Goal: Task Accomplishment & Management: Use online tool/utility

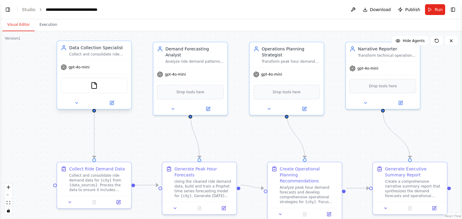
click at [96, 89] on div "FileReadTool" at bounding box center [94, 86] width 67 height 16
click at [93, 85] on img at bounding box center [93, 85] width 7 height 7
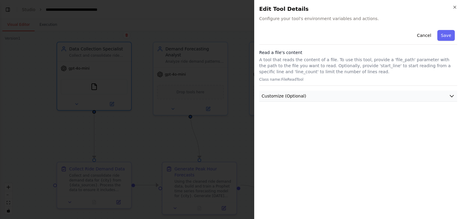
click at [345, 98] on button "Customize (Optional)" at bounding box center [358, 96] width 198 height 11
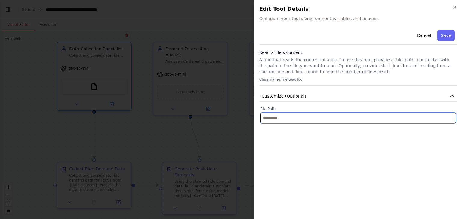
click at [295, 117] on input "text" at bounding box center [357, 118] width 195 height 11
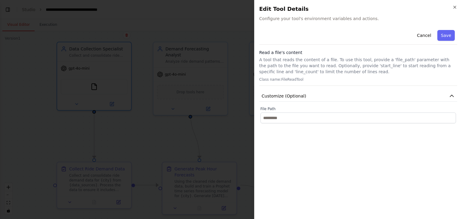
click at [215, 32] on div at bounding box center [231, 109] width 462 height 219
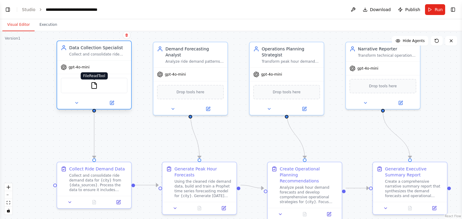
click at [97, 89] on img at bounding box center [93, 85] width 7 height 7
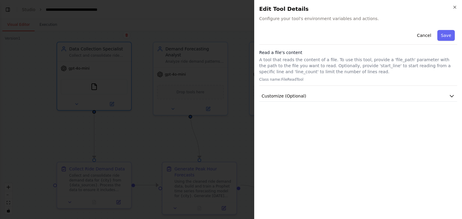
click at [306, 90] on div "Cancel Save Read a file's content A tool that reads the content of a file. To u…" at bounding box center [358, 65] width 198 height 74
click at [302, 96] on button "Customize (Optional)" at bounding box center [358, 96] width 198 height 11
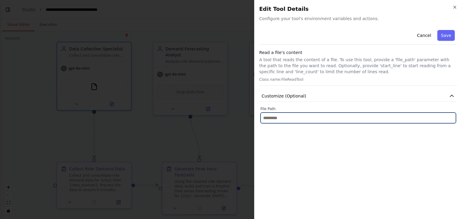
click at [294, 118] on input "text" at bounding box center [357, 118] width 195 height 11
paste input "**********"
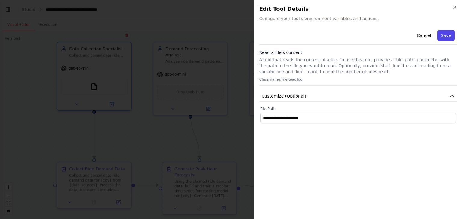
click at [446, 38] on button "Save" at bounding box center [445, 35] width 17 height 11
click at [339, 19] on span "Configure your tool's environment variables and actions." at bounding box center [358, 19] width 198 height 6
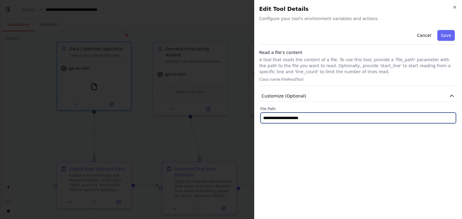
click at [319, 117] on input "**********" at bounding box center [357, 118] width 195 height 11
click at [316, 121] on input "**********" at bounding box center [357, 118] width 195 height 11
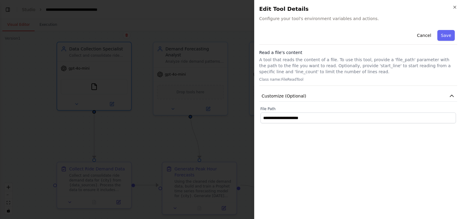
click at [442, 38] on button "Save" at bounding box center [445, 35] width 17 height 11
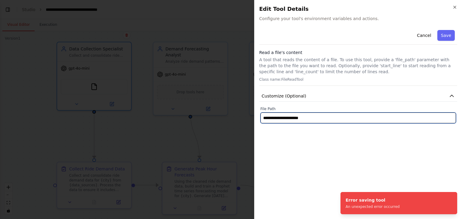
click at [357, 119] on input "**********" at bounding box center [357, 118] width 195 height 11
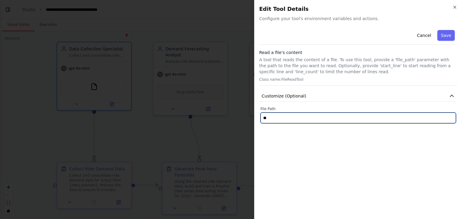
type input "*"
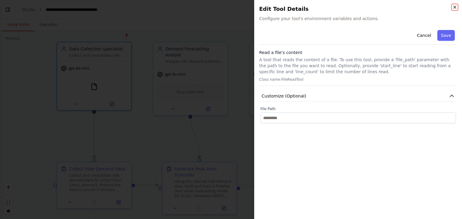
click at [452, 9] on icon "button" at bounding box center [454, 7] width 5 height 5
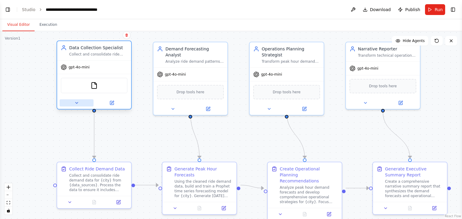
click at [76, 104] on icon at bounding box center [76, 103] width 5 height 5
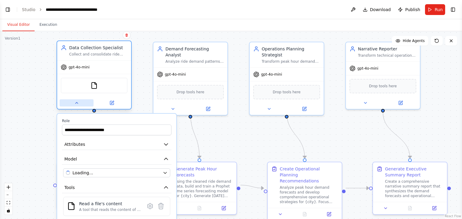
click at [76, 104] on icon at bounding box center [76, 103] width 5 height 5
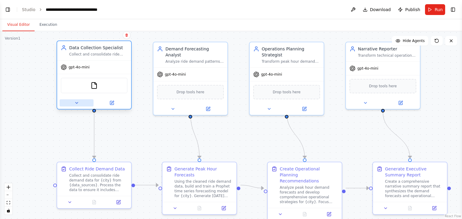
click at [76, 104] on icon at bounding box center [76, 103] width 5 height 5
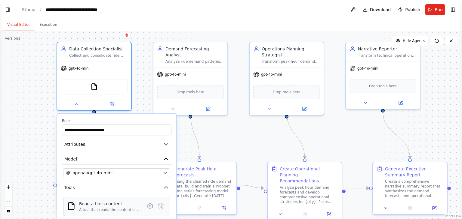
click at [103, 206] on div "Read a file's content" at bounding box center [110, 204] width 62 height 6
click at [69, 206] on img at bounding box center [71, 206] width 8 height 8
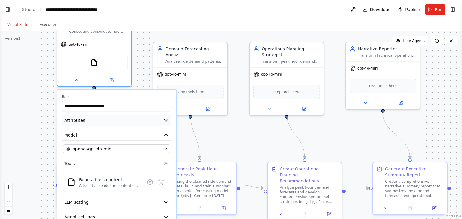
click at [166, 120] on icon "button" at bounding box center [166, 121] width 4 height 2
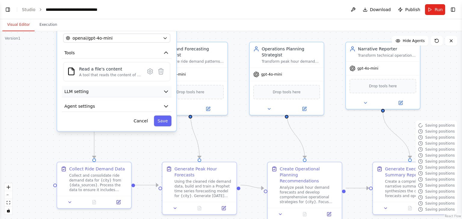
click at [163, 94] on button "LLM setting" at bounding box center [116, 91] width 109 height 11
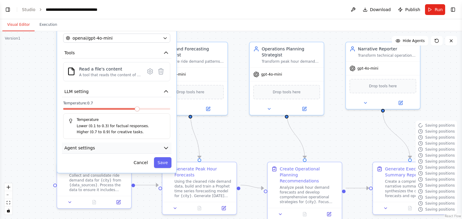
click at [166, 151] on button "Agent settings" at bounding box center [116, 148] width 109 height 11
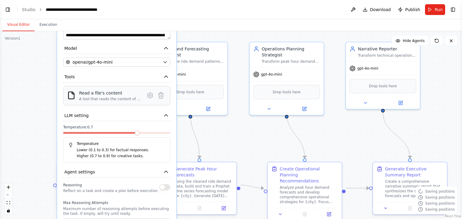
click at [75, 96] on div "Read a file's content A tool that reads the content of a file. To use this tool…" at bounding box center [116, 95] width 99 height 11
click at [90, 93] on div "Read a file's content" at bounding box center [110, 93] width 62 height 6
click at [151, 97] on icon at bounding box center [149, 95] width 5 height 5
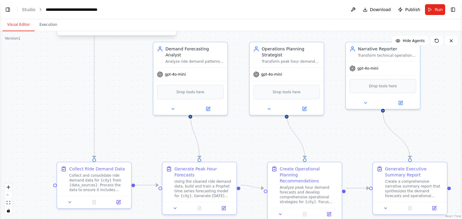
click at [459, 59] on button "Toggle Sidebar" at bounding box center [461, 109] width 5 height 219
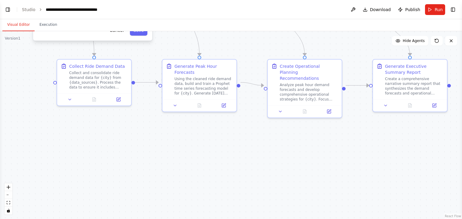
drag, startPoint x: 123, startPoint y: 34, endPoint x: 98, endPoint y: 43, distance: 26.2
click at [98, 43] on div ".deletable-edge-delete-btn { width: 20px; height: 20px; border: 0px solid #ffff…" at bounding box center [231, 125] width 462 height 188
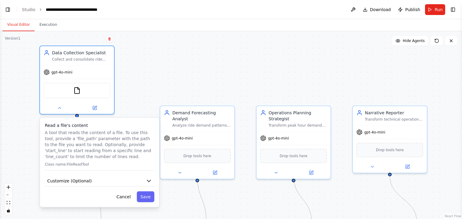
drag, startPoint x: 323, startPoint y: 45, endPoint x: 330, endPoint y: 212, distance: 166.9
click at [330, 212] on div ".deletable-edge-delete-btn { width: 20px; height: 20px; border: 0px solid #ffff…" at bounding box center [231, 125] width 462 height 188
click at [161, 85] on div ".deletable-edge-delete-btn { width: 20px; height: 20px; border: 0px solid #ffff…" at bounding box center [231, 125] width 462 height 188
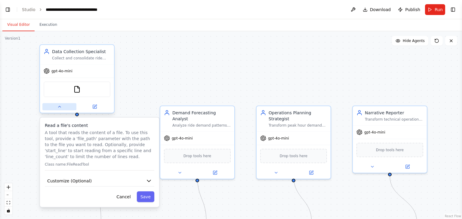
click at [59, 109] on button at bounding box center [59, 106] width 34 height 7
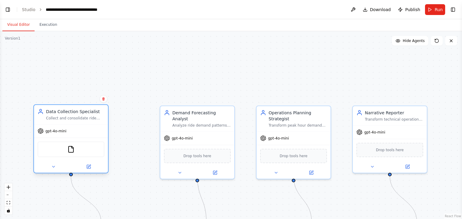
drag, startPoint x: 81, startPoint y: 63, endPoint x: 76, endPoint y: 126, distance: 62.9
click at [76, 126] on div "Data Collection Specialist Collect and consolidate ride demand data from multip…" at bounding box center [70, 139] width 75 height 69
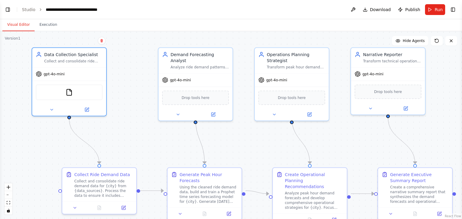
drag, startPoint x: 148, startPoint y: 66, endPoint x: 149, endPoint y: 11, distance: 54.4
click at [149, 11] on main "**********" at bounding box center [231, 109] width 462 height 219
click at [69, 92] on img at bounding box center [69, 91] width 7 height 7
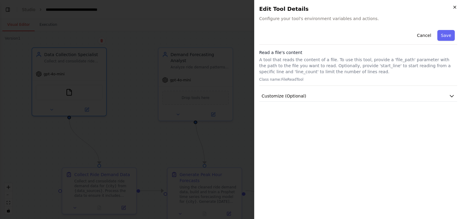
click at [456, 7] on icon "button" at bounding box center [454, 7] width 5 height 5
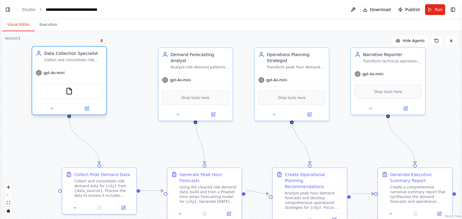
click at [88, 112] on div at bounding box center [69, 109] width 74 height 12
click at [87, 108] on icon at bounding box center [87, 109] width 4 height 4
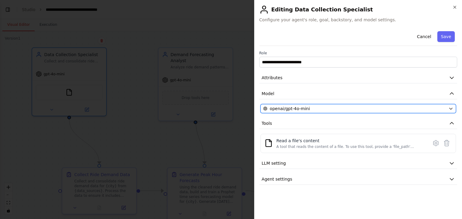
click at [452, 108] on icon "button" at bounding box center [450, 108] width 5 height 5
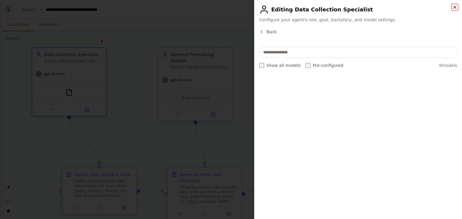
click at [454, 8] on icon "button" at bounding box center [454, 7] width 5 height 5
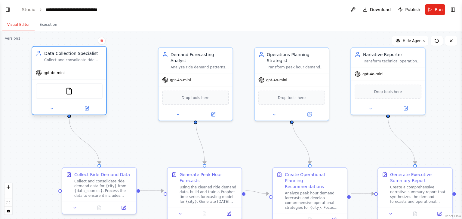
click at [88, 114] on div "Data Collection Specialist Collect and consolidate ride demand data from multip…" at bounding box center [69, 80] width 75 height 69
click at [88, 113] on div at bounding box center [69, 109] width 74 height 12
click at [87, 110] on icon at bounding box center [86, 108] width 5 height 5
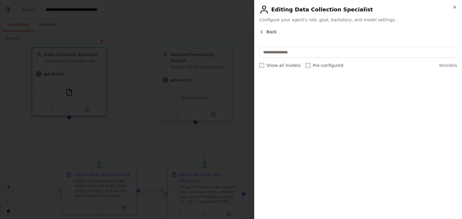
click at [261, 33] on icon "button" at bounding box center [261, 31] width 5 height 5
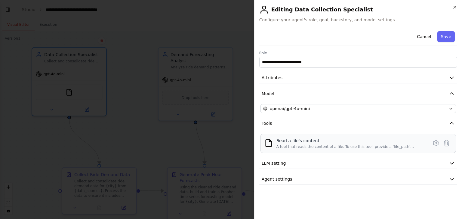
click at [267, 145] on img at bounding box center [268, 143] width 8 height 8
click at [295, 139] on div "Read a file's content" at bounding box center [350, 141] width 148 height 6
click at [437, 141] on icon at bounding box center [435, 143] width 7 height 7
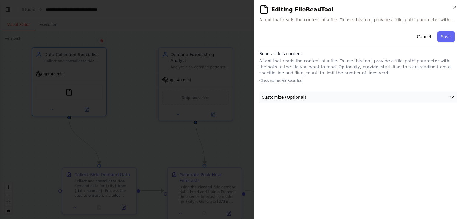
click at [327, 98] on button "Customize (Optional)" at bounding box center [358, 97] width 198 height 11
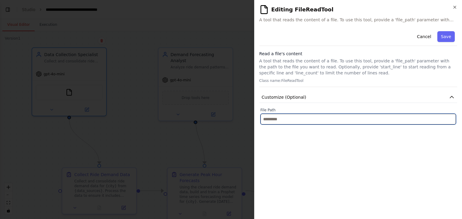
click at [291, 119] on input "text" at bounding box center [357, 119] width 195 height 11
paste input "**********"
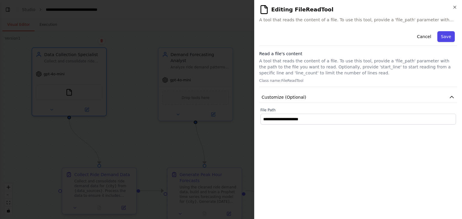
click at [446, 38] on button "Save" at bounding box center [445, 36] width 17 height 11
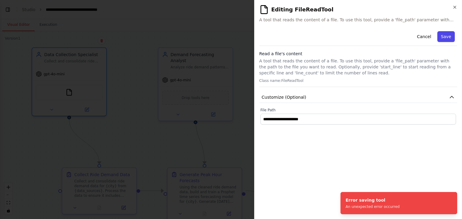
click at [446, 38] on button "Save" at bounding box center [445, 36] width 17 height 11
click at [447, 38] on button "Save" at bounding box center [445, 36] width 17 height 11
click at [266, 8] on img at bounding box center [264, 10] width 10 height 10
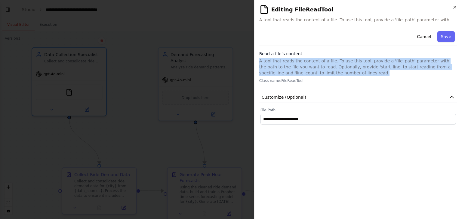
drag, startPoint x: 258, startPoint y: 60, endPoint x: 314, endPoint y: 76, distance: 58.0
click at [314, 76] on div "**********" at bounding box center [358, 109] width 208 height 219
copy p "A tool that reads the content of a file. To use this tool, provide a 'file_path…"
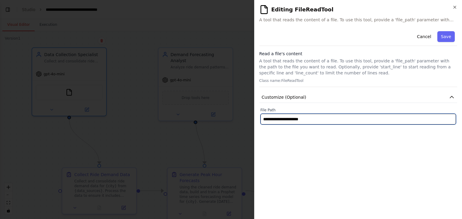
click at [317, 122] on input "**********" at bounding box center [357, 119] width 195 height 11
type input "*"
paste input "**********"
drag, startPoint x: 355, startPoint y: 119, endPoint x: 292, endPoint y: 125, distance: 63.7
click at [292, 125] on div "**********" at bounding box center [358, 122] width 198 height 186
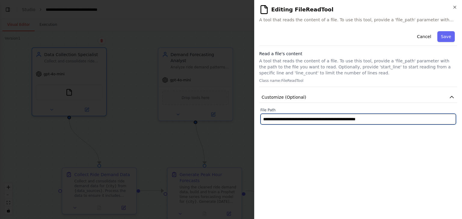
click at [291, 120] on input "**********" at bounding box center [357, 119] width 195 height 11
paste input "**********"
click at [401, 120] on input "**********" at bounding box center [357, 119] width 195 height 11
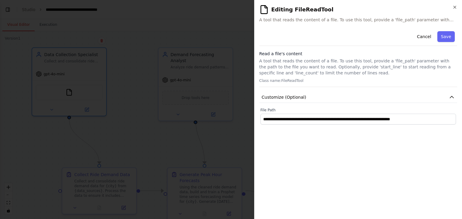
click at [443, 41] on button "Save" at bounding box center [445, 36] width 17 height 11
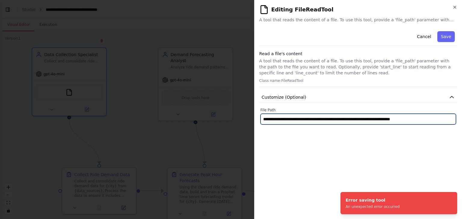
click at [265, 120] on input "**********" at bounding box center [357, 119] width 195 height 11
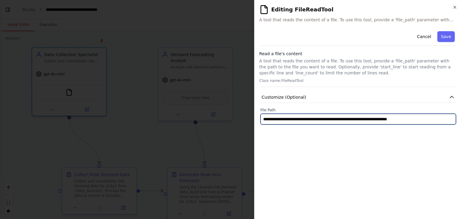
click at [408, 119] on input "**********" at bounding box center [357, 119] width 195 height 11
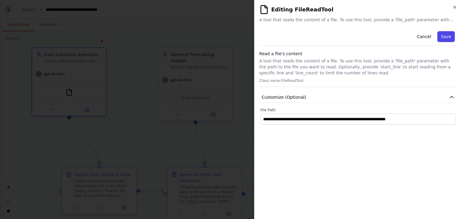
click at [445, 36] on button "Save" at bounding box center [445, 36] width 17 height 11
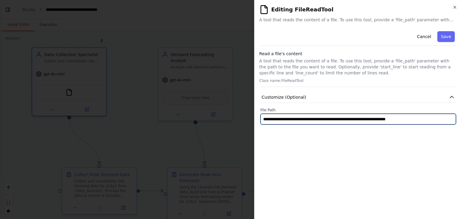
click at [286, 120] on input "**********" at bounding box center [357, 119] width 195 height 11
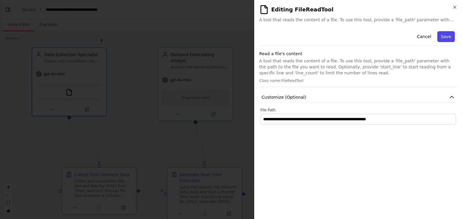
click at [441, 36] on button "Save" at bounding box center [445, 36] width 17 height 11
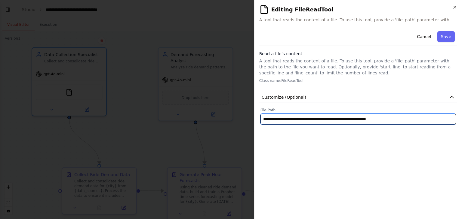
click at [316, 120] on input "**********" at bounding box center [357, 119] width 195 height 11
click at [266, 120] on input "**********" at bounding box center [357, 119] width 195 height 11
type input "**********"
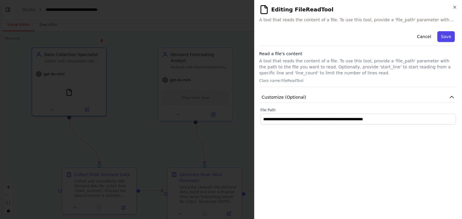
click at [447, 37] on button "Save" at bounding box center [445, 36] width 17 height 11
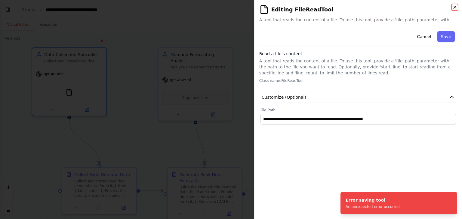
click at [452, 8] on icon "button" at bounding box center [454, 7] width 5 height 5
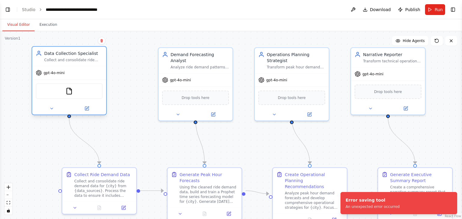
click at [61, 74] on span "gpt-4o-mini" at bounding box center [54, 73] width 21 height 5
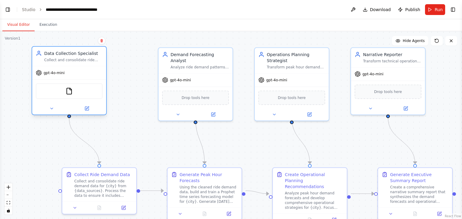
click at [61, 74] on span "gpt-4o-mini" at bounding box center [54, 73] width 21 height 5
click at [69, 93] on img at bounding box center [69, 91] width 7 height 7
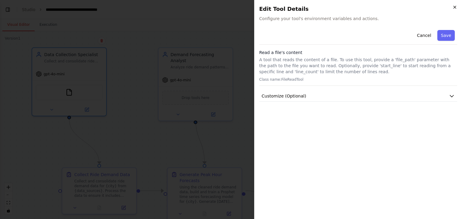
click at [456, 9] on icon "button" at bounding box center [454, 7] width 5 height 5
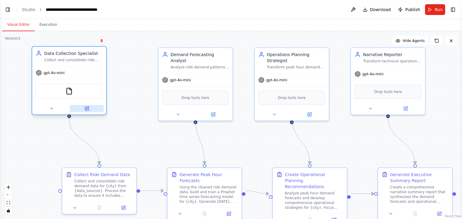
click at [89, 110] on button at bounding box center [87, 108] width 34 height 7
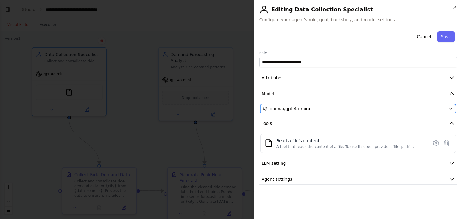
click at [290, 108] on span "openai/gpt-4o-mini" at bounding box center [290, 109] width 40 height 6
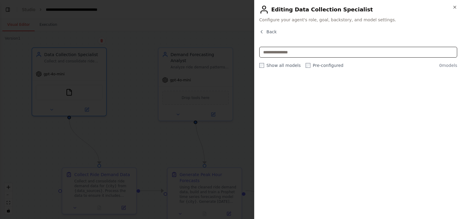
click at [273, 55] on input "text" at bounding box center [358, 52] width 198 height 11
click at [262, 33] on icon "button" at bounding box center [261, 31] width 5 height 5
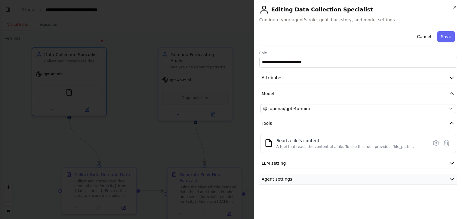
click at [286, 179] on span "Agent settings" at bounding box center [276, 179] width 31 height 6
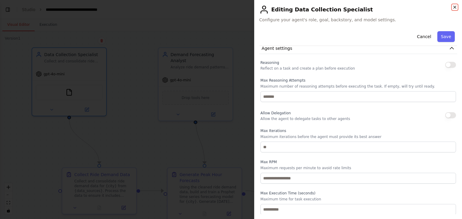
click at [453, 8] on icon "button" at bounding box center [454, 7] width 2 height 2
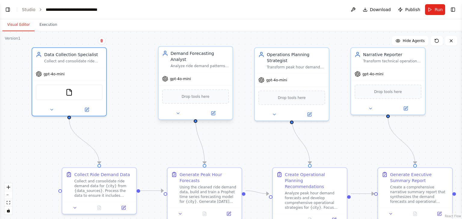
click at [199, 94] on div "Drop tools here" at bounding box center [195, 97] width 67 height 14
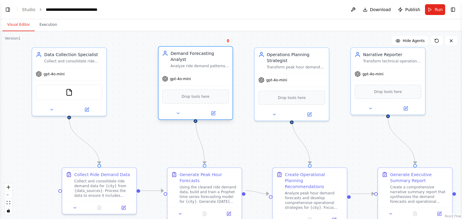
click at [187, 94] on span "Drop tools here" at bounding box center [195, 97] width 28 height 6
click at [181, 86] on div "Drop tools here" at bounding box center [195, 97] width 74 height 22
click at [180, 78] on div "gpt-4o-mini" at bounding box center [195, 78] width 74 height 13
click at [169, 76] on div "gpt-4o-mini" at bounding box center [176, 79] width 29 height 6
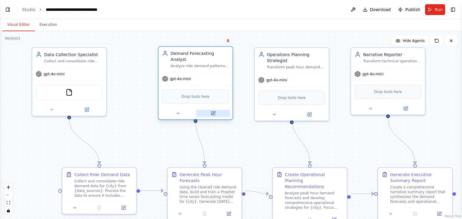
click at [211, 112] on icon at bounding box center [213, 114] width 4 height 4
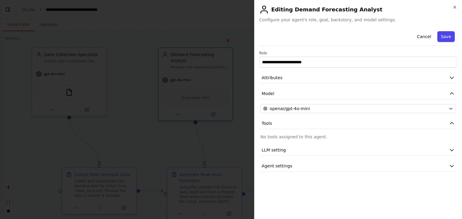
click at [444, 40] on button "Save" at bounding box center [445, 36] width 17 height 11
click at [448, 37] on button "Save" at bounding box center [445, 36] width 17 height 11
click at [235, 145] on div at bounding box center [231, 109] width 462 height 219
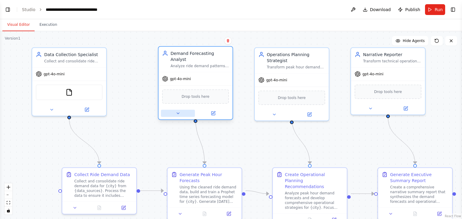
click at [179, 111] on icon at bounding box center [177, 113] width 5 height 5
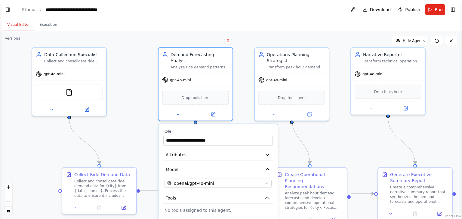
click at [156, 111] on div ".deletable-edge-delete-btn { width: 20px; height: 20px; border: 0px solid #ffff…" at bounding box center [231, 125] width 462 height 188
click at [201, 94] on span "Drop tools here" at bounding box center [195, 97] width 28 height 6
drag, startPoint x: 201, startPoint y: 90, endPoint x: 147, endPoint y: 96, distance: 54.5
click at [147, 96] on div ".deletable-edge-delete-btn { width: 20px; height: 20px; border: 0px solid #ffff…" at bounding box center [231, 125] width 462 height 188
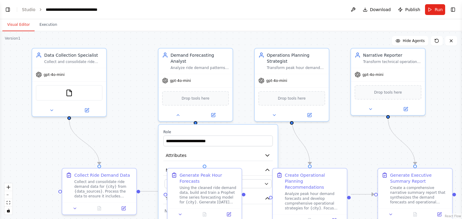
click at [145, 98] on div ".deletable-edge-delete-btn { width: 20px; height: 20px; border: 0px solid #ffff…" at bounding box center [231, 125] width 462 height 188
click at [151, 120] on div ".deletable-edge-delete-btn { width: 20px; height: 20px; border: 0px solid #ffff…" at bounding box center [231, 125] width 462 height 188
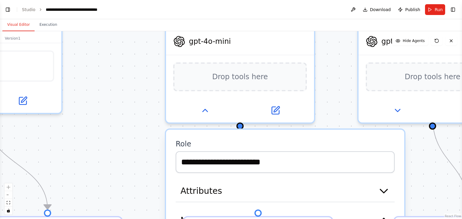
click at [152, 117] on div ".deletable-edge-delete-btn { width: 20px; height: 20px; border: 0px solid #ffff…" at bounding box center [231, 125] width 462 height 188
click at [7, 197] on button "zoom out" at bounding box center [9, 195] width 8 height 8
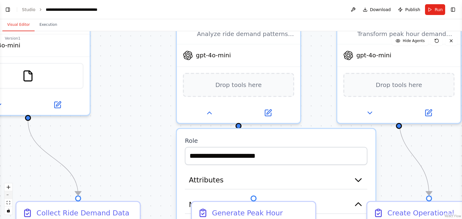
click at [7, 197] on button "zoom out" at bounding box center [9, 195] width 8 height 8
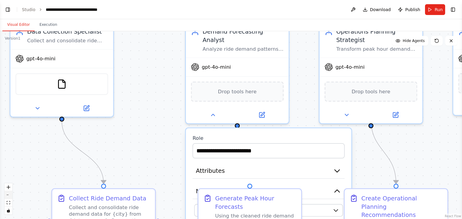
click at [7, 197] on button "zoom out" at bounding box center [9, 195] width 8 height 8
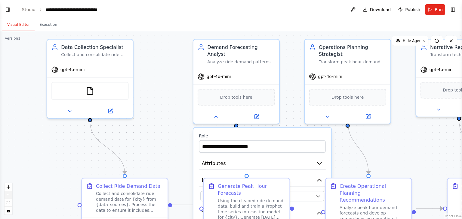
click at [7, 197] on button "zoom out" at bounding box center [9, 195] width 8 height 8
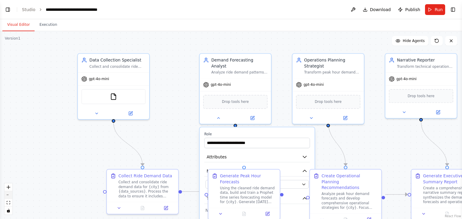
click at [7, 197] on button "zoom out" at bounding box center [9, 195] width 8 height 8
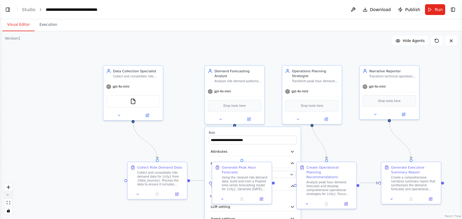
click at [7, 197] on button "zoom out" at bounding box center [9, 195] width 8 height 8
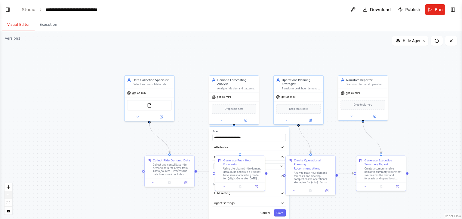
click at [7, 196] on button "zoom out" at bounding box center [9, 195] width 8 height 8
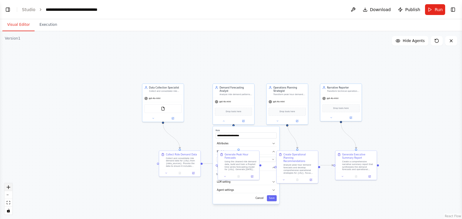
click at [7, 187] on icon "zoom in" at bounding box center [9, 188] width 4 height 4
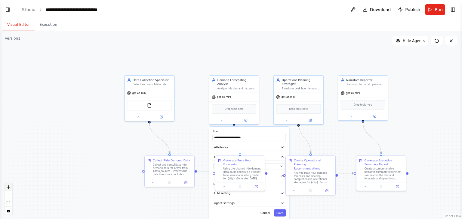
click at [7, 187] on icon "zoom in" at bounding box center [9, 188] width 4 height 4
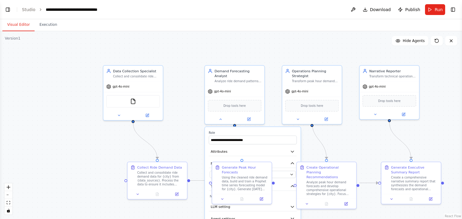
click at [69, 160] on div ".deletable-edge-delete-btn { width: 20px; height: 20px; border: 0px solid #ffff…" at bounding box center [231, 125] width 462 height 188
click at [220, 116] on button at bounding box center [220, 119] width 27 height 6
click at [248, 78] on div "Demand Forecasting Analyst Analyze ride demand patterns and generate accurate p…" at bounding box center [234, 75] width 59 height 20
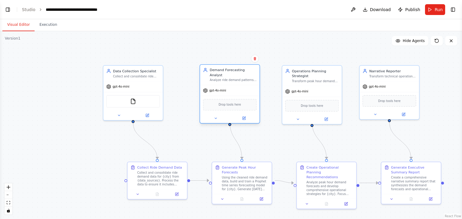
drag, startPoint x: 248, startPoint y: 78, endPoint x: 240, endPoint y: 81, distance: 8.3
click at [240, 81] on div "Demand Forecasting Analyst Analyze ride demand patterns and generate accurate p…" at bounding box center [230, 93] width 60 height 59
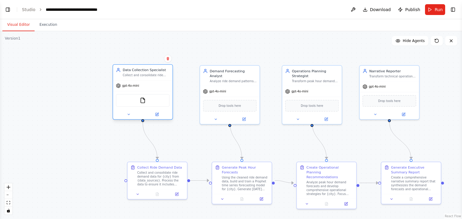
drag, startPoint x: 146, startPoint y: 76, endPoint x: 152, endPoint y: 78, distance: 5.9
click at [152, 78] on div "Data Collection Specialist Collect and consolidate ride demand data from multip…" at bounding box center [142, 72] width 59 height 15
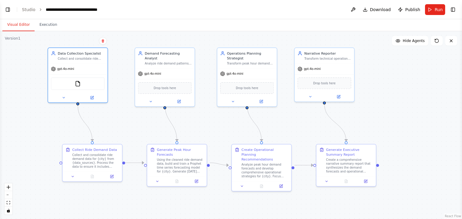
drag, startPoint x: 69, startPoint y: 160, endPoint x: 4, endPoint y: 142, distance: 67.3
click at [4, 142] on div ".deletable-edge-delete-btn { width: 20px; height: 20px; border: 0px solid #ffff…" at bounding box center [231, 125] width 462 height 188
click at [248, 84] on div "Drop tools here" at bounding box center [246, 87] width 53 height 12
click at [319, 83] on span "Drop tools here" at bounding box center [324, 82] width 22 height 5
click at [77, 85] on img at bounding box center [78, 83] width 6 height 6
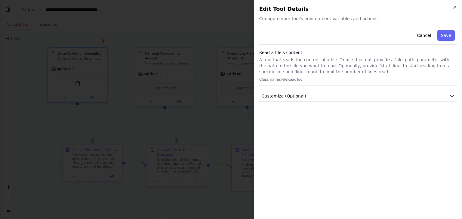
click at [349, 90] on div "Cancel Save Read a file's content A tool that reads the content of a file. To u…" at bounding box center [358, 65] width 198 height 74
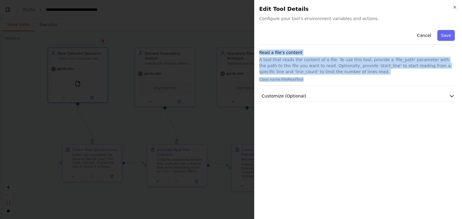
drag, startPoint x: 257, startPoint y: 51, endPoint x: 309, endPoint y: 84, distance: 61.1
click at [309, 84] on div "Close Edit Tool Details Configure your tool's environment variables and actions…" at bounding box center [358, 109] width 208 height 219
copy div "Read a file's content A tool that reads the content of a file. To use this tool…"
click at [288, 95] on span "Customize (Optional)" at bounding box center [283, 96] width 44 height 6
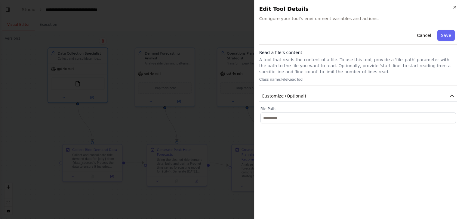
click at [290, 131] on div "Cancel Save Read a file's content A tool that reads the content of a file. To u…" at bounding box center [358, 121] width 198 height 187
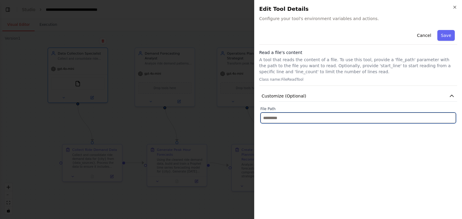
click at [283, 118] on input "text" at bounding box center [357, 118] width 195 height 11
paste input "**********"
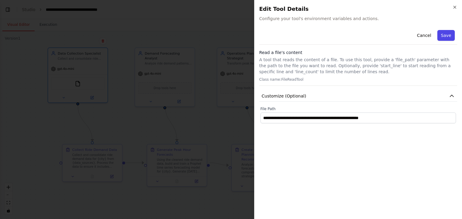
click at [450, 35] on button "Save" at bounding box center [445, 35] width 17 height 11
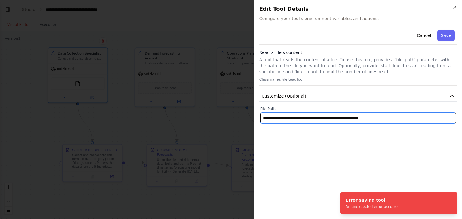
click at [279, 118] on input "**********" at bounding box center [357, 118] width 195 height 11
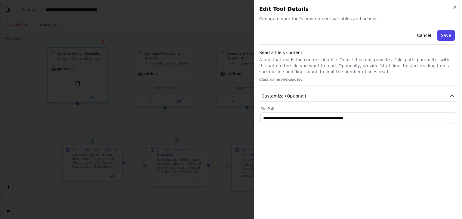
click at [448, 35] on button "Save" at bounding box center [445, 35] width 17 height 11
click at [309, 78] on p "Class name: FileReadTool" at bounding box center [358, 79] width 198 height 5
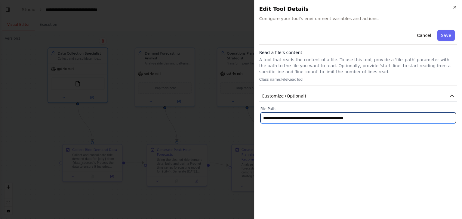
click at [267, 118] on input "**********" at bounding box center [357, 118] width 195 height 11
click at [371, 118] on input "**********" at bounding box center [357, 118] width 195 height 11
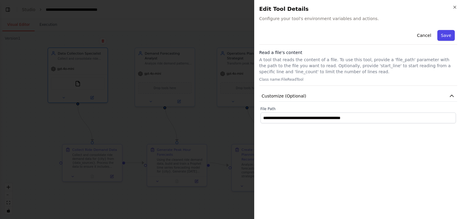
click at [453, 36] on button "Save" at bounding box center [445, 35] width 17 height 11
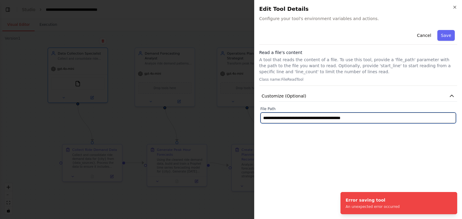
click at [370, 119] on input "**********" at bounding box center [357, 118] width 195 height 11
click at [263, 117] on input "**********" at bounding box center [357, 118] width 195 height 11
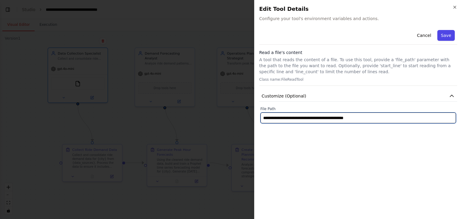
type input "**********"
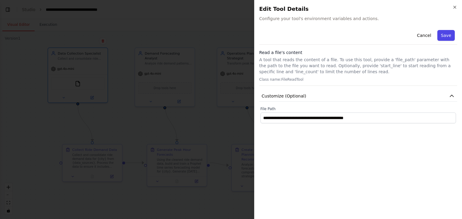
click at [448, 37] on button "Save" at bounding box center [445, 35] width 17 height 11
click at [450, 33] on button "Save" at bounding box center [445, 35] width 17 height 11
click at [456, 8] on icon "button" at bounding box center [454, 7] width 2 height 2
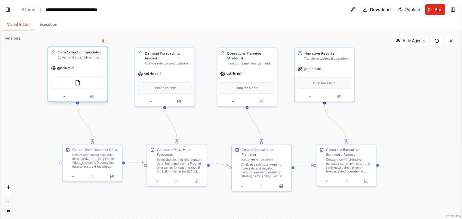
click at [55, 53] on icon at bounding box center [53, 52] width 5 height 5
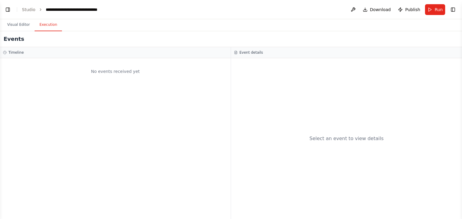
click at [47, 29] on button "Execution" at bounding box center [48, 25] width 27 height 13
click at [22, 27] on button "Visual Editor" at bounding box center [18, 25] width 32 height 13
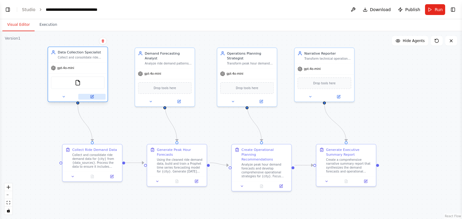
click at [91, 98] on icon at bounding box center [91, 97] width 3 height 3
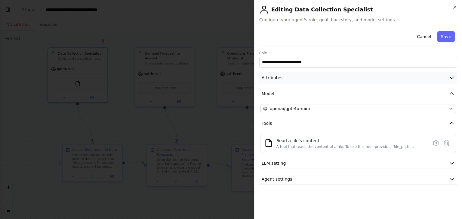
click at [452, 78] on icon "button" at bounding box center [451, 78] width 6 height 6
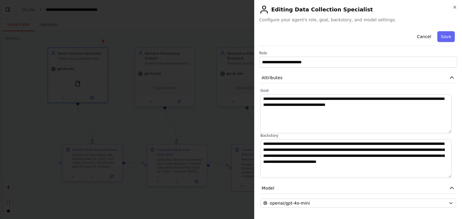
scroll to position [70, 0]
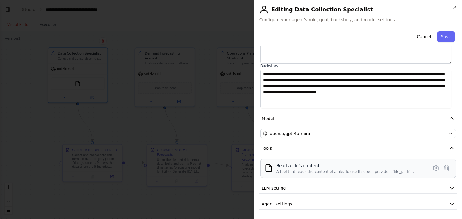
click at [290, 167] on div "Read a file's content" at bounding box center [350, 166] width 148 height 6
click at [432, 169] on icon at bounding box center [435, 168] width 7 height 7
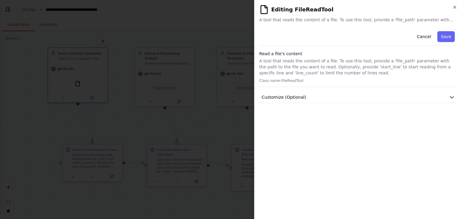
scroll to position [0, 0]
click at [448, 38] on button "Save" at bounding box center [445, 36] width 17 height 11
click at [450, 99] on icon "button" at bounding box center [451, 97] width 6 height 6
click at [444, 136] on div "**********" at bounding box center [358, 122] width 198 height 186
click at [446, 20] on span "A tool that reads the content of a file. To use this tool, provide a 'file_path…" at bounding box center [358, 20] width 198 height 6
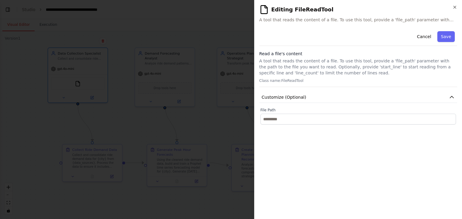
click at [452, 19] on span "A tool that reads the content of a file. To use this tool, provide a 'file_path…" at bounding box center [358, 20] width 198 height 6
click at [456, 8] on icon "button" at bounding box center [454, 7] width 5 height 5
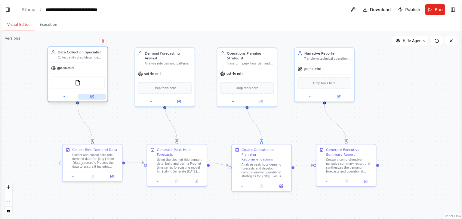
click at [88, 96] on button at bounding box center [91, 97] width 27 height 6
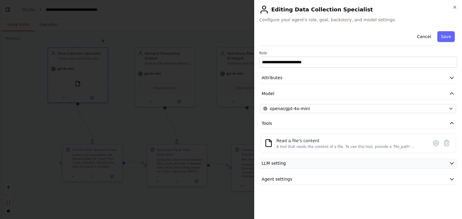
click at [290, 164] on button "LLM setting" at bounding box center [358, 163] width 198 height 11
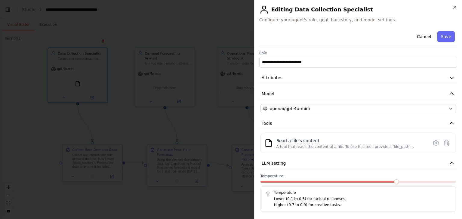
scroll to position [18, 0]
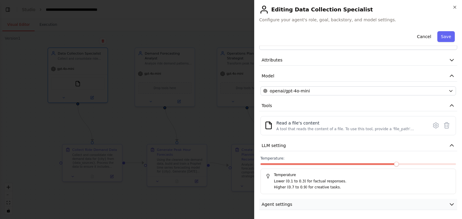
click at [450, 205] on button "Agent settings" at bounding box center [358, 204] width 198 height 11
click at [448, 143] on icon "button" at bounding box center [451, 146] width 6 height 6
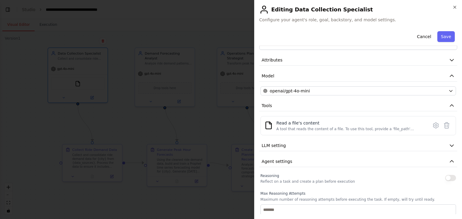
scroll to position [131, 0]
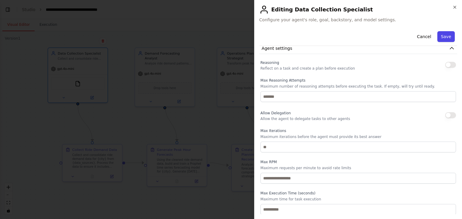
click at [440, 33] on button "Save" at bounding box center [445, 36] width 17 height 11
click at [451, 6] on h2 "Editing Data Collection Specialist" at bounding box center [358, 10] width 198 height 10
click at [454, 6] on icon "button" at bounding box center [454, 7] width 5 height 5
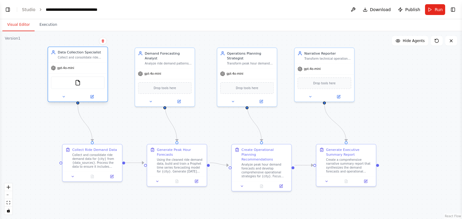
click at [77, 86] on div "FileReadTool" at bounding box center [77, 83] width 53 height 13
click at [80, 86] on div "FileReadTool" at bounding box center [77, 83] width 53 height 13
click at [67, 96] on button at bounding box center [63, 97] width 27 height 6
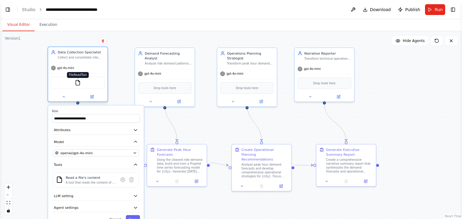
click at [77, 84] on img at bounding box center [78, 83] width 6 height 6
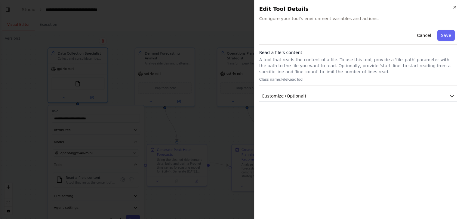
click at [121, 45] on div at bounding box center [231, 109] width 462 height 219
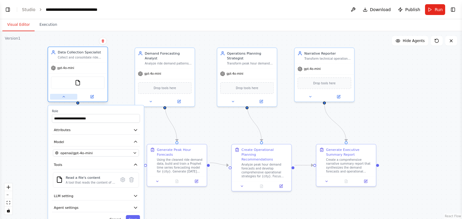
click at [62, 96] on icon at bounding box center [64, 97] width 4 height 4
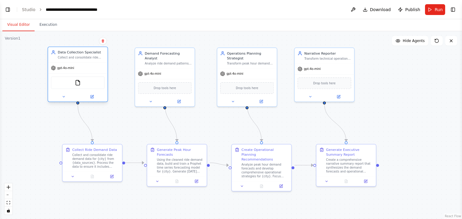
click at [78, 87] on div "FileReadTool" at bounding box center [77, 83] width 53 height 13
click at [78, 83] on img at bounding box center [78, 83] width 6 height 6
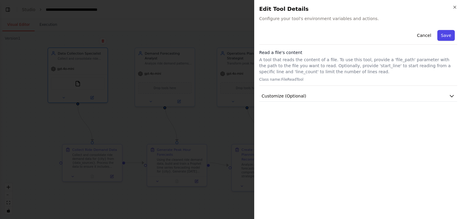
click at [448, 35] on button "Save" at bounding box center [445, 35] width 17 height 11
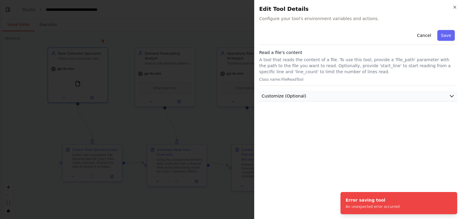
click at [300, 96] on span "Customize (Optional)" at bounding box center [283, 96] width 44 height 6
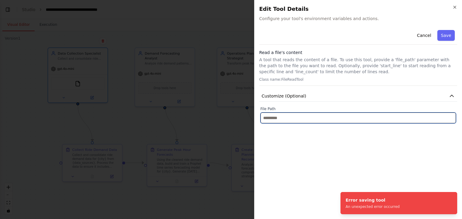
click at [287, 118] on input "text" at bounding box center [357, 118] width 195 height 11
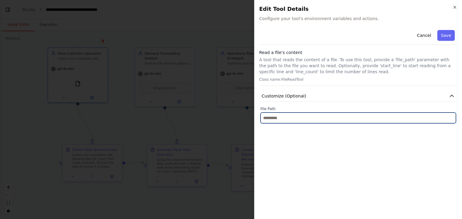
paste input "**********"
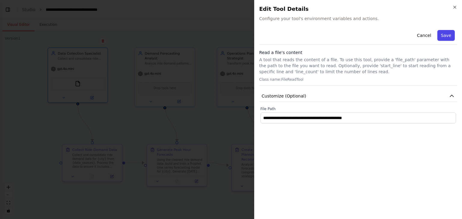
click at [441, 36] on button "Save" at bounding box center [445, 35] width 17 height 11
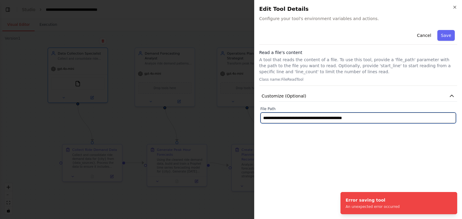
click at [376, 116] on input "**********" at bounding box center [357, 118] width 195 height 11
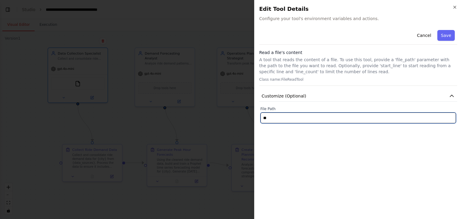
type input "*"
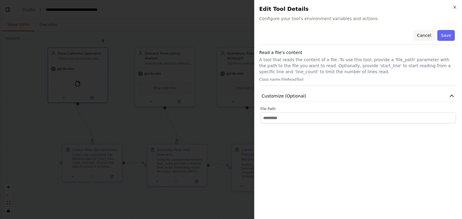
click at [426, 36] on button "Cancel" at bounding box center [423, 35] width 21 height 11
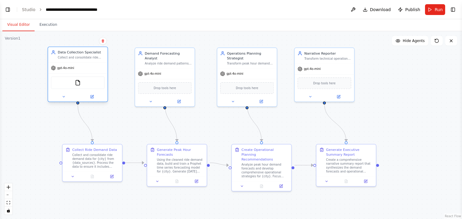
click at [80, 86] on div "FileReadTool" at bounding box center [77, 83] width 53 height 13
click at [90, 97] on icon at bounding box center [92, 97] width 4 height 4
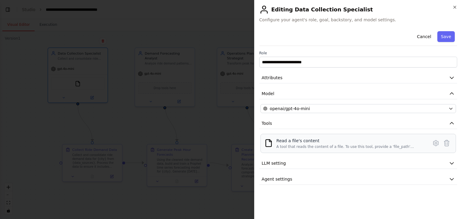
click at [288, 147] on div "A tool that reads the content of a file. To use this tool, provide a 'file_path…" at bounding box center [350, 147] width 148 height 5
click at [435, 147] on button at bounding box center [435, 143] width 11 height 11
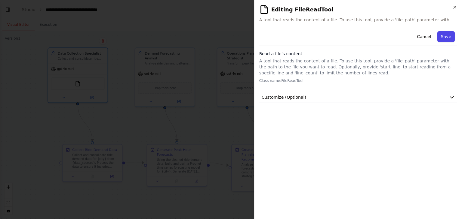
click at [444, 38] on button "Save" at bounding box center [445, 36] width 17 height 11
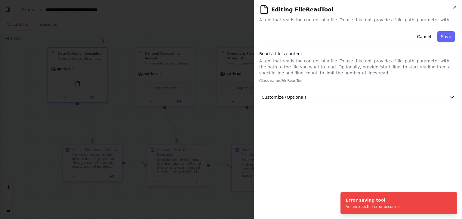
click at [457, 5] on div "**********" at bounding box center [358, 109] width 208 height 219
click at [455, 6] on icon "button" at bounding box center [454, 7] width 2 height 2
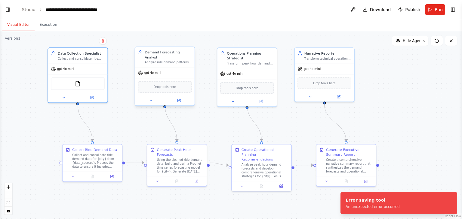
click at [159, 85] on span "Drop tools here" at bounding box center [165, 87] width 22 height 5
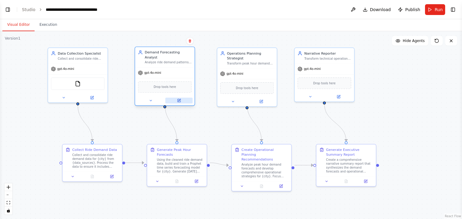
click at [180, 99] on icon at bounding box center [179, 101] width 4 height 4
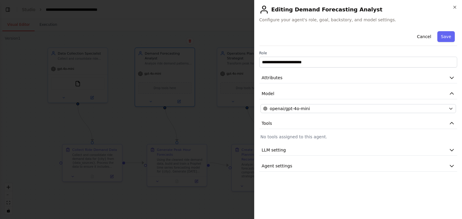
click at [289, 135] on p "No tools assigned to this agent." at bounding box center [357, 137] width 195 height 6
click at [447, 36] on button "Save" at bounding box center [445, 36] width 17 height 11
click at [453, 8] on icon "button" at bounding box center [454, 7] width 5 height 5
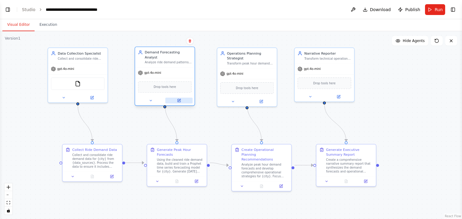
click at [181, 98] on button at bounding box center [178, 101] width 27 height 6
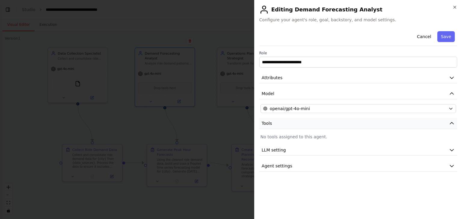
click at [451, 120] on icon "button" at bounding box center [451, 123] width 6 height 6
click at [452, 122] on icon "button" at bounding box center [451, 123] width 6 height 6
click at [272, 136] on p "No tools assigned to this agent." at bounding box center [357, 137] width 195 height 6
click at [454, 6] on icon "button" at bounding box center [454, 7] width 2 height 2
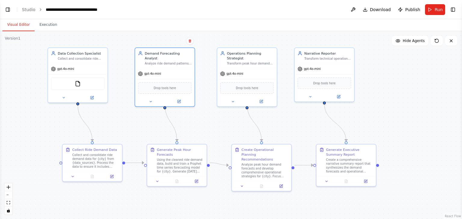
click at [44, 41] on div ".deletable-edge-delete-btn { width: 20px; height: 20px; border: 0px solid #ffff…" at bounding box center [231, 125] width 462 height 188
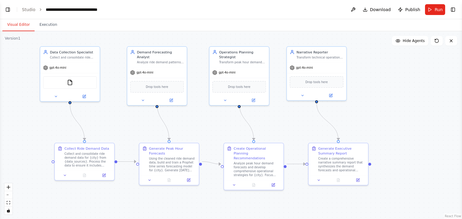
drag, startPoint x: 42, startPoint y: 40, endPoint x: 34, endPoint y: 38, distance: 7.9
click at [34, 38] on div ".deletable-edge-delete-btn { width: 20px; height: 20px; border: 0px solid #ffff…" at bounding box center [231, 125] width 462 height 188
click at [432, 8] on button "Run" at bounding box center [435, 9] width 20 height 11
click at [357, 10] on button at bounding box center [353, 9] width 10 height 11
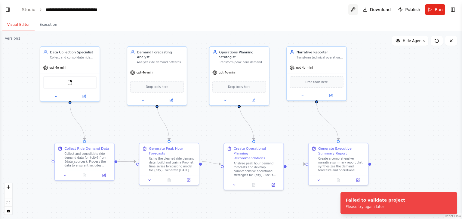
click at [357, 10] on button at bounding box center [353, 9] width 10 height 11
click at [456, 12] on button "Toggle Right Sidebar" at bounding box center [452, 9] width 8 height 8
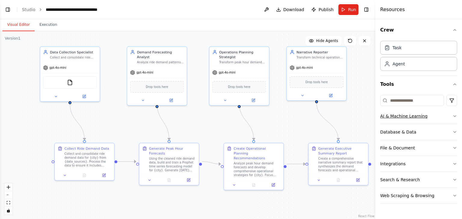
click at [407, 122] on button "AI & Machine Learning" at bounding box center [418, 116] width 77 height 16
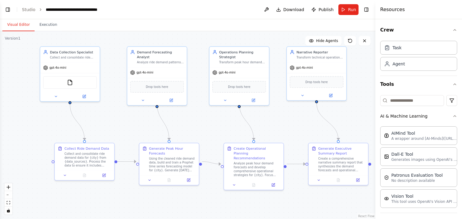
scroll to position [82, 0]
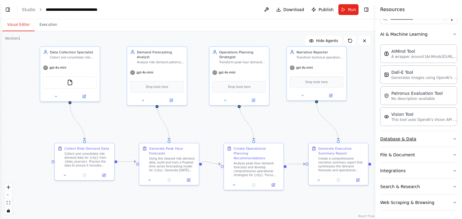
click at [409, 135] on button "Database & Data" at bounding box center [418, 139] width 77 height 16
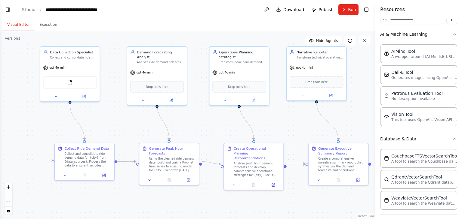
scroll to position [150, 0]
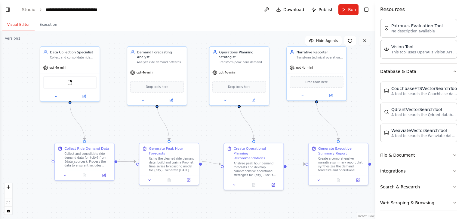
click at [365, 43] on button at bounding box center [364, 41] width 12 height 10
click at [365, 14] on button "Toggle Right Sidebar" at bounding box center [366, 9] width 8 height 8
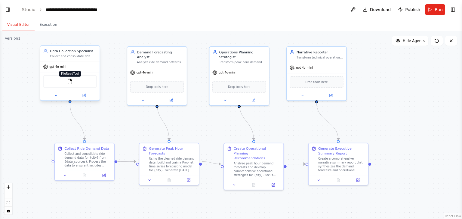
click at [70, 83] on img at bounding box center [70, 82] width 6 height 6
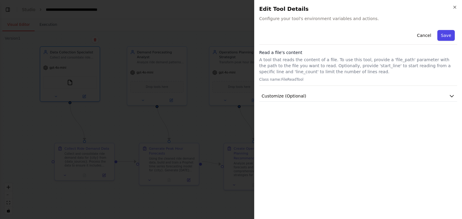
click at [444, 36] on button "Save" at bounding box center [445, 35] width 17 height 11
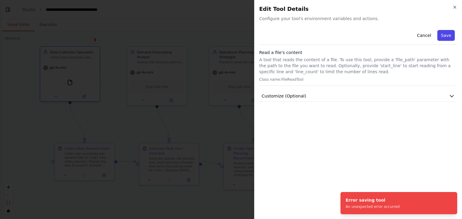
click at [444, 36] on button "Save" at bounding box center [445, 35] width 17 height 11
click at [449, 94] on icon "button" at bounding box center [451, 96] width 6 height 6
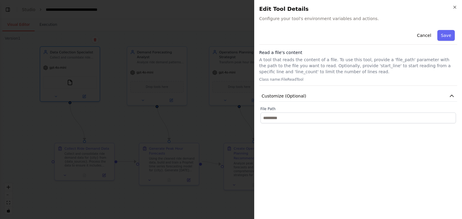
click at [451, 6] on h2 "Edit Tool Details" at bounding box center [358, 9] width 198 height 8
click at [454, 7] on icon "button" at bounding box center [454, 7] width 2 height 2
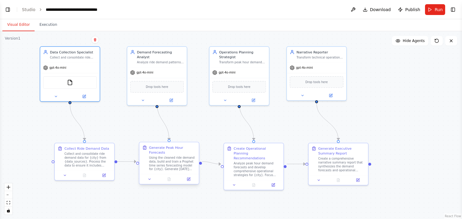
click at [147, 150] on div "Generate Peak Hour Forecasts Using the cleaned ride demand data, build and trai…" at bounding box center [168, 158] width 53 height 26
click at [77, 155] on div "Collect and consolidate ride demand data for {city} from {data_sources}. Proces…" at bounding box center [87, 158] width 47 height 15
click at [47, 55] on div "Data Collection Specialist Collect and consolidate ride demand data from multip…" at bounding box center [69, 54] width 53 height 10
click at [58, 57] on div "Collect and consolidate ride demand data from multiple sources including {data_…" at bounding box center [73, 57] width 47 height 4
click at [43, 51] on icon at bounding box center [45, 51] width 5 height 5
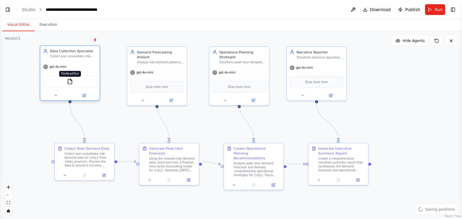
click at [71, 82] on img at bounding box center [70, 82] width 6 height 6
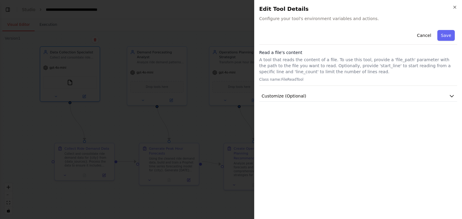
click at [163, 79] on div at bounding box center [231, 109] width 462 height 219
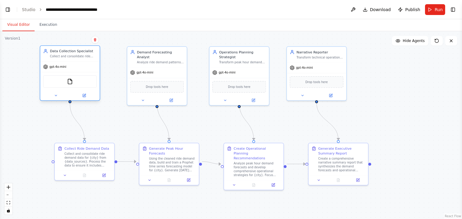
click at [69, 85] on div "FileReadTool" at bounding box center [69, 81] width 53 height 13
click at [71, 84] on img at bounding box center [70, 82] width 6 height 6
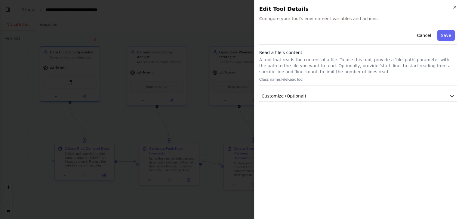
click at [292, 66] on p "A tool that reads the content of a file. To use this tool, provide a 'file_path…" at bounding box center [358, 66] width 198 height 18
click at [304, 78] on p "Class name: FileReadTool" at bounding box center [358, 79] width 198 height 5
click at [288, 96] on span "Customize (Optional)" at bounding box center [283, 96] width 44 height 6
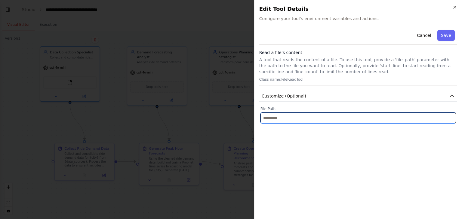
click at [282, 116] on input "text" at bounding box center [357, 118] width 195 height 11
paste input "**********"
type input "**********"
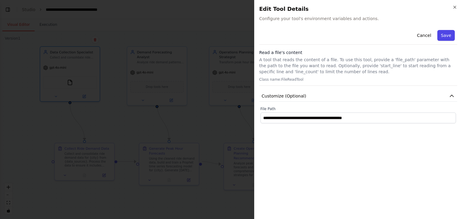
click at [442, 36] on button "Save" at bounding box center [445, 35] width 17 height 11
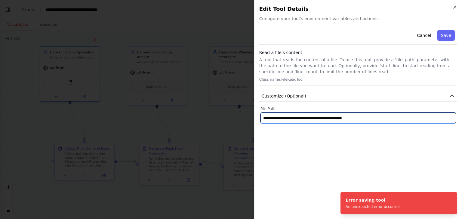
click at [378, 117] on input "**********" at bounding box center [357, 118] width 195 height 11
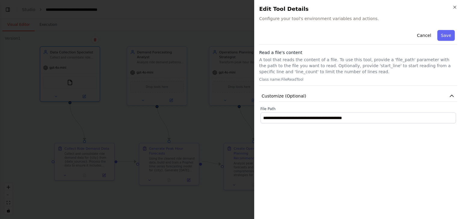
click at [452, 9] on h2 "Edit Tool Details" at bounding box center [358, 9] width 198 height 8
click at [453, 8] on icon "button" at bounding box center [454, 7] width 5 height 5
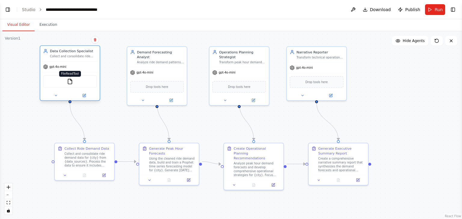
click at [72, 83] on img at bounding box center [70, 82] width 6 height 6
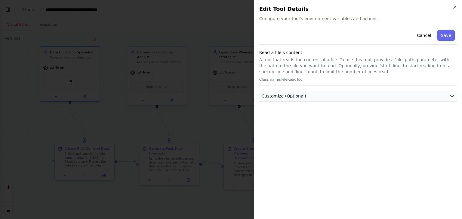
click at [275, 96] on span "Customize (Optional)" at bounding box center [283, 96] width 44 height 6
click at [208, 118] on div at bounding box center [231, 109] width 462 height 219
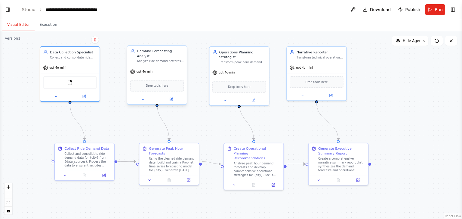
click at [160, 84] on div "Drop tools here" at bounding box center [156, 86] width 53 height 12
click at [69, 84] on div "FileReadTool" at bounding box center [69, 81] width 53 height 13
click at [17, 41] on div ".deletable-edge-delete-btn { width: 20px; height: 20px; border: 0px solid #ffff…" at bounding box center [231, 125] width 462 height 188
click at [70, 84] on img at bounding box center [70, 82] width 6 height 6
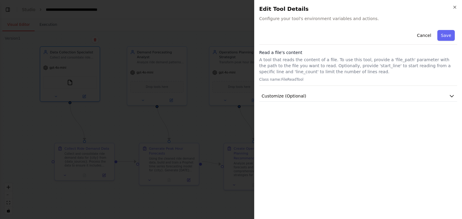
click at [373, 21] on span "Configure your tool's environment variables and actions." at bounding box center [358, 19] width 198 height 6
click at [425, 38] on button "Cancel" at bounding box center [423, 35] width 21 height 11
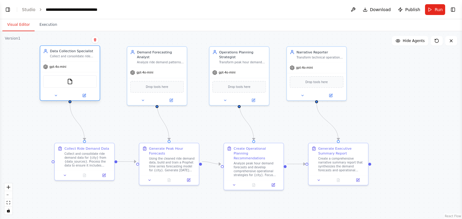
click at [66, 82] on div "FileReadTool" at bounding box center [69, 81] width 53 height 13
click at [69, 85] on div "FileReadTool" at bounding box center [69, 81] width 53 height 13
click at [69, 84] on div "FileReadTool" at bounding box center [69, 81] width 53 height 13
click at [71, 84] on img at bounding box center [70, 82] width 6 height 6
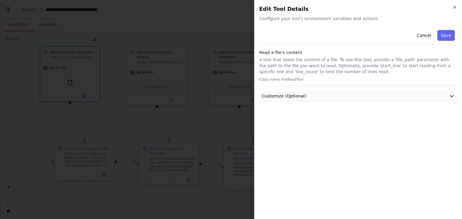
click at [331, 93] on button "Customize (Optional)" at bounding box center [358, 96] width 198 height 11
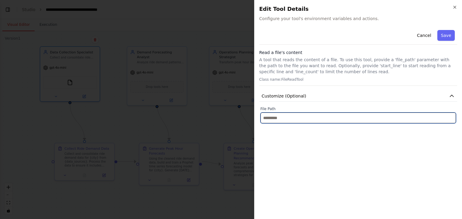
click at [290, 120] on input "text" at bounding box center [357, 118] width 195 height 11
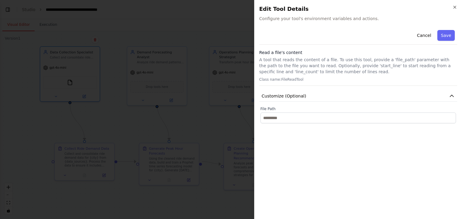
click at [196, 83] on div at bounding box center [231, 109] width 462 height 219
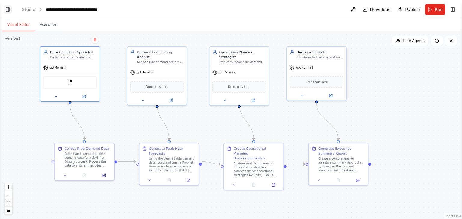
click at [8, 9] on button "Toggle Left Sidebar" at bounding box center [8, 9] width 8 height 8
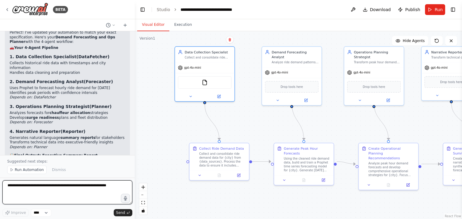
click at [56, 190] on textarea at bounding box center [67, 193] width 130 height 24
click at [49, 189] on textarea "**********" at bounding box center [67, 193] width 130 height 24
click at [55, 188] on textarea "**********" at bounding box center [67, 193] width 130 height 24
click at [57, 187] on textarea "**********" at bounding box center [67, 193] width 130 height 24
type textarea "**********"
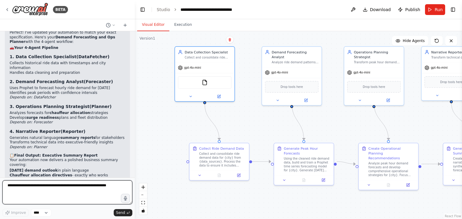
scroll to position [1702, 0]
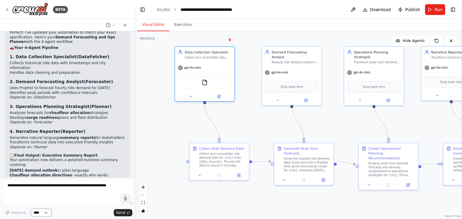
click at [41, 215] on select "****" at bounding box center [41, 213] width 20 height 8
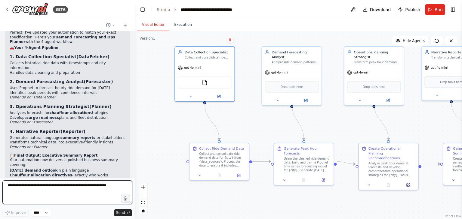
click at [48, 191] on textarea at bounding box center [67, 193] width 130 height 24
click at [103, 186] on textarea at bounding box center [67, 193] width 130 height 24
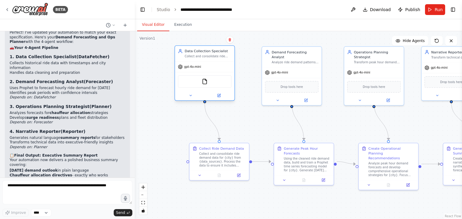
click at [207, 80] on div "FileReadTool" at bounding box center [204, 81] width 53 height 13
click at [205, 73] on div "FileReadTool" at bounding box center [204, 81] width 59 height 19
click at [203, 83] on img at bounding box center [205, 82] width 6 height 6
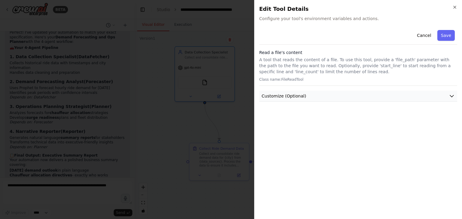
click at [299, 100] on button "Customize (Optional)" at bounding box center [358, 96] width 198 height 11
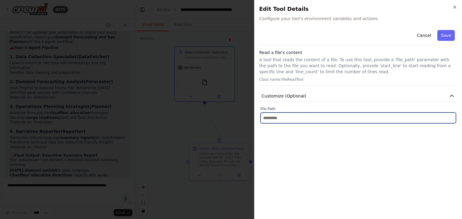
click at [299, 120] on input "text" at bounding box center [357, 118] width 195 height 11
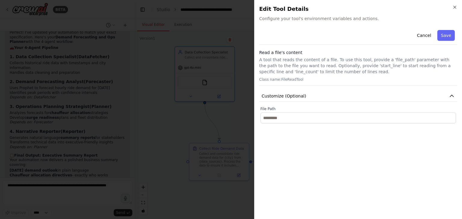
click at [452, 10] on h2 "Edit Tool Details" at bounding box center [358, 9] width 198 height 8
click at [455, 5] on icon "button" at bounding box center [454, 7] width 5 height 5
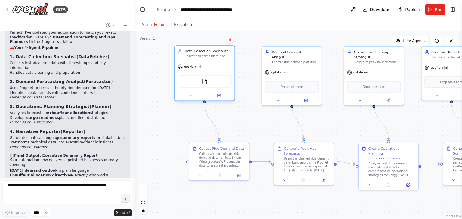
click at [185, 67] on span "gpt-4o-mini" at bounding box center [192, 67] width 17 height 4
click at [183, 68] on div "gpt-4o-mini" at bounding box center [189, 67] width 23 height 5
click at [144, 10] on button "Toggle Left Sidebar" at bounding box center [142, 9] width 8 height 8
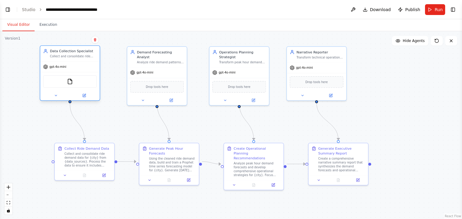
click at [59, 70] on div "gpt-4o-mini" at bounding box center [69, 67] width 59 height 11
click at [57, 96] on icon at bounding box center [56, 96] width 4 height 4
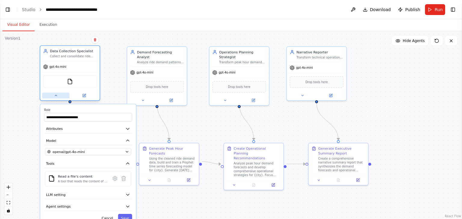
click at [57, 96] on icon at bounding box center [56, 96] width 4 height 4
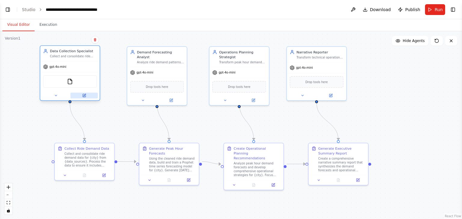
click at [82, 95] on button at bounding box center [83, 96] width 27 height 6
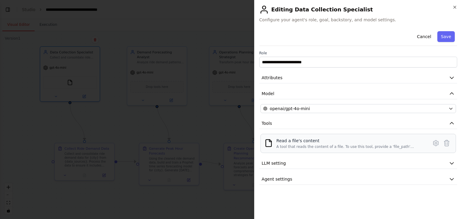
click at [269, 147] on img at bounding box center [268, 143] width 8 height 8
drag, startPoint x: 269, startPoint y: 144, endPoint x: 243, endPoint y: 141, distance: 26.3
click at [243, 141] on div at bounding box center [231, 109] width 462 height 219
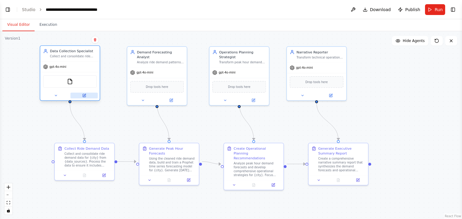
click at [87, 96] on button at bounding box center [83, 96] width 27 height 6
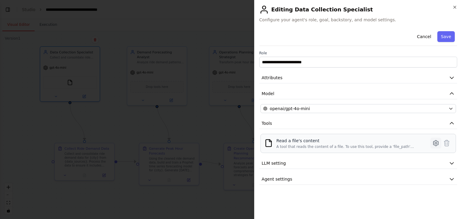
click at [437, 144] on icon at bounding box center [435, 143] width 7 height 7
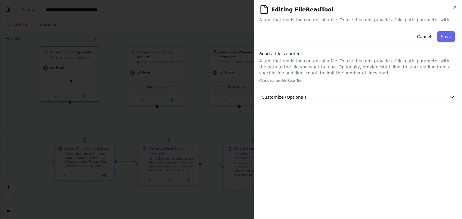
click at [437, 144] on div "**********" at bounding box center [358, 122] width 198 height 186
click at [448, 20] on span "A tool that reads the content of a file. To use this tool, provide a 'file_path…" at bounding box center [358, 20] width 198 height 6
click at [449, 35] on button "Save" at bounding box center [445, 36] width 17 height 11
click at [335, 69] on p "A tool that reads the content of a file. To use this tool, provide a 'file_path…" at bounding box center [358, 67] width 198 height 18
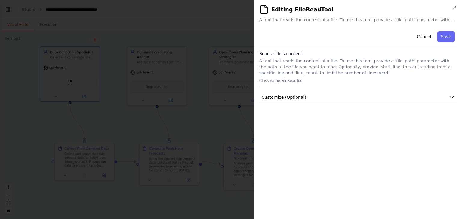
click at [335, 69] on p "A tool that reads the content of a file. To use this tool, provide a 'file_path…" at bounding box center [358, 67] width 198 height 18
click at [335, 70] on p "A tool that reads the content of a file. To use this tool, provide a 'file_path…" at bounding box center [358, 67] width 198 height 18
click at [322, 20] on span "A tool that reads the content of a file. To use this tool, provide a 'file_path…" at bounding box center [358, 20] width 198 height 6
click at [263, 10] on img at bounding box center [264, 10] width 10 height 10
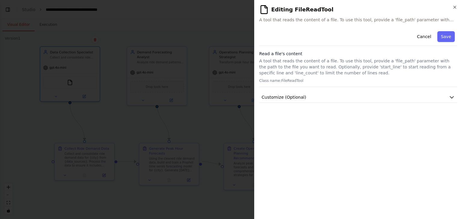
click at [274, 18] on span "A tool that reads the content of a file. To use this tool, provide a 'file_path…" at bounding box center [358, 20] width 198 height 6
click at [270, 21] on span "A tool that reads the content of a file. To use this tool, provide a 'file_path…" at bounding box center [358, 20] width 198 height 6
click at [454, 9] on icon "button" at bounding box center [454, 7] width 5 height 5
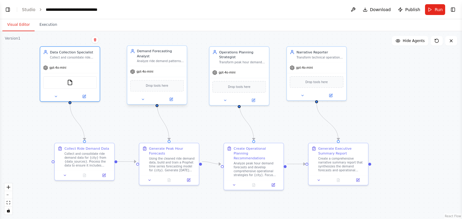
click at [159, 84] on span "Drop tools here" at bounding box center [157, 86] width 22 height 5
drag, startPoint x: 151, startPoint y: 78, endPoint x: 142, endPoint y: 80, distance: 9.3
click at [142, 80] on div "Drop tools here" at bounding box center [156, 86] width 53 height 12
click at [142, 98] on icon at bounding box center [143, 100] width 4 height 4
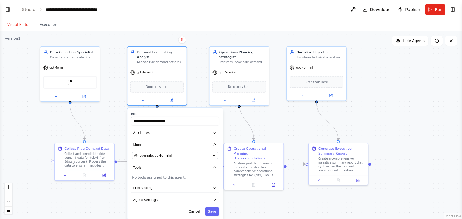
click at [124, 101] on div ".deletable-edge-delete-btn { width: 20px; height: 20px; border: 0px solid #ffff…" at bounding box center [231, 125] width 462 height 188
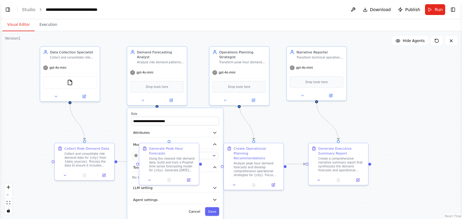
click at [299, 111] on div ".deletable-edge-delete-btn { width: 20px; height: 20px; border: 0px solid #ffff…" at bounding box center [231, 125] width 462 height 188
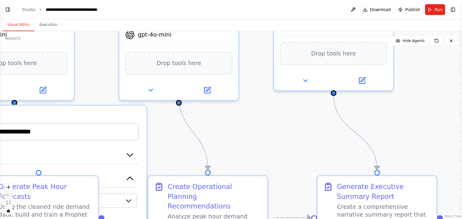
click at [7, 196] on button "zoom out" at bounding box center [9, 195] width 8 height 8
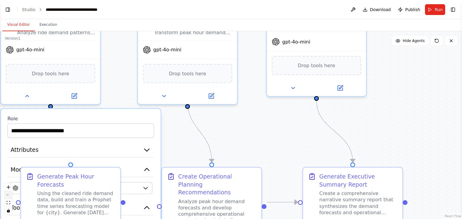
click at [7, 196] on button "zoom out" at bounding box center [9, 195] width 8 height 8
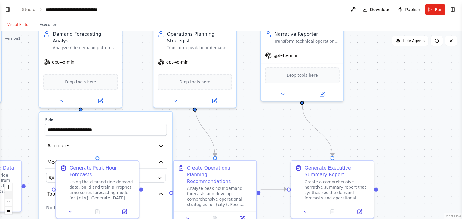
click at [7, 196] on button "zoom out" at bounding box center [9, 195] width 8 height 8
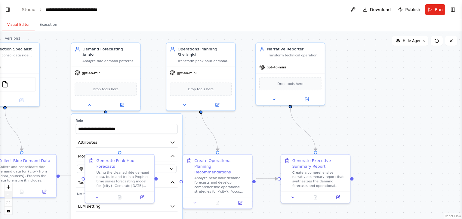
click at [7, 196] on button "zoom out" at bounding box center [9, 195] width 8 height 8
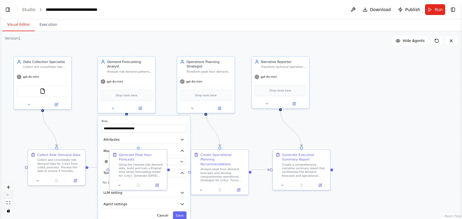
click at [7, 196] on button "zoom out" at bounding box center [9, 195] width 8 height 8
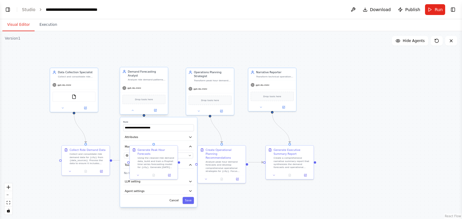
click at [135, 109] on div at bounding box center [144, 111] width 48 height 8
click at [132, 109] on icon at bounding box center [132, 110] width 3 height 3
click at [10, 189] on button "zoom in" at bounding box center [9, 188] width 8 height 8
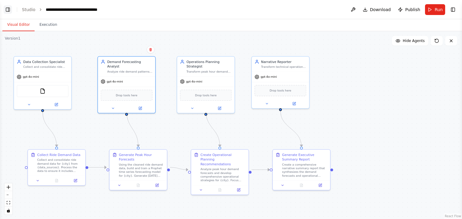
click at [8, 10] on button "Toggle Left Sidebar" at bounding box center [8, 9] width 8 height 8
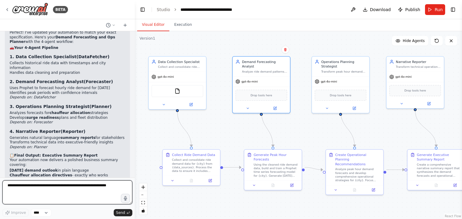
click at [35, 186] on textarea at bounding box center [67, 193] width 130 height 24
paste textarea "**********"
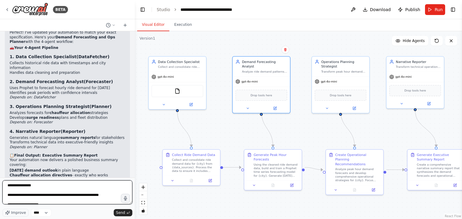
scroll to position [32, 0]
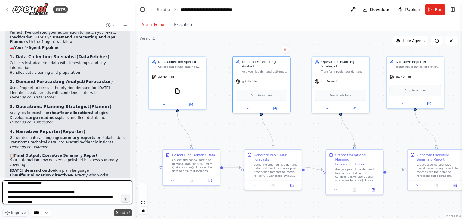
type textarea "**********"
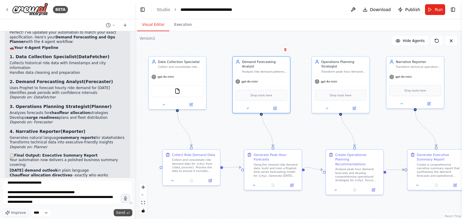
click at [121, 215] on span "Send" at bounding box center [120, 213] width 9 height 5
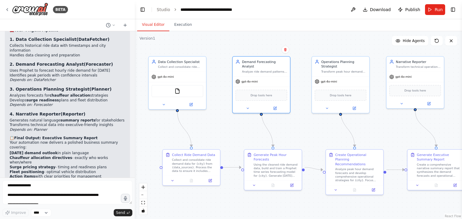
click at [132, 173] on div at bounding box center [133, 109] width 2 height 219
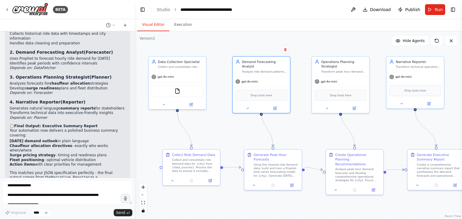
scroll to position [1757, 0]
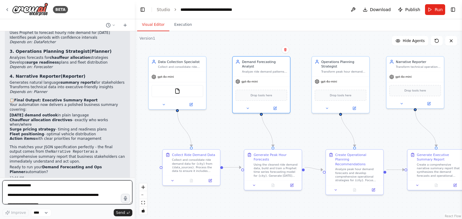
click at [109, 189] on textarea "**********" at bounding box center [67, 193] width 130 height 24
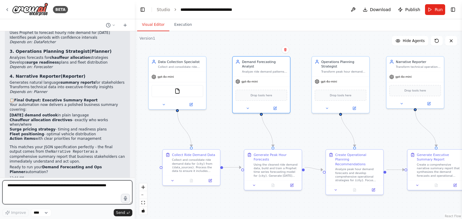
paste textarea "**********"
type textarea "**********"
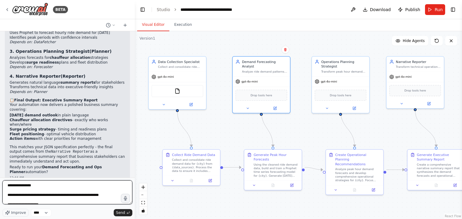
scroll to position [32, 0]
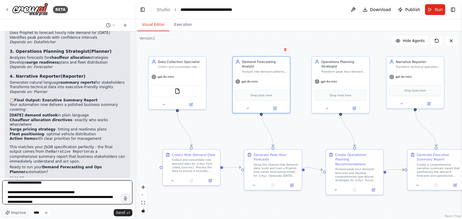
click at [109, 189] on textarea "**********" at bounding box center [67, 193] width 130 height 24
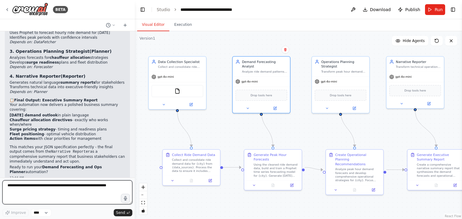
scroll to position [0, 0]
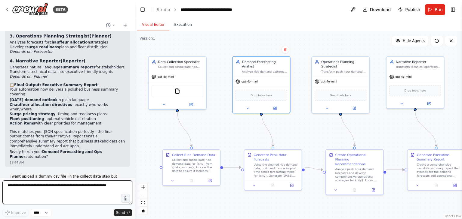
click at [133, 172] on div at bounding box center [133, 109] width 2 height 219
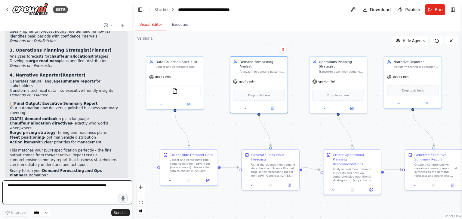
scroll to position [1796, 0]
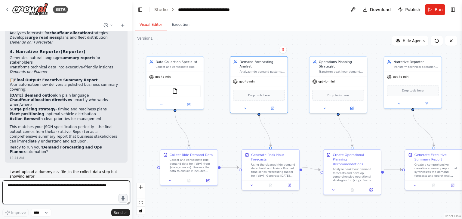
click at [132, 176] on div "BETA from datetime import datetime, timedelta Simulate agent cron: forecast "to…" at bounding box center [231, 109] width 462 height 219
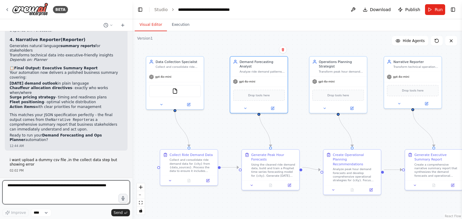
scroll to position [1833, 0]
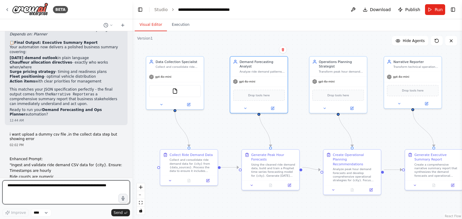
click at [131, 98] on div at bounding box center [131, 109] width 2 height 219
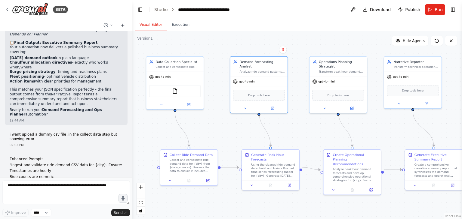
click at [123, 28] on button at bounding box center [123, 25] width 10 height 7
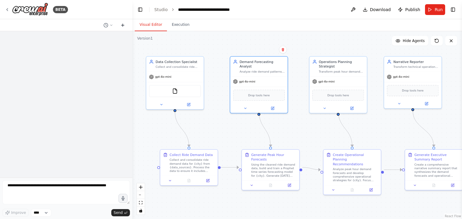
click at [123, 27] on icon at bounding box center [122, 25] width 5 height 5
click at [110, 26] on icon at bounding box center [111, 25] width 4 height 4
click at [122, 26] on div at bounding box center [66, 109] width 132 height 219
click at [121, 26] on icon at bounding box center [122, 25] width 5 height 5
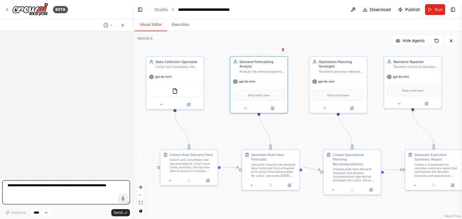
click at [81, 185] on textarea at bounding box center [65, 193] width 127 height 24
paste textarea "**********"
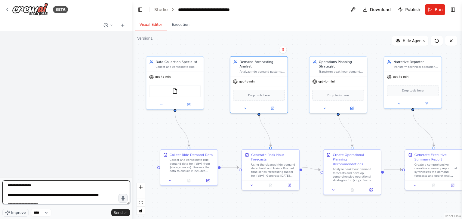
scroll to position [32, 0]
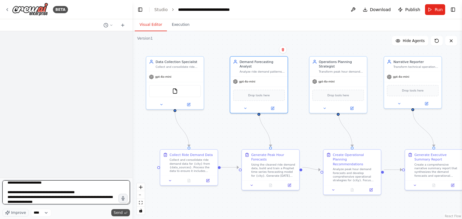
type textarea "**********"
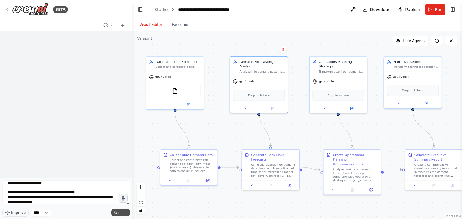
click at [117, 212] on span "Send" at bounding box center [118, 213] width 9 height 5
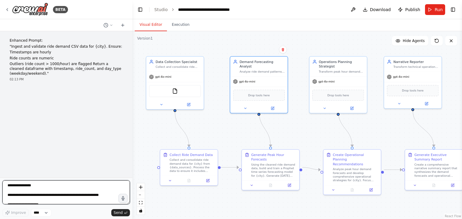
click at [100, 196] on textarea "**********" at bounding box center [65, 193] width 127 height 24
click at [100, 197] on textarea "**********" at bounding box center [65, 193] width 127 height 24
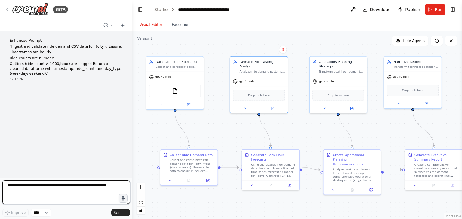
paste textarea "**********"
type textarea "**********"
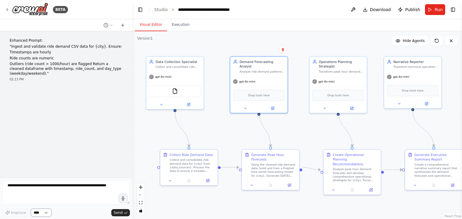
click at [42, 214] on select "****" at bounding box center [41, 213] width 20 height 8
click at [49, 159] on div "Enhanced Prompt: "Ingest and validate ride demand CSV data for {city}. Ensure: …" at bounding box center [66, 104] width 132 height 147
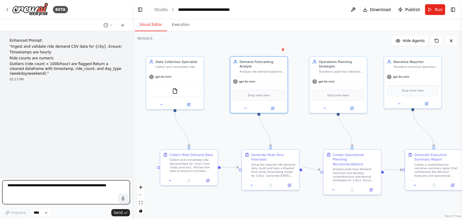
click at [88, 189] on textarea at bounding box center [65, 193] width 127 height 24
paste textarea "**********"
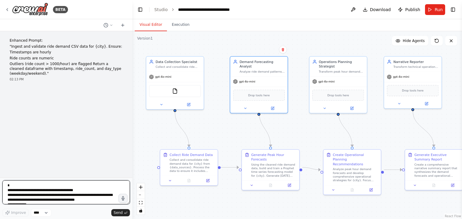
scroll to position [527, 0]
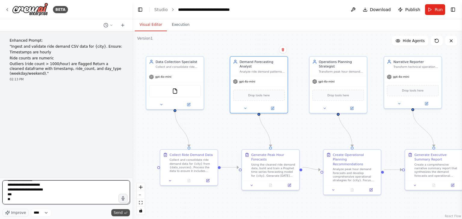
type textarea "**********"
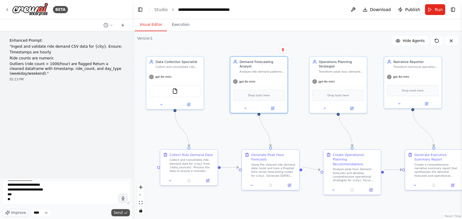
click at [117, 212] on span "Send" at bounding box center [118, 213] width 9 height 5
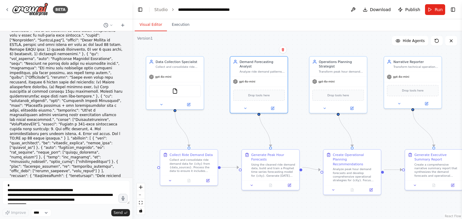
scroll to position [161, 0]
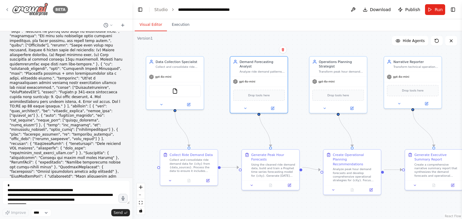
click at [8, 11] on icon at bounding box center [7, 9] width 5 height 5
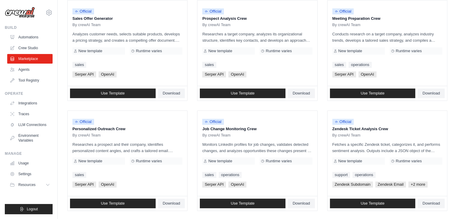
scroll to position [337, 0]
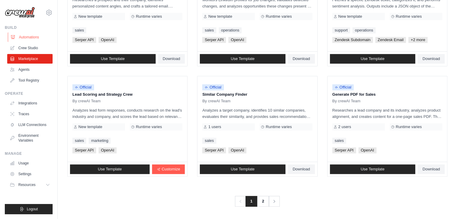
click at [34, 40] on link "Automations" at bounding box center [30, 37] width 45 height 10
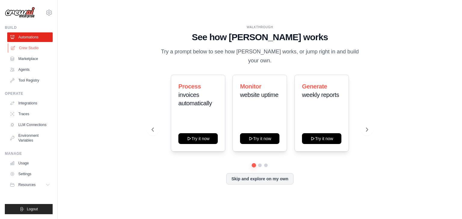
click at [33, 49] on link "Crew Studio" at bounding box center [30, 48] width 45 height 10
click at [27, 48] on link "Crew Studio" at bounding box center [30, 48] width 45 height 10
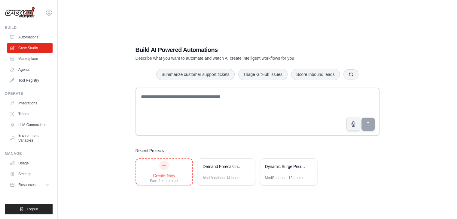
click at [166, 163] on div at bounding box center [164, 166] width 10 height 10
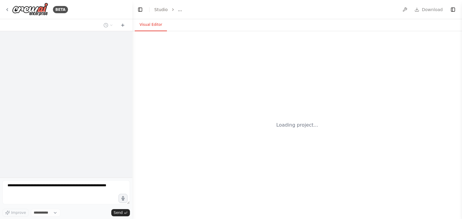
select select "****"
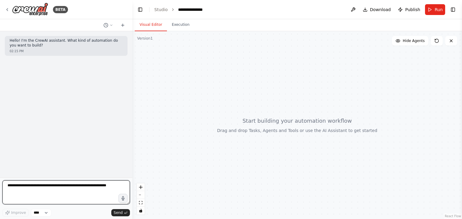
click at [30, 186] on textarea at bounding box center [65, 193] width 127 height 24
paste textarea "**********"
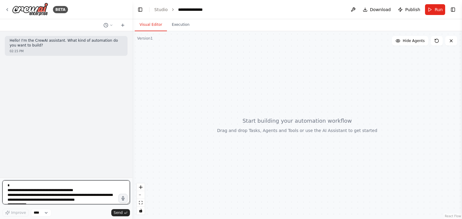
scroll to position [527, 0]
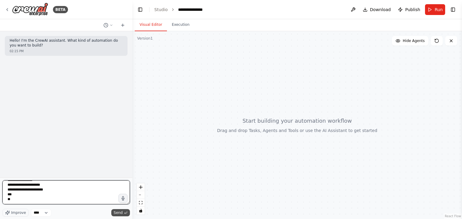
type textarea "**********"
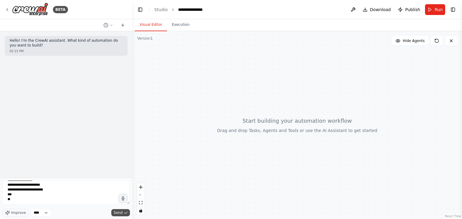
click at [119, 213] on span "Send" at bounding box center [118, 213] width 9 height 5
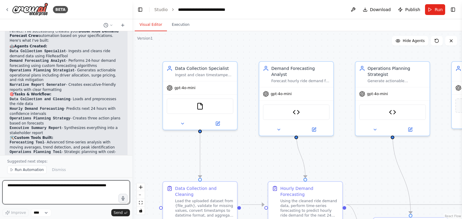
scroll to position [1072, 0]
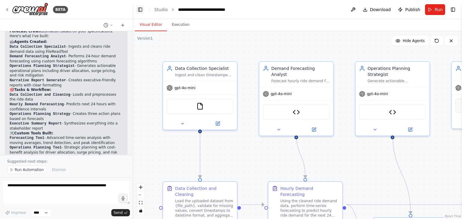
click at [142, 9] on button "Toggle Left Sidebar" at bounding box center [140, 9] width 8 height 8
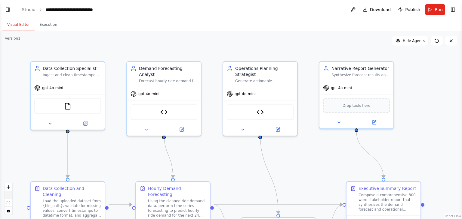
click at [9, 196] on button "zoom out" at bounding box center [9, 195] width 8 height 8
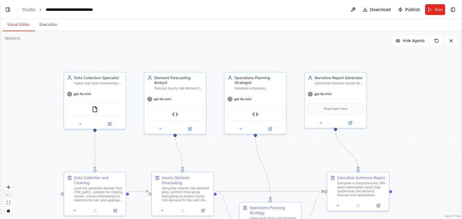
click at [9, 196] on button "zoom out" at bounding box center [9, 195] width 8 height 8
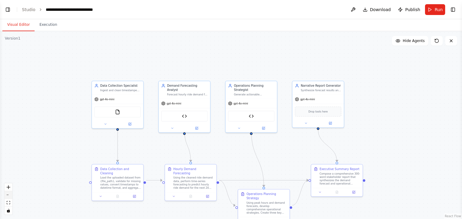
click at [9, 196] on button "zoom out" at bounding box center [9, 195] width 8 height 8
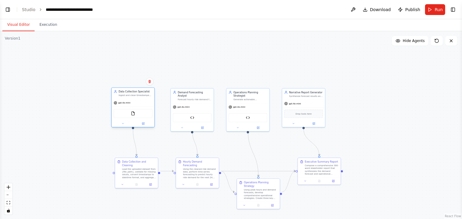
click at [132, 97] on div "Data Collection Specialist Ingest and clean timestamped ride demand data for Du…" at bounding box center [132, 93] width 43 height 11
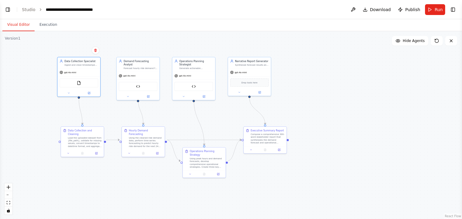
drag, startPoint x: 72, startPoint y: 102, endPoint x: 18, endPoint y: 71, distance: 62.5
click at [18, 71] on div ".deletable-edge-delete-btn { width: 20px; height: 20px; border: 0px solid #ffff…" at bounding box center [231, 125] width 462 height 188
click at [9, 188] on icon "zoom in" at bounding box center [9, 188] width 4 height 4
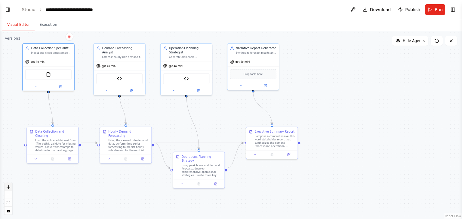
click at [9, 188] on icon "zoom in" at bounding box center [9, 188] width 4 height 4
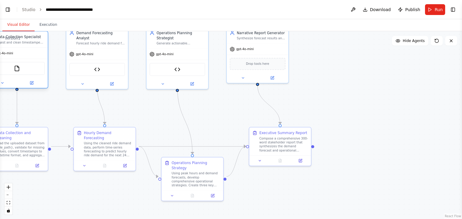
drag, startPoint x: 16, startPoint y: 51, endPoint x: 26, endPoint y: 58, distance: 12.8
click at [26, 58] on div "gpt-4o-mini" at bounding box center [17, 53] width 62 height 11
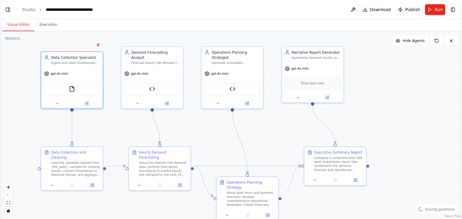
drag, startPoint x: 52, startPoint y: 55, endPoint x: 107, endPoint y: 74, distance: 58.4
click at [107, 74] on div ".deletable-edge-delete-btn { width: 20px; height: 20px; border: 0px solid #ffff…" at bounding box center [231, 125] width 462 height 188
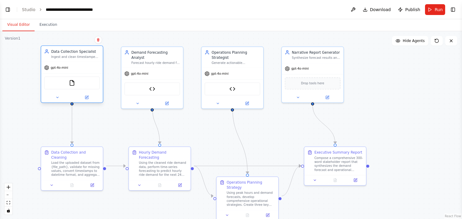
drag, startPoint x: 83, startPoint y: 69, endPoint x: 82, endPoint y: 64, distance: 5.1
click at [82, 64] on div "gpt-4o-mini" at bounding box center [72, 67] width 62 height 11
click at [71, 86] on img at bounding box center [72, 83] width 6 height 6
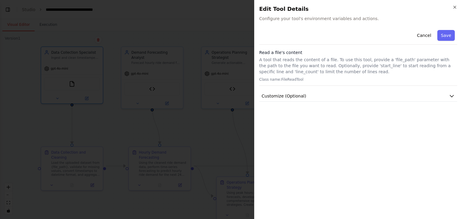
click at [367, 16] on span "Configure your tool's environment variables and actions." at bounding box center [358, 19] width 198 height 6
click at [455, 7] on icon "button" at bounding box center [454, 7] width 5 height 5
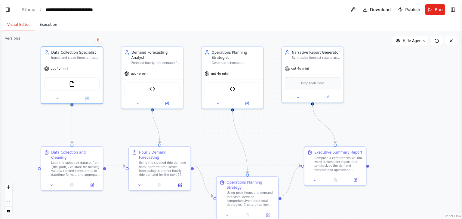
click at [47, 27] on button "Execution" at bounding box center [48, 25] width 27 height 13
click at [19, 24] on button "Visual Editor" at bounding box center [18, 25] width 32 height 13
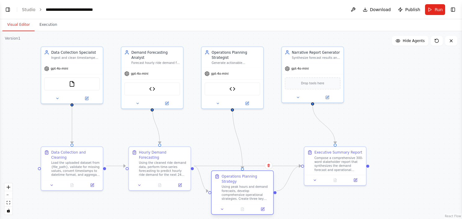
drag, startPoint x: 231, startPoint y: 192, endPoint x: 228, endPoint y: 184, distance: 8.5
click at [228, 185] on div "Using peak hours and demand forecasts, develop comprehensive operational strate…" at bounding box center [245, 193] width 49 height 16
click at [439, 104] on div ".deletable-edge-delete-btn { width: 20px; height: 20px; border: 0px solid #ffff…" at bounding box center [231, 125] width 462 height 188
click at [313, 58] on div "Synthesize forecast results and operational recommendations into clear, formatt…" at bounding box center [315, 57] width 49 height 4
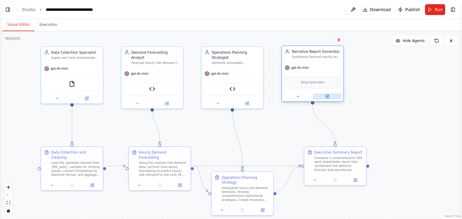
click at [328, 98] on icon at bounding box center [326, 96] width 3 height 3
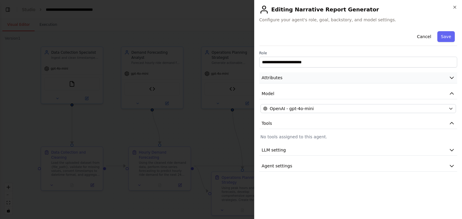
click at [416, 76] on button "Attributes" at bounding box center [358, 77] width 198 height 11
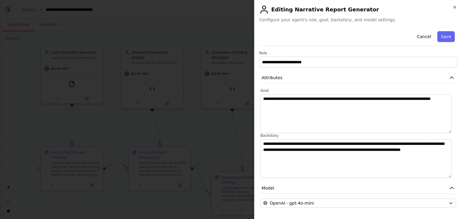
click at [227, 128] on div at bounding box center [231, 109] width 462 height 219
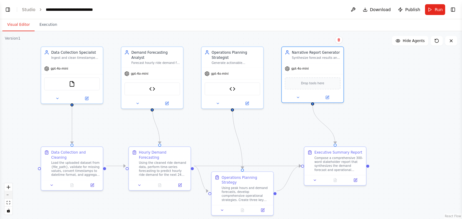
click at [9, 196] on button "zoom out" at bounding box center [9, 195] width 8 height 8
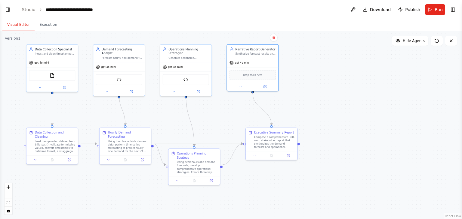
drag, startPoint x: 56, startPoint y: 94, endPoint x: 11, endPoint y: 79, distance: 48.1
click at [11, 79] on div ".deletable-edge-delete-btn { width: 20px; height: 20px; border: 0px solid #ffff…" at bounding box center [231, 125] width 462 height 188
click at [328, 90] on div ".deletable-edge-delete-btn { width: 20px; height: 20px; border: 0px solid #ffff…" at bounding box center [231, 125] width 462 height 188
drag, startPoint x: 18, startPoint y: 39, endPoint x: 136, endPoint y: 106, distance: 136.2
click at [136, 106] on div "Version 1 Show Tools Hide Agents .deletable-edge-delete-btn { width: 20px; heig…" at bounding box center [231, 125] width 462 height 188
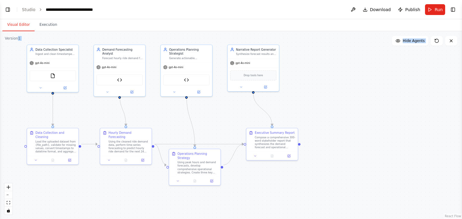
click at [368, 80] on div ".deletable-edge-delete-btn { width: 20px; height: 20px; border: 0px solid #ffff…" at bounding box center [231, 125] width 462 height 188
click at [401, 79] on div ".deletable-edge-delete-btn { width: 20px; height: 20px; border: 0px solid #ffff…" at bounding box center [231, 125] width 462 height 188
click at [327, 76] on div ".deletable-edge-delete-btn { width: 20px; height: 20px; border: 0px solid #ffff…" at bounding box center [231, 125] width 462 height 188
click at [8, 6] on button "Toggle Left Sidebar" at bounding box center [8, 9] width 8 height 8
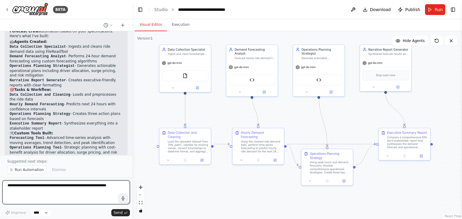
click at [55, 187] on textarea at bounding box center [65, 193] width 127 height 24
paste textarea "**********"
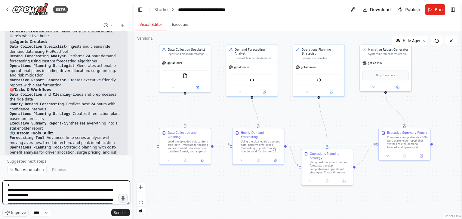
scroll to position [286, 0]
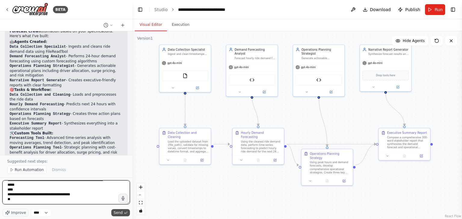
type textarea "**********"
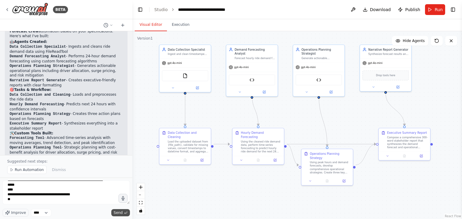
click at [120, 213] on span "Send" at bounding box center [118, 213] width 9 height 5
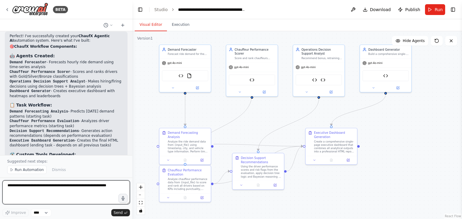
scroll to position [2713, 0]
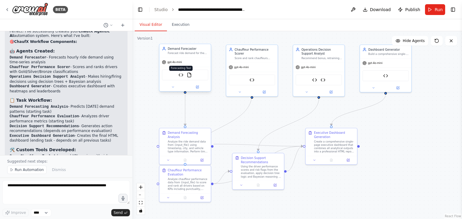
click at [181, 75] on img at bounding box center [180, 75] width 5 height 5
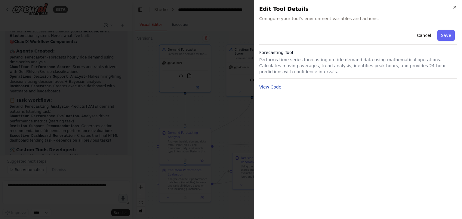
click at [274, 84] on button "View Code" at bounding box center [270, 87] width 22 height 6
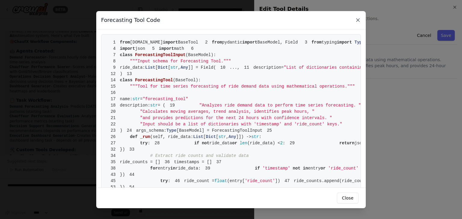
click at [357, 20] on icon at bounding box center [357, 20] width 3 height 3
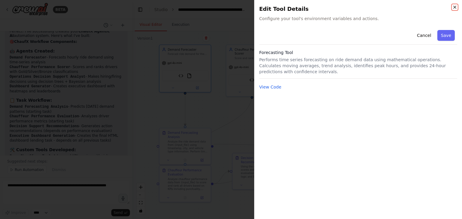
click at [453, 5] on icon "button" at bounding box center [454, 7] width 5 height 5
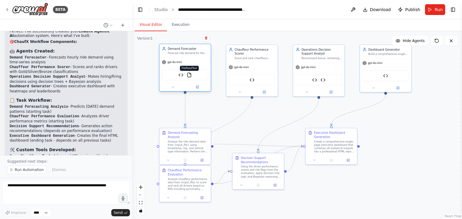
click at [190, 76] on img at bounding box center [189, 75] width 5 height 5
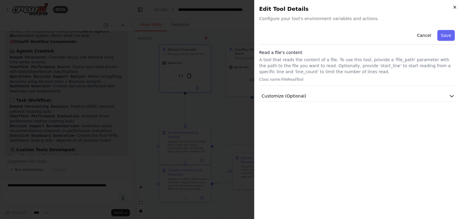
click at [453, 5] on icon "button" at bounding box center [454, 7] width 5 height 5
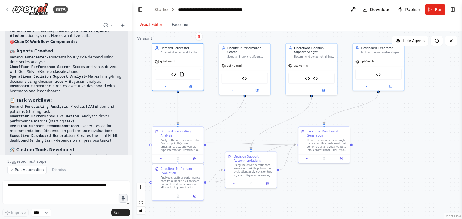
drag, startPoint x: 153, startPoint y: 44, endPoint x: 145, endPoint y: 42, distance: 7.4
click at [145, 42] on div ".deletable-edge-delete-btn { width: 20px; height: 20px; border: 0px solid #ffff…" at bounding box center [296, 125] width 329 height 188
click at [387, 180] on div ".deletable-edge-delete-btn { width: 20px; height: 20px; border: 0px solid #ffff…" at bounding box center [296, 125] width 329 height 188
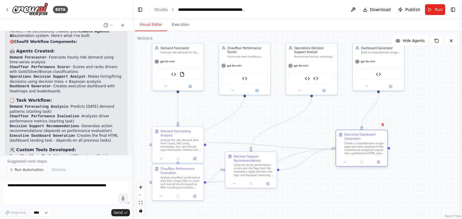
drag, startPoint x: 328, startPoint y: 145, endPoint x: 365, endPoint y: 149, distance: 36.8
click at [365, 149] on div "Create a comprehensive single-page executive dashboard that combines all analyt…" at bounding box center [364, 148] width 41 height 13
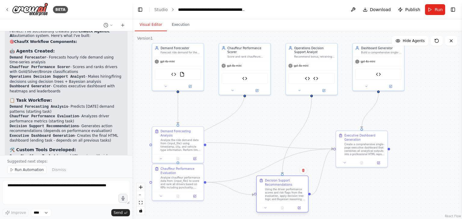
drag, startPoint x: 238, startPoint y: 176, endPoint x: 272, endPoint y: 201, distance: 42.3
click at [272, 201] on div "Decision Support Recommendations Using the driver performance scores and risk f…" at bounding box center [281, 190] width 51 height 28
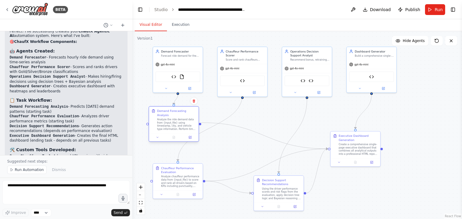
drag, startPoint x: 175, startPoint y: 143, endPoint x: 173, endPoint y: 123, distance: 19.9
click at [173, 123] on div "Analyze the ride demand data from {input_file} using timestamp, city, and vehic…" at bounding box center [176, 124] width 39 height 13
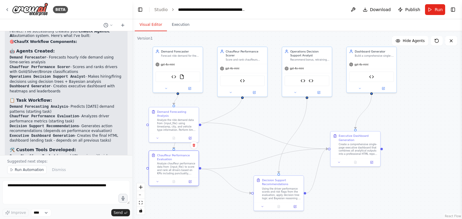
drag, startPoint x: 179, startPoint y: 179, endPoint x: 174, endPoint y: 169, distance: 12.0
click at [174, 169] on div "Analyze chauffeur performance data from {input_file} to score and rank all driv…" at bounding box center [176, 168] width 39 height 13
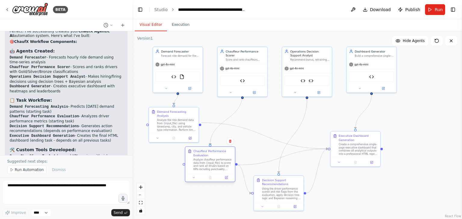
drag, startPoint x: 174, startPoint y: 169, endPoint x: 212, endPoint y: 163, distance: 38.3
click at [212, 163] on div "Analyze chauffeur performance data from {input_file} to score and rank all driv…" at bounding box center [212, 164] width 39 height 13
drag, startPoint x: 350, startPoint y: 152, endPoint x: 358, endPoint y: 141, distance: 14.2
click at [358, 141] on div "Create a comprehensive single-page executive dashboard that combines all analyt…" at bounding box center [365, 136] width 39 height 13
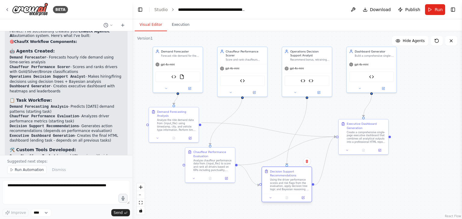
drag, startPoint x: 279, startPoint y: 197, endPoint x: 290, endPoint y: 187, distance: 14.5
click at [290, 187] on div "Using the driver performance scores and risk flags from the evaluation, apply d…" at bounding box center [289, 184] width 39 height 13
click at [340, 184] on div ".deletable-edge-delete-btn { width: 20px; height: 20px; border: 0px solid #ffff…" at bounding box center [296, 125] width 329 height 188
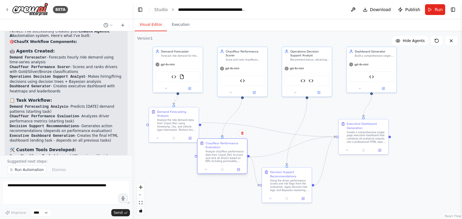
drag, startPoint x: 215, startPoint y: 171, endPoint x: 227, endPoint y: 163, distance: 15.4
click at [227, 163] on div "Chauffeur Performance Evaluation Analyze chauffeur performance data from {input…" at bounding box center [222, 152] width 50 height 27
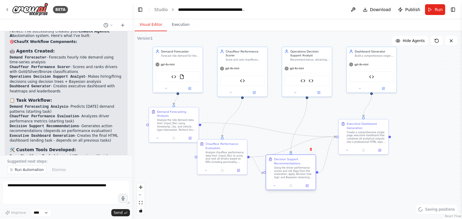
drag, startPoint x: 267, startPoint y: 179, endPoint x: 273, endPoint y: 167, distance: 13.2
click at [273, 167] on div "Decision Support Recommendations Using the driver performance scores and risk f…" at bounding box center [290, 168] width 45 height 22
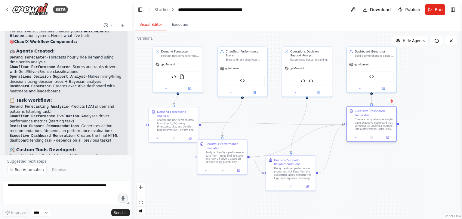
drag, startPoint x: 350, startPoint y: 134, endPoint x: 357, endPoint y: 121, distance: 14.9
click at [357, 121] on div "Create a comprehensive single-page executive dashboard that combines all analyt…" at bounding box center [374, 124] width 39 height 13
click at [357, 113] on div "Executive Dashboard Generation Create a comprehensive single-page executive das…" at bounding box center [374, 116] width 39 height 22
click at [364, 169] on div ".deletable-edge-delete-btn { width: 20px; height: 20px; border: 0px solid #ffff…" at bounding box center [296, 125] width 329 height 188
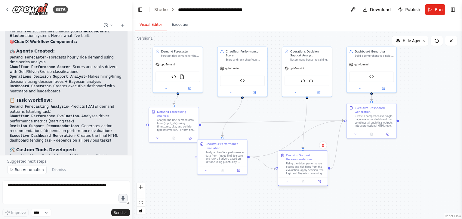
drag, startPoint x: 290, startPoint y: 178, endPoint x: 302, endPoint y: 172, distance: 13.6
click at [302, 172] on div "Using the driver performance scores and risk flags from the evaluation, apply d…" at bounding box center [305, 168] width 39 height 13
click at [235, 157] on div "Analyze chauffeur performance data from {input_file} to score and rank all driv…" at bounding box center [224, 156] width 39 height 13
drag, startPoint x: 226, startPoint y: 158, endPoint x: 235, endPoint y: 159, distance: 9.1
click at [235, 159] on div "Analyze chauffeur performance data from {input_file} to score and rank all driv…" at bounding box center [232, 156] width 39 height 13
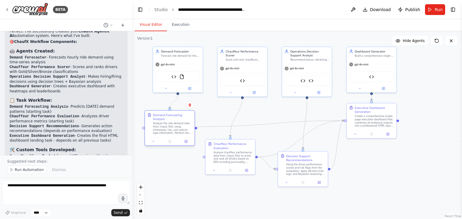
drag, startPoint x: 177, startPoint y: 128, endPoint x: 173, endPoint y: 131, distance: 5.1
click at [173, 131] on div "Demand Forecasting Analysis Analyze the ride demand data from {input_file} usin…" at bounding box center [170, 124] width 50 height 27
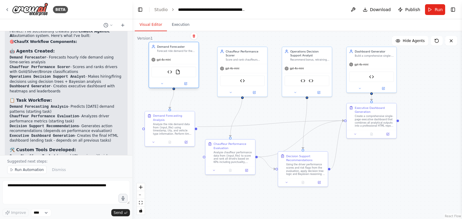
drag, startPoint x: 174, startPoint y: 62, endPoint x: 171, endPoint y: 56, distance: 6.5
click at [171, 56] on div "gpt-4o-mini" at bounding box center [174, 59] width 50 height 9
click at [393, 193] on div ".deletable-edge-delete-btn { width: 20px; height: 20px; border: 0px solid #ffff…" at bounding box center [296, 125] width 329 height 188
click at [141, 8] on button "Toggle Left Sidebar" at bounding box center [140, 9] width 8 height 8
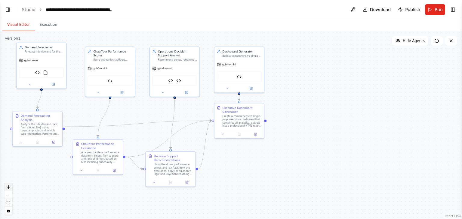
click at [7, 188] on icon "zoom in" at bounding box center [9, 188] width 4 height 4
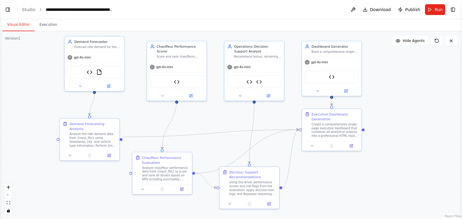
drag, startPoint x: 20, startPoint y: 90, endPoint x: 111, endPoint y: 100, distance: 91.3
click at [111, 100] on div ".deletable-edge-delete-btn { width: 20px; height: 20px; border: 0px solid #ffff…" at bounding box center [231, 125] width 462 height 188
click at [99, 74] on div "Forecasting Tool FileReadTool" at bounding box center [94, 71] width 54 height 13
click at [89, 73] on img at bounding box center [90, 72] width 6 height 6
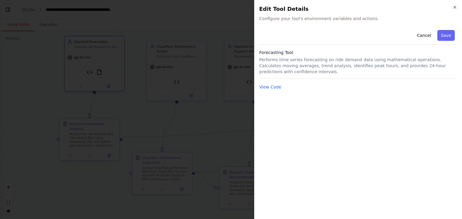
click at [172, 106] on div at bounding box center [231, 109] width 462 height 219
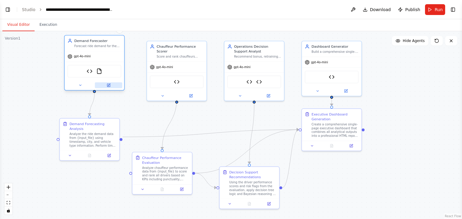
click at [109, 88] on button at bounding box center [108, 85] width 27 height 6
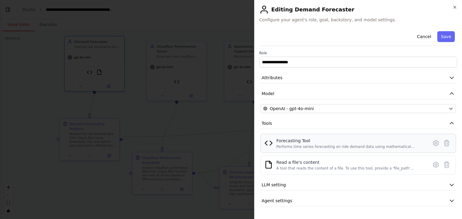
click at [272, 144] on img at bounding box center [268, 143] width 8 height 8
click at [265, 165] on img at bounding box center [268, 165] width 8 height 8
click at [432, 166] on icon at bounding box center [435, 164] width 7 height 7
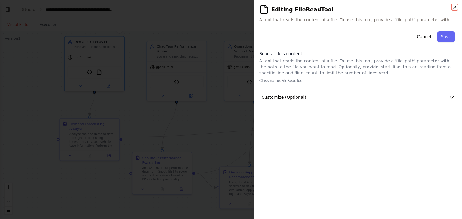
click at [455, 9] on icon "button" at bounding box center [454, 7] width 5 height 5
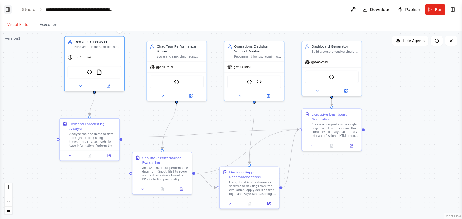
click at [6, 9] on button "Toggle Left Sidebar" at bounding box center [8, 9] width 8 height 8
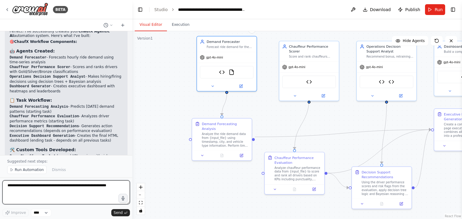
click at [44, 190] on textarea at bounding box center [65, 193] width 127 height 24
click at [48, 190] on textarea at bounding box center [65, 193] width 127 height 24
paste textarea "**********"
type textarea "**********"
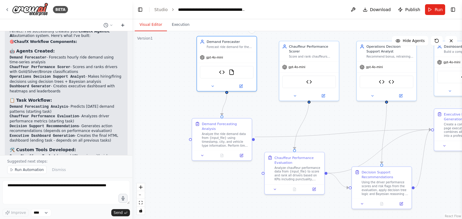
click at [123, 26] on icon at bounding box center [123, 25] width 0 height 3
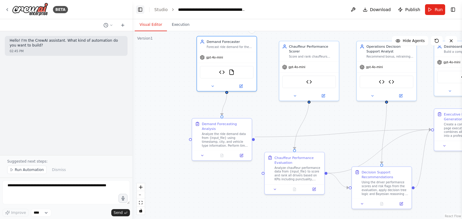
click at [142, 12] on button "Toggle Left Sidebar" at bounding box center [140, 9] width 8 height 8
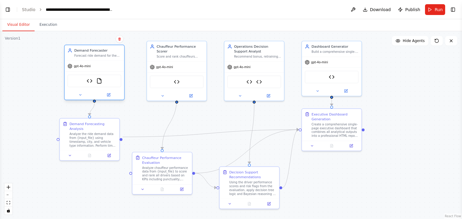
drag, startPoint x: 103, startPoint y: 44, endPoint x: 103, endPoint y: 52, distance: 7.8
click at [103, 52] on div "Demand Forecaster Forecast ride demand for the next day by hour and location us…" at bounding box center [97, 53] width 47 height 10
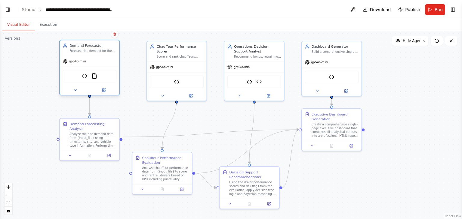
drag, startPoint x: 106, startPoint y: 71, endPoint x: 102, endPoint y: 65, distance: 7.5
click at [102, 65] on div "gpt-4o-mini Forecasting Tool FileReadTool" at bounding box center [89, 75] width 59 height 39
click at [415, 132] on div ".deletable-edge-delete-btn { width: 20px; height: 20px; border: 0px solid #ffff…" at bounding box center [231, 125] width 462 height 188
click at [174, 78] on img at bounding box center [177, 81] width 6 height 6
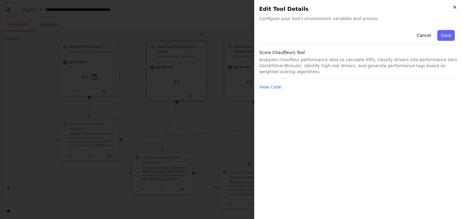
click at [453, 7] on icon "button" at bounding box center [454, 7] width 5 height 5
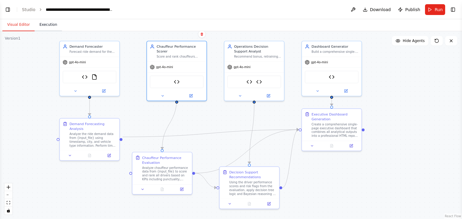
click at [49, 26] on button "Execution" at bounding box center [48, 25] width 27 height 13
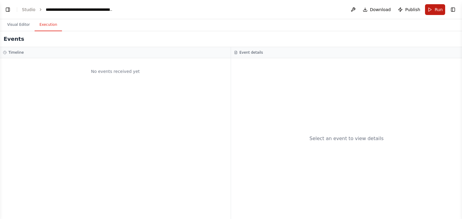
click at [434, 8] on button "Run" at bounding box center [435, 9] width 20 height 11
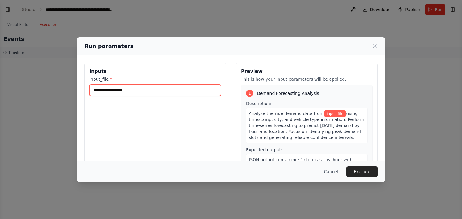
click at [123, 91] on input "input_file *" at bounding box center [155, 90] width 132 height 11
paste input "**********"
type input "**********"
click at [123, 92] on input "input_file *" at bounding box center [154, 90] width 130 height 11
click at [145, 90] on input "input_file *" at bounding box center [154, 90] width 130 height 11
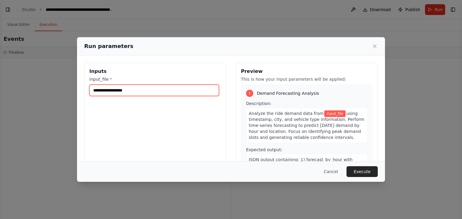
drag, startPoint x: 145, startPoint y: 90, endPoint x: 163, endPoint y: 116, distance: 31.3
click at [163, 116] on div "Inputs input_file *" at bounding box center [155, 134] width 142 height 142
paste input "**********"
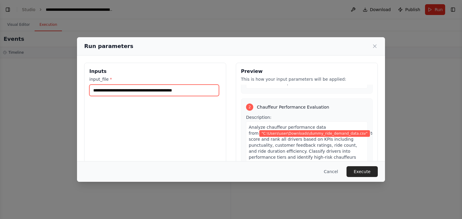
scroll to position [202, 0]
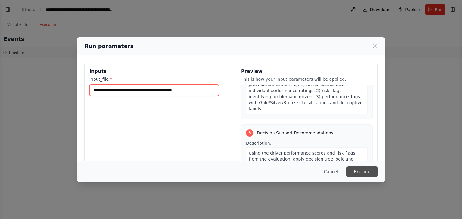
type input "**********"
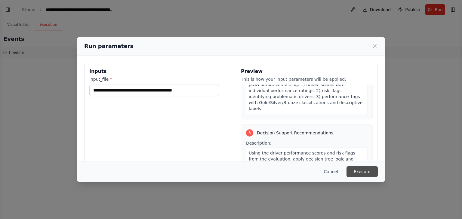
click at [362, 170] on button "Execute" at bounding box center [361, 171] width 31 height 11
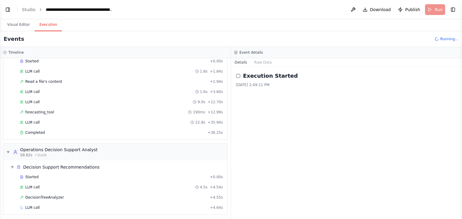
scroll to position [129, 0]
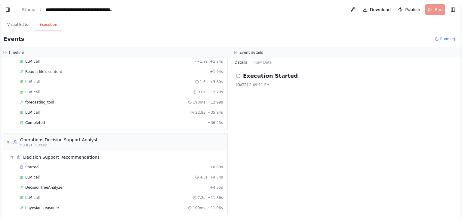
click at [237, 74] on circle at bounding box center [238, 76] width 4 height 4
click at [238, 77] on icon at bounding box center [238, 76] width 5 height 5
click at [262, 62] on button "Raw Data" at bounding box center [263, 62] width 25 height 8
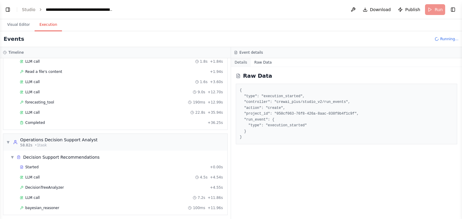
click at [240, 63] on button "Details" at bounding box center [241, 62] width 20 height 8
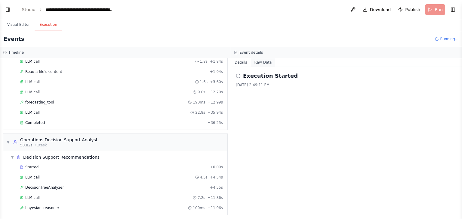
click at [257, 65] on button "Raw Data" at bounding box center [263, 62] width 25 height 8
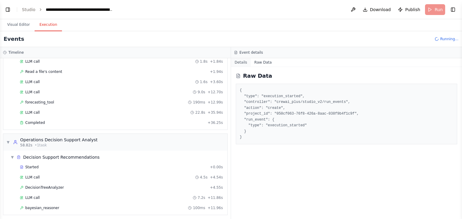
click at [236, 62] on button "Details" at bounding box center [241, 62] width 20 height 8
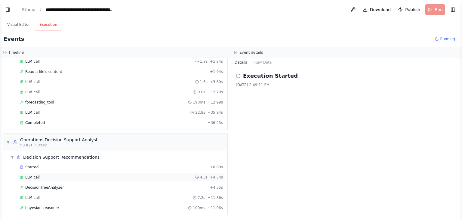
click at [35, 175] on span "LLM call" at bounding box center [32, 177] width 14 height 5
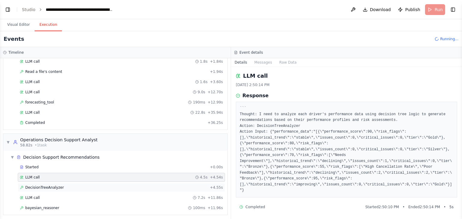
click at [34, 185] on span "DecisionTreeAnalyzer" at bounding box center [44, 187] width 38 height 5
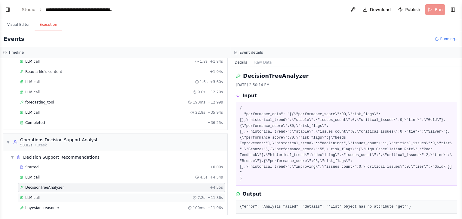
click at [35, 196] on span "LLM call" at bounding box center [32, 198] width 14 height 5
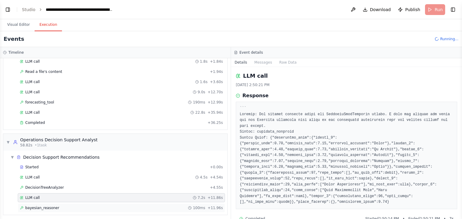
click at [46, 206] on span "bayesian_reasoner" at bounding box center [42, 208] width 34 height 5
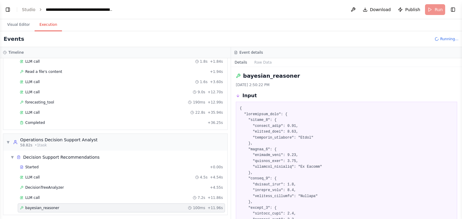
click at [461, 175] on button "Toggle Sidebar" at bounding box center [461, 109] width 5 height 219
click at [460, 171] on button "Toggle Sidebar" at bounding box center [461, 109] width 5 height 219
click at [460, 172] on button "Toggle Sidebar" at bounding box center [461, 109] width 5 height 219
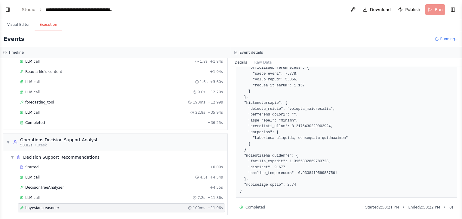
scroll to position [744, 0]
click at [13, 155] on span "▼" at bounding box center [13, 157] width 4 height 5
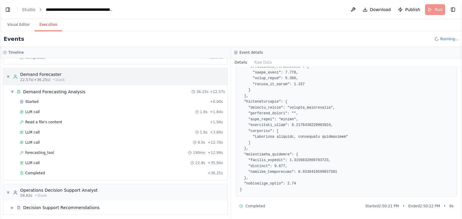
click at [7, 76] on span "▼" at bounding box center [8, 77] width 4 height 5
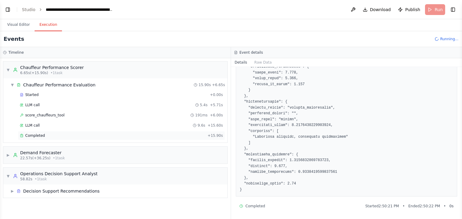
click at [41, 136] on span "Completed" at bounding box center [35, 135] width 20 height 5
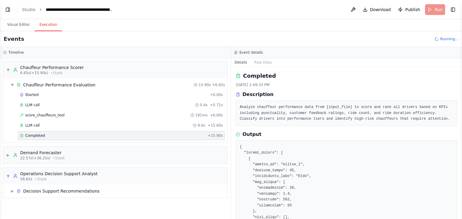
click at [460, 187] on button "Toggle Sidebar" at bounding box center [461, 109] width 5 height 219
click at [461, 177] on button "Toggle Sidebar" at bounding box center [461, 109] width 5 height 219
click at [460, 129] on button "Toggle Sidebar" at bounding box center [461, 109] width 5 height 219
click at [459, 214] on button "Toggle Sidebar" at bounding box center [461, 109] width 5 height 219
click at [459, 216] on button "Toggle Sidebar" at bounding box center [461, 109] width 5 height 219
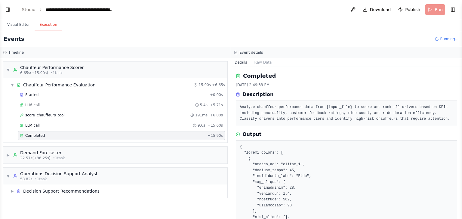
click at [460, 199] on button "Toggle Sidebar" at bounding box center [461, 109] width 5 height 219
click at [461, 182] on button "Toggle Sidebar" at bounding box center [461, 109] width 5 height 219
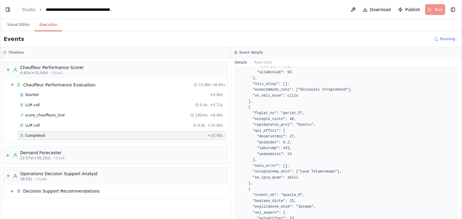
scroll to position [460, 0]
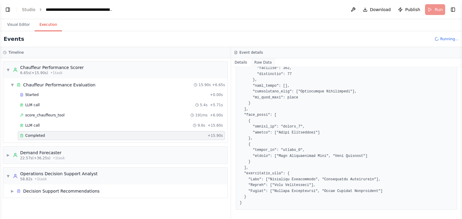
click at [261, 64] on button "Raw Data" at bounding box center [263, 62] width 25 height 8
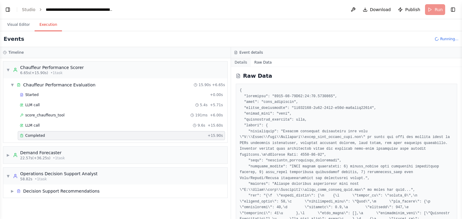
click at [240, 61] on button "Details" at bounding box center [241, 62] width 20 height 8
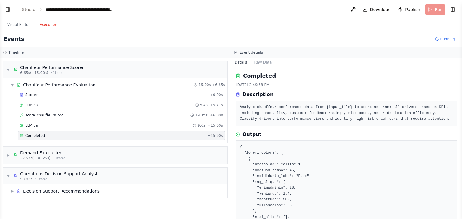
click at [457, 209] on div "Completed 8/30/2025, 2:49:33 PM Description Analyze chauffeur performance data …" at bounding box center [346, 143] width 231 height 152
click at [459, 211] on button "Toggle Sidebar" at bounding box center [461, 109] width 5 height 219
click at [459, 213] on button "Toggle Sidebar" at bounding box center [461, 109] width 5 height 219
click at [459, 198] on button "Toggle Sidebar" at bounding box center [461, 109] width 5 height 219
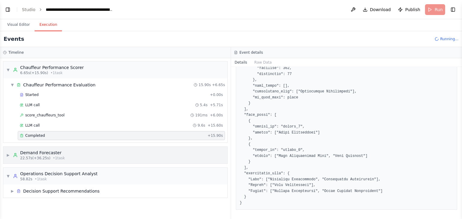
click at [204, 154] on div "▶ Demand Forecaster 22.57s (+36.25s) • 1 task" at bounding box center [115, 155] width 224 height 17
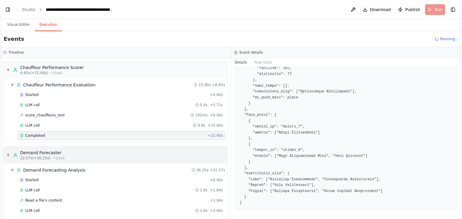
click at [6, 154] on div "▼ Demand Forecaster 22.57s (+36.25s) • 1 task" at bounding box center [115, 155] width 224 height 17
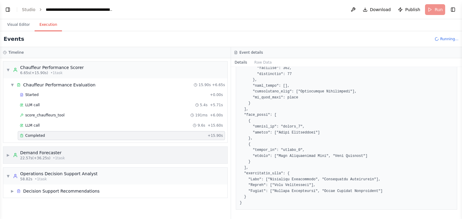
click at [5, 154] on div "▶ Demand Forecaster 22.57s (+36.25s) • 1 task" at bounding box center [115, 155] width 224 height 17
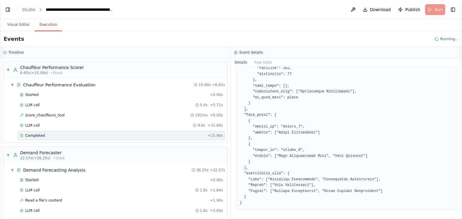
scroll to position [78, 0]
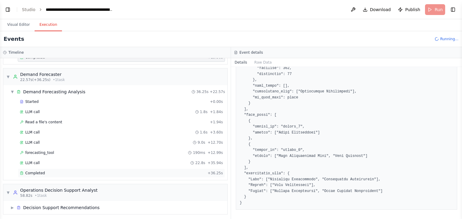
click at [29, 171] on span "Completed" at bounding box center [35, 173] width 20 height 5
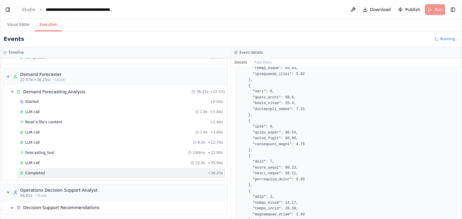
click at [459, 176] on button "Toggle Sidebar" at bounding box center [461, 109] width 5 height 219
click at [461, 189] on button "Toggle Sidebar" at bounding box center [461, 109] width 5 height 219
click at [459, 216] on button "Toggle Sidebar" at bounding box center [461, 109] width 5 height 219
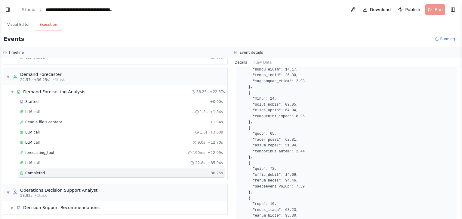
scroll to position [981, 0]
click at [8, 192] on span "▼" at bounding box center [8, 193] width 4 height 5
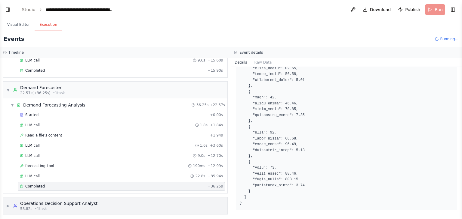
click at [8, 204] on span "▶" at bounding box center [8, 206] width 4 height 5
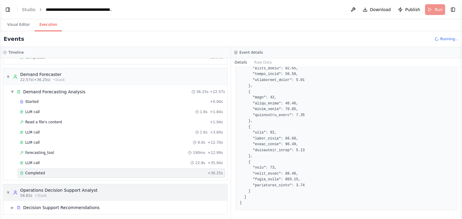
click at [9, 191] on span "▼" at bounding box center [8, 193] width 4 height 5
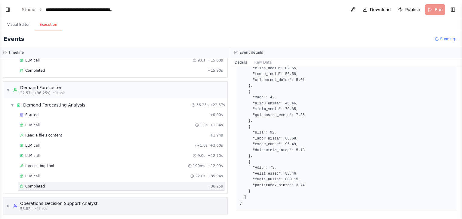
click at [34, 201] on div "Operations Decision Support Analyst" at bounding box center [58, 204] width 77 height 6
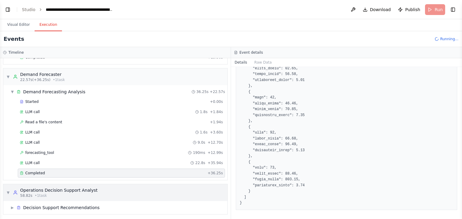
click at [53, 194] on div "58.82s • 1 task" at bounding box center [58, 196] width 77 height 5
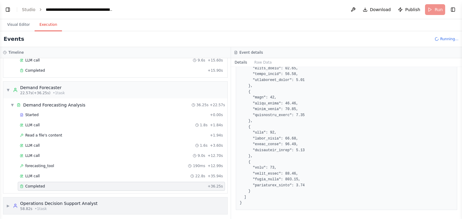
click at [6, 204] on span "▶" at bounding box center [8, 206] width 4 height 5
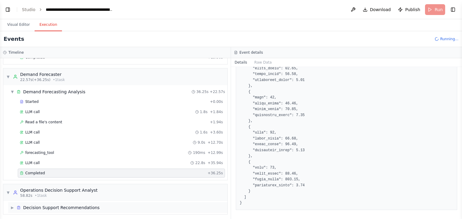
click at [10, 206] on div "▶ Decision Support Recommendations" at bounding box center [117, 208] width 219 height 11
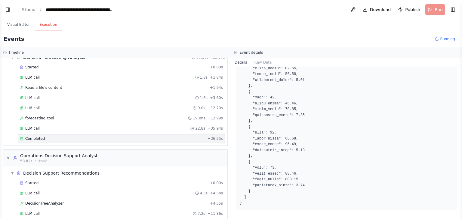
scroll to position [129, 0]
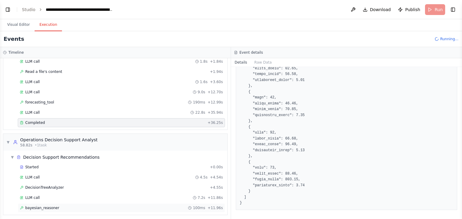
click at [52, 206] on span "bayesian_reasoner" at bounding box center [42, 208] width 34 height 5
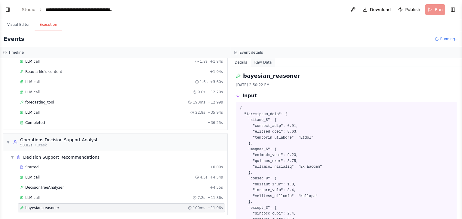
click at [254, 64] on button "Raw Data" at bounding box center [263, 62] width 25 height 8
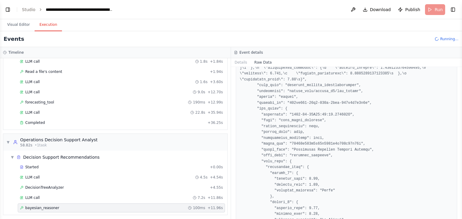
scroll to position [2400, 0]
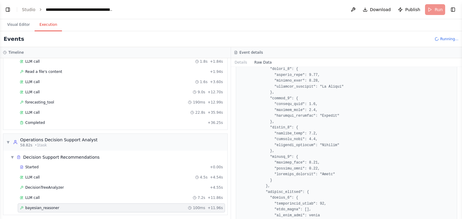
click at [460, 207] on button "Toggle Sidebar" at bounding box center [461, 109] width 5 height 219
click at [27, 166] on span "Started" at bounding box center [31, 167] width 13 height 5
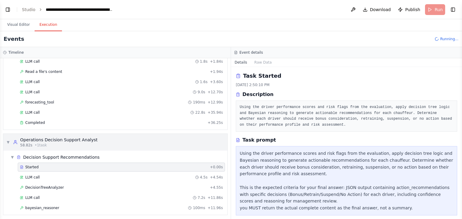
click at [9, 140] on span "▼" at bounding box center [8, 142] width 4 height 5
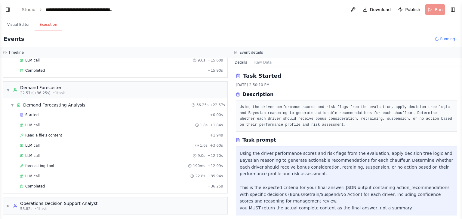
click at [239, 64] on button "Details" at bounding box center [241, 62] width 20 height 8
click at [267, 64] on button "Raw Data" at bounding box center [263, 62] width 25 height 8
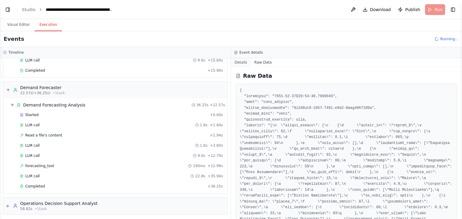
click at [239, 65] on button "Details" at bounding box center [241, 62] width 20 height 8
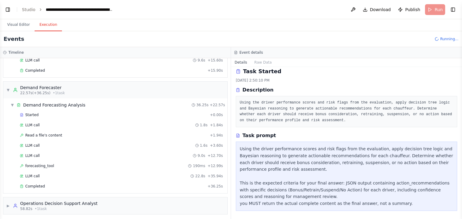
scroll to position [5, 0]
click at [6, 205] on span "▶" at bounding box center [8, 206] width 4 height 5
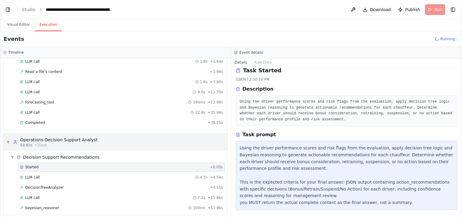
click at [8, 142] on span "▼" at bounding box center [8, 142] width 4 height 5
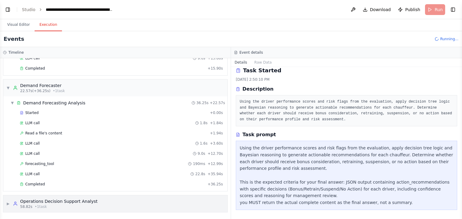
scroll to position [65, 0]
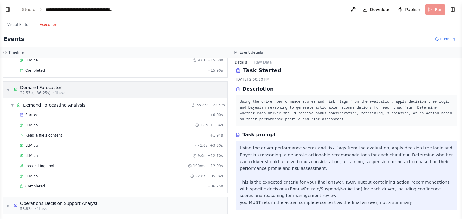
click at [10, 88] on div "▼ Demand Forecaster 22.57s (+36.25s) • 1 task" at bounding box center [35, 90] width 59 height 11
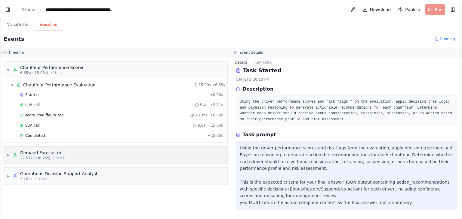
scroll to position [0, 0]
click at [30, 135] on span "Completed" at bounding box center [35, 135] width 20 height 5
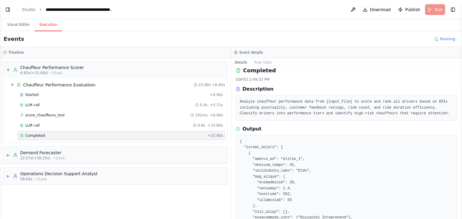
click at [459, 185] on button "Toggle Sidebar" at bounding box center [461, 109] width 5 height 219
click at [459, 129] on button "Toggle Sidebar" at bounding box center [461, 109] width 5 height 219
click at [460, 215] on button "Toggle Sidebar" at bounding box center [461, 109] width 5 height 219
click at [459, 212] on button "Toggle Sidebar" at bounding box center [461, 109] width 5 height 219
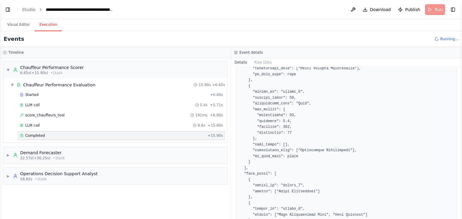
scroll to position [402, 0]
click at [459, 217] on button "Toggle Sidebar" at bounding box center [461, 109] width 5 height 219
click at [460, 213] on button "Toggle Sidebar" at bounding box center [461, 109] width 5 height 219
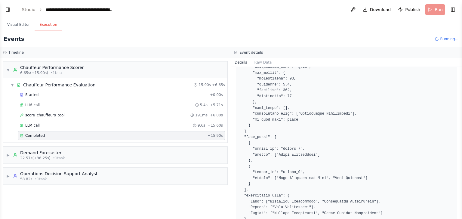
scroll to position [460, 0]
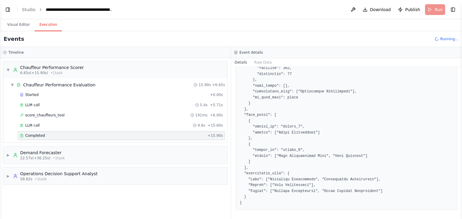
click at [459, 215] on button "Toggle Sidebar" at bounding box center [461, 109] width 5 height 219
click at [459, 164] on button "Toggle Sidebar" at bounding box center [461, 109] width 5 height 219
click at [459, 70] on button "Toggle Sidebar" at bounding box center [461, 109] width 5 height 219
click at [460, 72] on button "Toggle Sidebar" at bounding box center [461, 109] width 5 height 219
click at [460, 78] on button "Toggle Sidebar" at bounding box center [461, 109] width 5 height 219
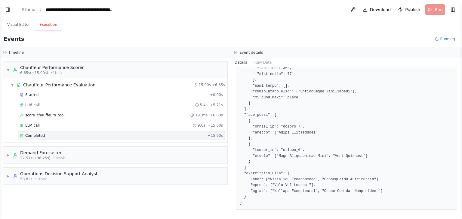
click at [460, 80] on button "Toggle Sidebar" at bounding box center [461, 109] width 5 height 219
click at [459, 69] on button "Toggle Sidebar" at bounding box center [461, 109] width 5 height 219
click at [459, 70] on button "Toggle Sidebar" at bounding box center [461, 109] width 5 height 219
click at [459, 83] on button "Toggle Sidebar" at bounding box center [461, 109] width 5 height 219
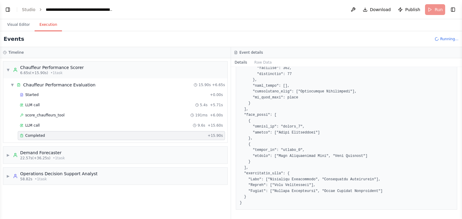
click at [460, 73] on button "Toggle Sidebar" at bounding box center [461, 109] width 5 height 219
click at [460, 70] on button "Toggle Sidebar" at bounding box center [461, 109] width 5 height 219
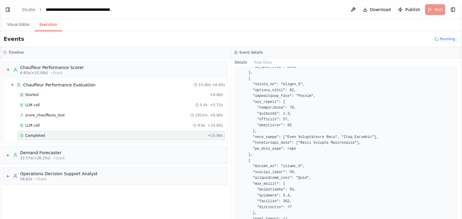
scroll to position [0, 0]
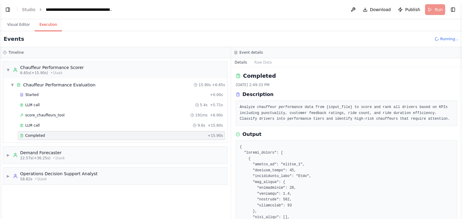
click at [459, 120] on button "Toggle Sidebar" at bounding box center [461, 109] width 5 height 219
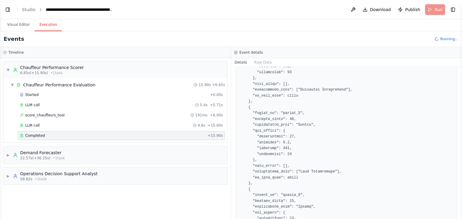
click at [460, 148] on button "Toggle Sidebar" at bounding box center [461, 109] width 5 height 219
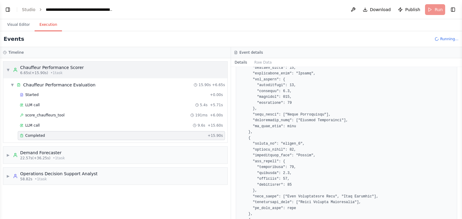
click at [9, 69] on span "▼" at bounding box center [8, 70] width 4 height 5
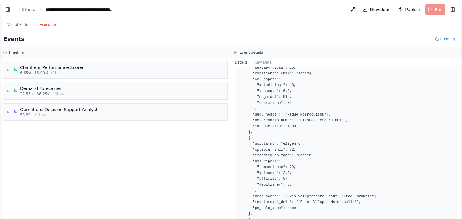
click at [230, 63] on div "▶ Chauffeur Performance Scorer 6.65s (+15.90s) • 1 task ▶ Demand Forecaster 22.…" at bounding box center [115, 138] width 230 height 161
click at [8, 70] on span "▶" at bounding box center [8, 70] width 4 height 5
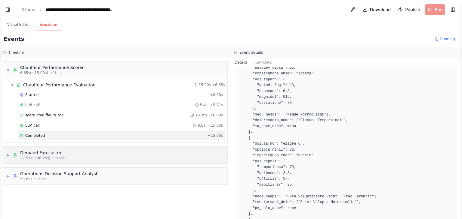
click at [6, 155] on span "▶" at bounding box center [8, 155] width 4 height 5
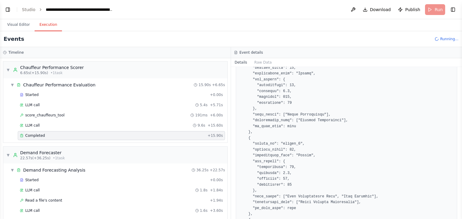
scroll to position [65, 0]
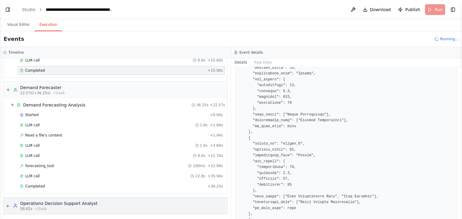
click at [9, 205] on span "▶" at bounding box center [8, 206] width 4 height 5
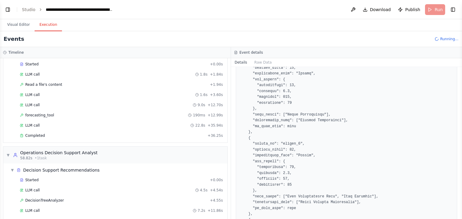
scroll to position [129, 0]
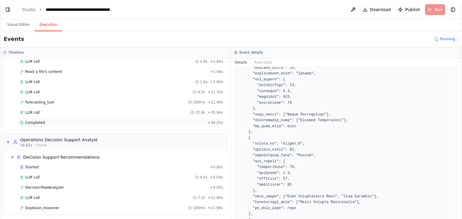
click at [32, 122] on span "Completed" at bounding box center [35, 122] width 20 height 5
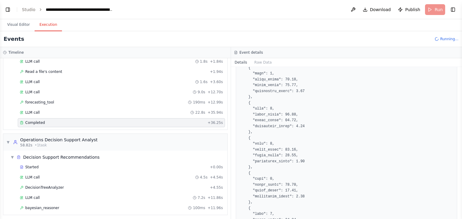
click at [461, 151] on button "Toggle Sidebar" at bounding box center [461, 109] width 5 height 219
click at [459, 152] on button "Toggle Sidebar" at bounding box center [461, 109] width 5 height 219
click at [459, 216] on button "Toggle Sidebar" at bounding box center [461, 109] width 5 height 219
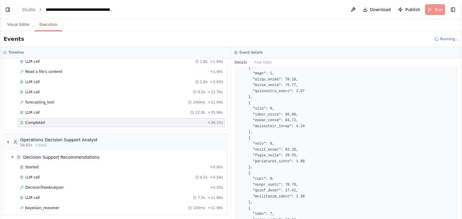
click at [459, 156] on button "Toggle Sidebar" at bounding box center [461, 109] width 5 height 219
click at [53, 206] on span "bayesian_reasoner" at bounding box center [42, 208] width 34 height 5
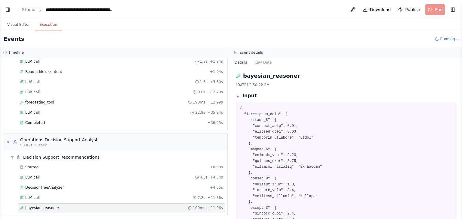
click at [460, 185] on button "Toggle Sidebar" at bounding box center [461, 109] width 5 height 219
click at [459, 187] on button "Toggle Sidebar" at bounding box center [461, 109] width 5 height 219
click at [455, 112] on div "bayesian_reasoner 8/30/2025, 2:50:22 PM Input Output Completed Started 2:50:21 …" at bounding box center [346, 143] width 231 height 152
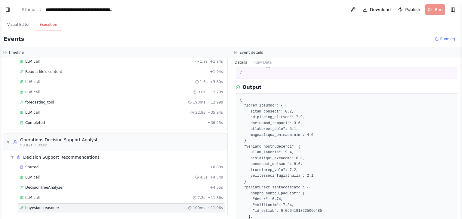
scroll to position [533, 0]
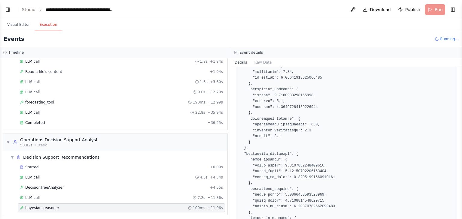
click at [459, 150] on button "Toggle Sidebar" at bounding box center [461, 109] width 5 height 219
click at [459, 149] on button "Toggle Sidebar" at bounding box center [461, 109] width 5 height 219
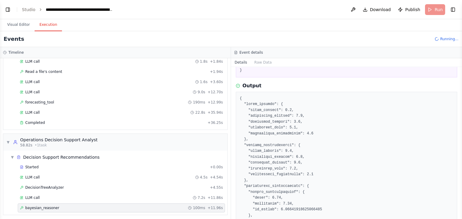
scroll to position [401, 0]
click at [459, 169] on button "Toggle Sidebar" at bounding box center [461, 109] width 5 height 219
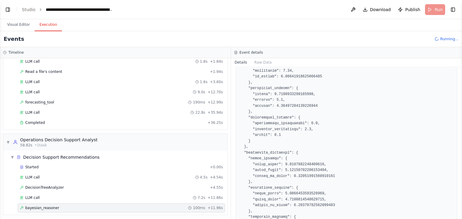
scroll to position [668, 0]
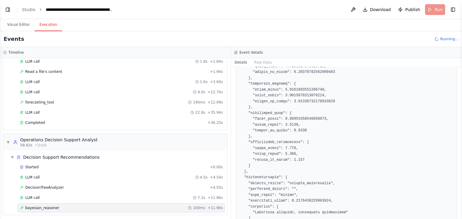
click at [460, 210] on button "Toggle Sidebar" at bounding box center [461, 109] width 5 height 219
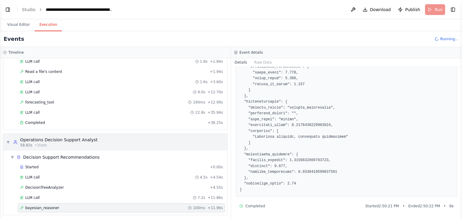
click at [8, 140] on span "▼" at bounding box center [8, 142] width 4 height 5
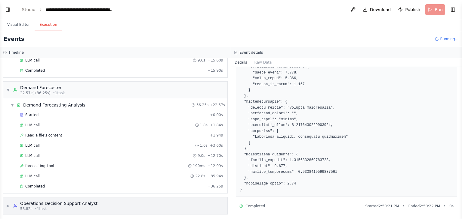
click at [8, 204] on span "▶" at bounding box center [8, 206] width 4 height 5
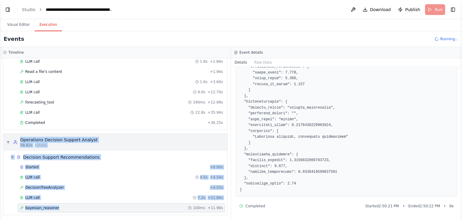
drag, startPoint x: 8, startPoint y: 204, endPoint x: 8, endPoint y: 139, distance: 65.2
click at [8, 139] on div "▼ Operations Decision Support Analyst 58.82s • 1 task ▼ Decision Support Recomm…" at bounding box center [115, 175] width 224 height 82
click at [8, 140] on span "▼" at bounding box center [8, 142] width 4 height 5
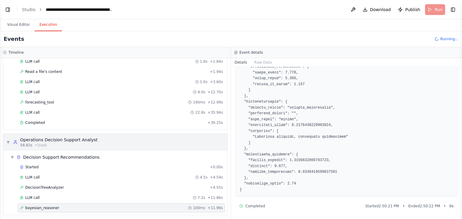
scroll to position [65, 0]
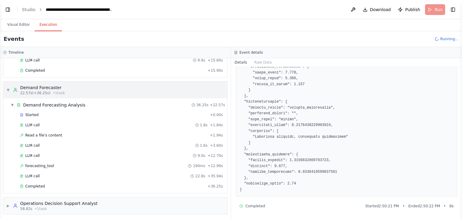
click at [9, 88] on span "▼" at bounding box center [8, 90] width 4 height 5
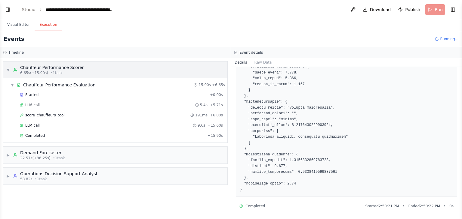
click at [8, 71] on span "▼" at bounding box center [8, 70] width 4 height 5
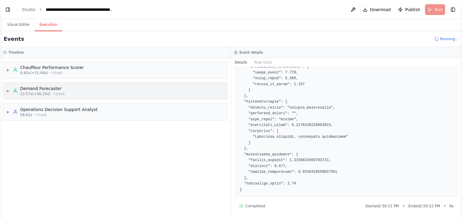
click at [7, 92] on span "▶" at bounding box center [8, 91] width 4 height 5
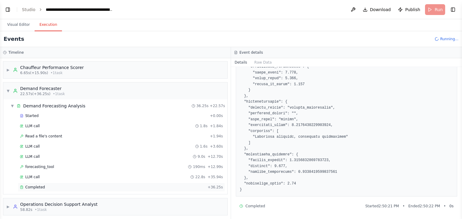
click at [33, 189] on div "Completed + 36.25s" at bounding box center [121, 187] width 207 height 9
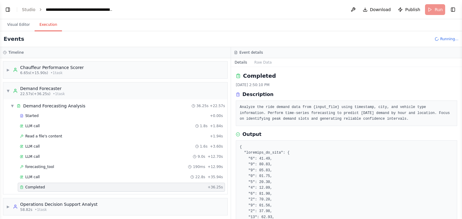
click at [459, 111] on button "Toggle Sidebar" at bounding box center [461, 109] width 5 height 219
click at [460, 107] on button "Toggle Sidebar" at bounding box center [461, 109] width 5 height 219
click at [460, 189] on button "Toggle Sidebar" at bounding box center [461, 109] width 5 height 219
click at [459, 216] on button "Toggle Sidebar" at bounding box center [461, 109] width 5 height 219
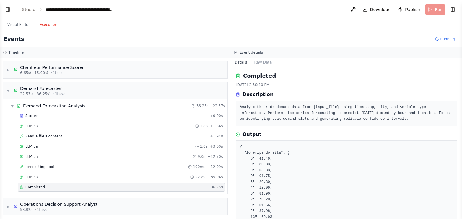
click at [459, 207] on button "Toggle Sidebar" at bounding box center [461, 109] width 5 height 219
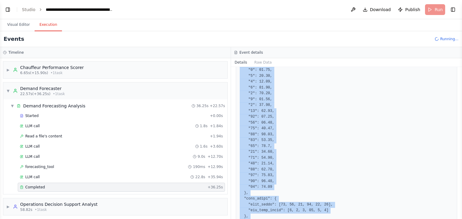
scroll to position [132, 0]
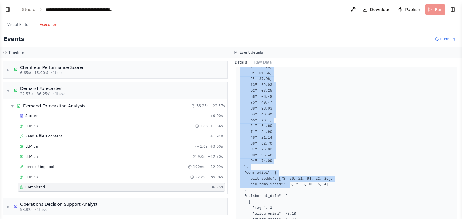
drag, startPoint x: 240, startPoint y: 128, endPoint x: 284, endPoint y: 187, distance: 73.0
click at [284, 187] on div "Completed 8/30/2025, 2:50:10 PM Description Analyze the ride demand data from {…" at bounding box center [346, 143] width 231 height 152
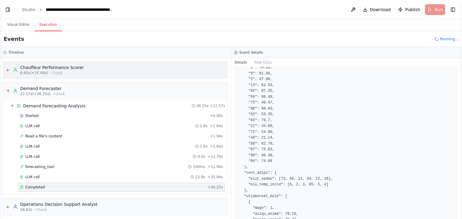
click at [8, 70] on span "▶" at bounding box center [8, 70] width 4 height 5
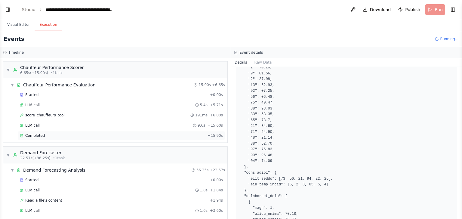
click at [35, 136] on span "Completed" at bounding box center [35, 135] width 20 height 5
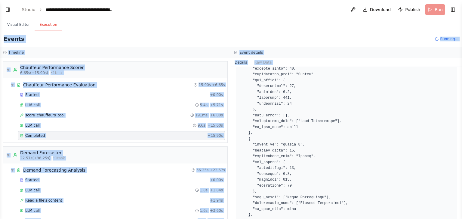
scroll to position [0, 0]
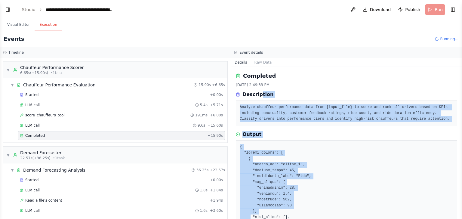
drag, startPoint x: 249, startPoint y: 86, endPoint x: 258, endPoint y: 93, distance: 11.3
click at [258, 93] on div "Completed 8/30/2025, 2:49:33 PM Description Analyze chauffeur performance data …" at bounding box center [346, 143] width 231 height 152
click at [257, 64] on button "Raw Data" at bounding box center [263, 62] width 25 height 8
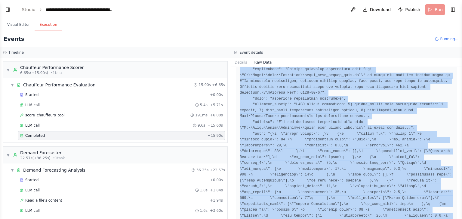
scroll to position [562, 0]
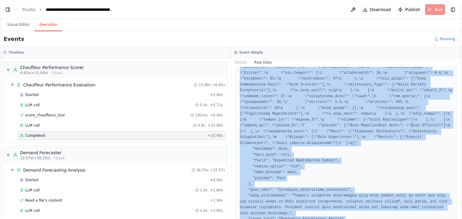
drag, startPoint x: 245, startPoint y: 99, endPoint x: 308, endPoint y: 229, distance: 143.9
click at [308, 219] on html "**********" at bounding box center [231, 109] width 462 height 219
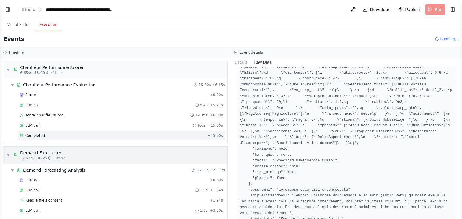
click at [8, 155] on span "▼" at bounding box center [8, 155] width 4 height 5
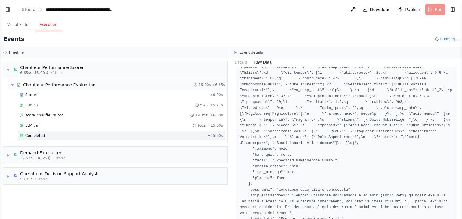
click at [11, 83] on span "▼" at bounding box center [13, 85] width 4 height 5
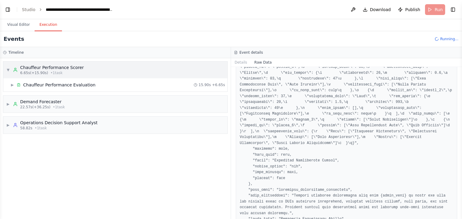
click at [7, 69] on span "▼" at bounding box center [8, 70] width 4 height 5
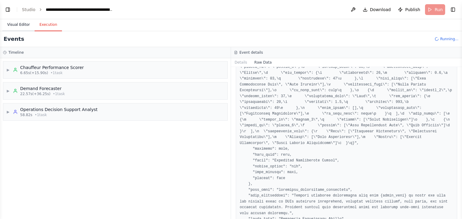
click at [19, 24] on button "Visual Editor" at bounding box center [18, 25] width 32 height 13
click at [50, 29] on button "Execution" at bounding box center [48, 25] width 27 height 13
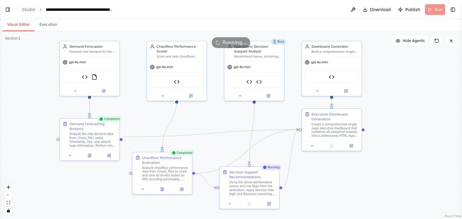
click at [17, 28] on button "Visual Editor" at bounding box center [18, 25] width 32 height 13
click at [279, 42] on div "Running..." at bounding box center [231, 42] width 462 height 11
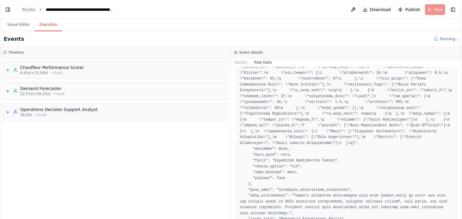
click at [47, 24] on button "Execution" at bounding box center [48, 25] width 27 height 13
click at [356, 11] on button at bounding box center [353, 9] width 10 height 11
click at [443, 44] on div "Events Running..." at bounding box center [231, 39] width 462 height 16
click at [18, 24] on button "Visual Editor" at bounding box center [18, 25] width 32 height 13
click at [45, 26] on button "Execution" at bounding box center [48, 25] width 27 height 13
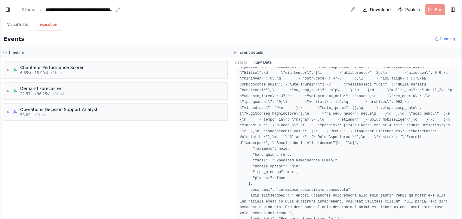
click at [109, 11] on div "**********" at bounding box center [80, 10] width 68 height 6
click at [167, 143] on div "▶ Chauffeur Performance Scorer 6.65s (+15.90s) • 1 task ▶ Demand Forecaster 22.…" at bounding box center [115, 138] width 230 height 161
click at [109, 12] on div "**********" at bounding box center [80, 10] width 68 height 6
drag, startPoint x: 175, startPoint y: 11, endPoint x: 42, endPoint y: 12, distance: 133.4
click at [42, 12] on header "**********" at bounding box center [231, 9] width 462 height 19
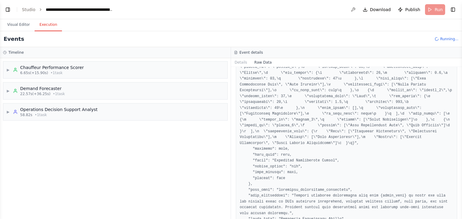
click at [157, 190] on div "▶ Chauffeur Performance Scorer 6.65s (+15.90s) • 1 task ▶ Demand Forecaster 22.…" at bounding box center [115, 138] width 230 height 161
click at [238, 62] on button "Details" at bounding box center [241, 62] width 20 height 8
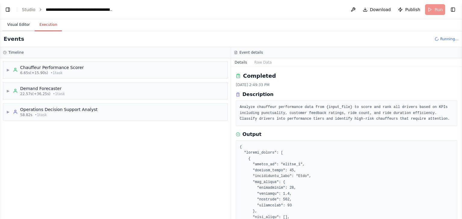
click at [16, 24] on button "Visual Editor" at bounding box center [18, 25] width 32 height 13
click at [48, 23] on button "Execution" at bounding box center [48, 25] width 27 height 13
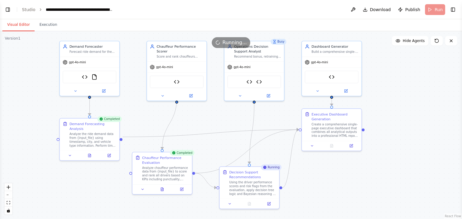
click at [14, 27] on button "Visual Editor" at bounding box center [18, 25] width 32 height 13
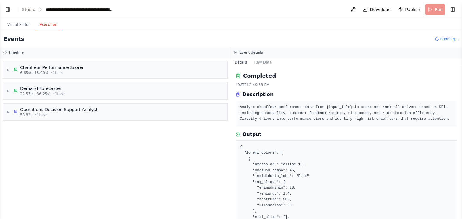
click at [47, 26] on button "Execution" at bounding box center [48, 25] width 27 height 13
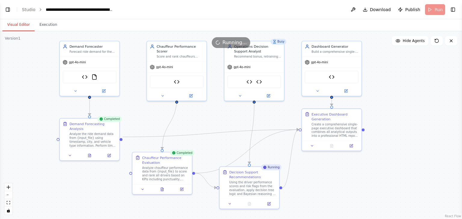
click at [13, 25] on button "Visual Editor" at bounding box center [18, 25] width 32 height 13
click at [47, 24] on button "Execution" at bounding box center [48, 25] width 27 height 13
click at [15, 29] on button "Visual Editor" at bounding box center [18, 25] width 32 height 13
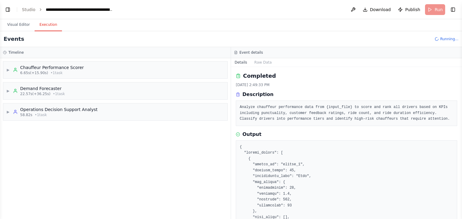
click at [44, 26] on button "Execution" at bounding box center [48, 25] width 27 height 13
click at [12, 69] on div "▶ Chauffeur Performance Scorer 6.65s (+15.90s) • 1 task" at bounding box center [45, 70] width 78 height 11
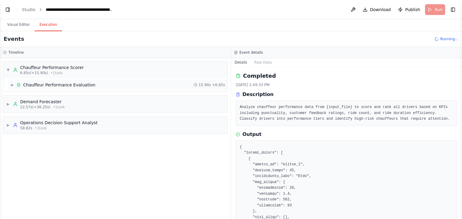
click at [13, 86] on span "▶" at bounding box center [13, 85] width 4 height 5
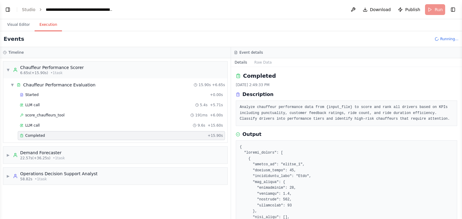
drag, startPoint x: 32, startPoint y: 134, endPoint x: 31, endPoint y: 137, distance: 3.8
click at [31, 137] on span "Completed" at bounding box center [35, 135] width 20 height 5
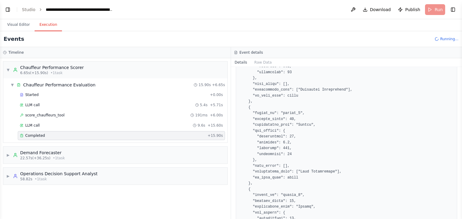
click at [459, 157] on button "Toggle Sidebar" at bounding box center [461, 109] width 5 height 219
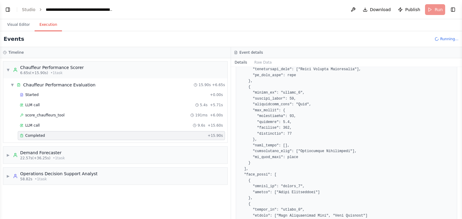
scroll to position [460, 0]
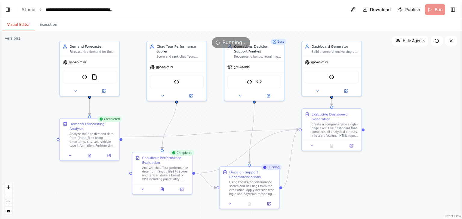
click at [18, 28] on button "Visual Editor" at bounding box center [18, 25] width 32 height 13
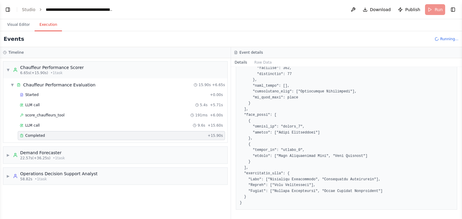
click at [46, 25] on button "Execution" at bounding box center [48, 25] width 27 height 13
click at [50, 117] on div "score_chauffeurs_tool 191ms + 6.00s" at bounding box center [121, 115] width 207 height 9
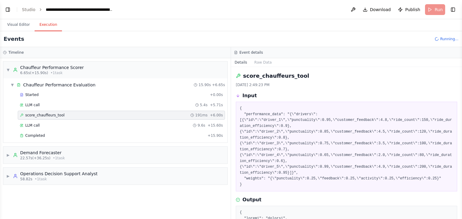
click at [459, 106] on button "Toggle Sidebar" at bounding box center [461, 109] width 5 height 219
click at [459, 114] on button "Toggle Sidebar" at bounding box center [461, 109] width 5 height 219
drag, startPoint x: 459, startPoint y: 217, endPoint x: 424, endPoint y: 69, distance: 152.7
click at [424, 69] on div "score_chauffeurs_tool 8/30/2025, 2:49:23 PM Input { "performance_data": "{\"dri…" at bounding box center [346, 143] width 231 height 152
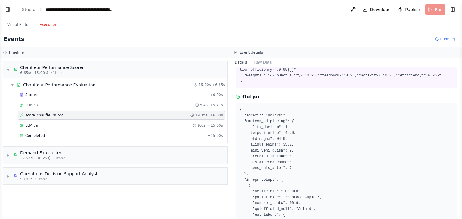
scroll to position [133, 0]
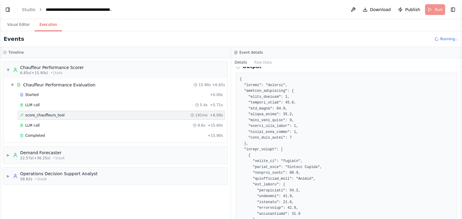
click at [460, 142] on button "Toggle Sidebar" at bounding box center [461, 109] width 5 height 219
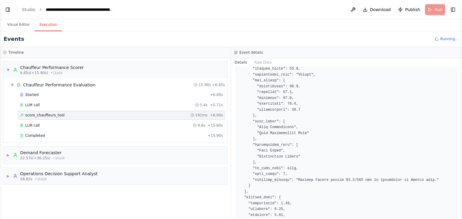
scroll to position [849, 0]
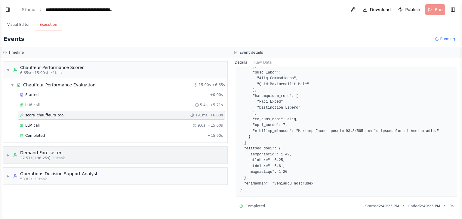
click at [14, 153] on icon at bounding box center [15, 155] width 5 height 5
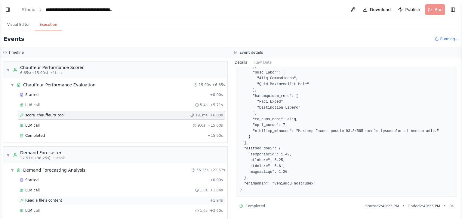
click at [42, 198] on span "Read a file's content" at bounding box center [43, 200] width 37 height 5
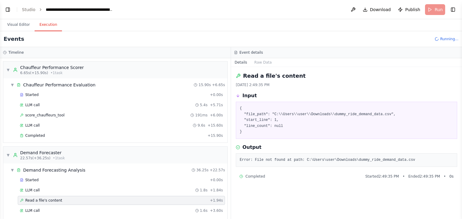
scroll to position [65, 0]
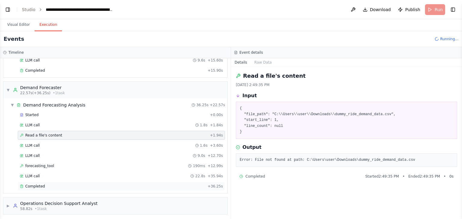
click at [35, 188] on div "Completed + 36.25s" at bounding box center [121, 186] width 207 height 9
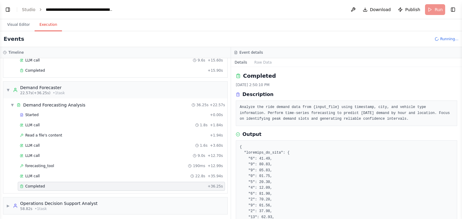
click at [461, 127] on button "Toggle Sidebar" at bounding box center [461, 109] width 5 height 219
click at [460, 125] on button "Toggle Sidebar" at bounding box center [461, 109] width 5 height 219
click at [459, 125] on button "Toggle Sidebar" at bounding box center [461, 109] width 5 height 219
drag, startPoint x: 454, startPoint y: 132, endPoint x: 457, endPoint y: 172, distance: 40.4
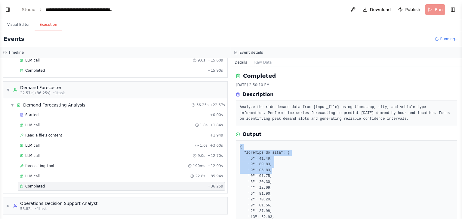
click at [457, 172] on div "Completed 8/30/2025, 2:50:10 PM Description Analyze the ride demand data from {…" at bounding box center [346, 143] width 231 height 152
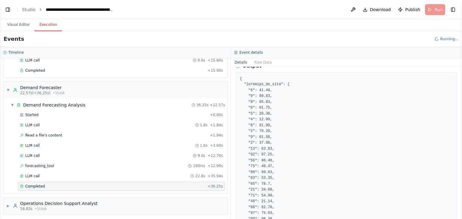
scroll to position [0, 0]
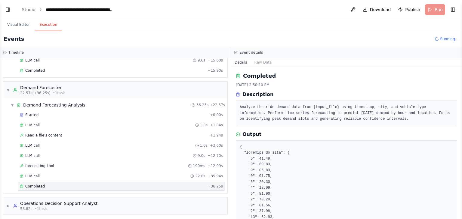
click at [460, 95] on button "Toggle Sidebar" at bounding box center [461, 109] width 5 height 219
click at [460, 97] on button "Toggle Sidebar" at bounding box center [461, 109] width 5 height 219
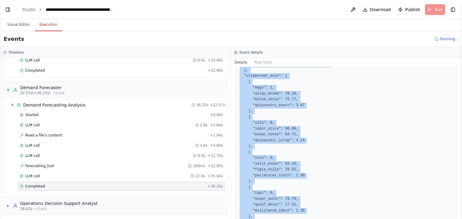
scroll to position [347, 0]
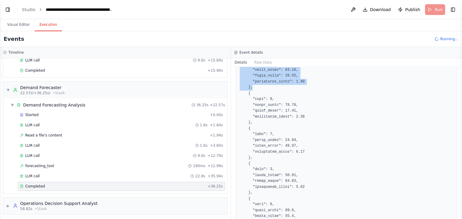
drag, startPoint x: 243, startPoint y: 151, endPoint x: 282, endPoint y: 88, distance: 73.9
copy pre ""forecast_by_hour": { "0": 41.36, "1": 43.71, "2": 45.98, "3": 48.08, "4": 49.9…"
click at [18, 26] on button "Visual Editor" at bounding box center [18, 25] width 32 height 13
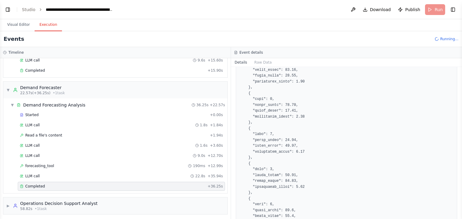
click at [45, 24] on button "Execution" at bounding box center [48, 25] width 27 height 13
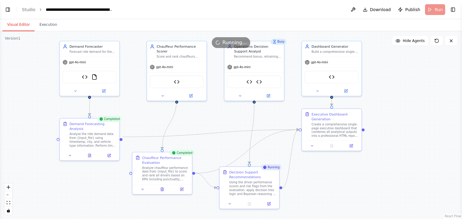
click at [17, 26] on button "Visual Editor" at bounding box center [18, 25] width 32 height 13
click at [47, 27] on button "Execution" at bounding box center [48, 25] width 27 height 13
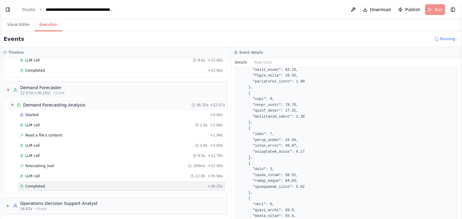
click at [14, 102] on div "▼ Demand Forecasting Analysis" at bounding box center [48, 105] width 75 height 6
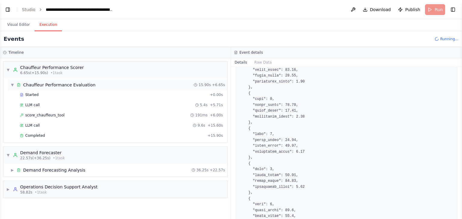
click at [14, 86] on span "▼" at bounding box center [13, 85] width 4 height 5
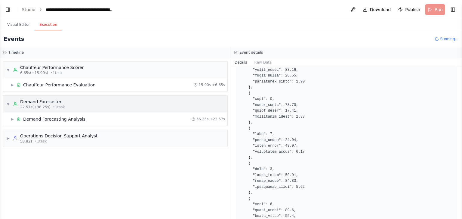
click at [10, 102] on div "▼ Demand Forecaster 22.57s (+36.25s) • 1 task" at bounding box center [35, 104] width 59 height 11
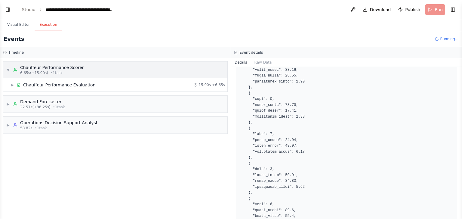
click at [8, 73] on div "▼ Chauffeur Performance Scorer 6.65s (+15.90s) • 1 task" at bounding box center [45, 70] width 78 height 11
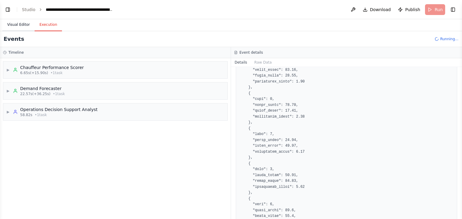
click at [20, 27] on button "Visual Editor" at bounding box center [18, 25] width 32 height 13
click at [45, 26] on button "Execution" at bounding box center [48, 25] width 27 height 13
click at [461, 89] on button "Toggle Sidebar" at bounding box center [461, 109] width 5 height 219
click at [461, 81] on button "Toggle Sidebar" at bounding box center [461, 109] width 5 height 219
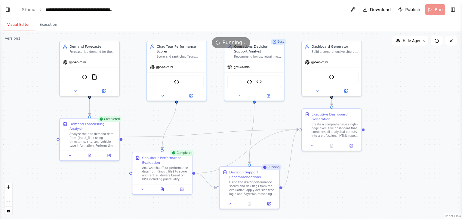
click at [10, 24] on button "Visual Editor" at bounding box center [18, 25] width 32 height 13
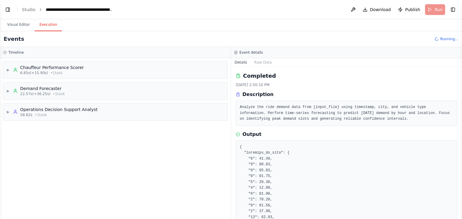
click at [41, 23] on button "Execution" at bounding box center [48, 25] width 27 height 13
click at [24, 26] on button "Visual Editor" at bounding box center [18, 25] width 32 height 13
click at [43, 27] on button "Execution" at bounding box center [48, 25] width 27 height 13
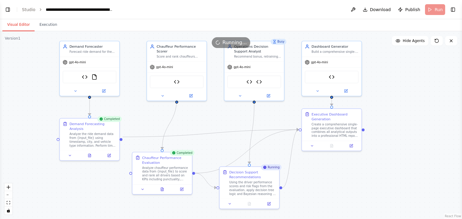
click at [23, 25] on button "Visual Editor" at bounding box center [18, 25] width 32 height 13
click at [432, 100] on div ".deletable-edge-delete-btn { width: 20px; height: 20px; border: 0px solid #ffff…" at bounding box center [231, 125] width 462 height 188
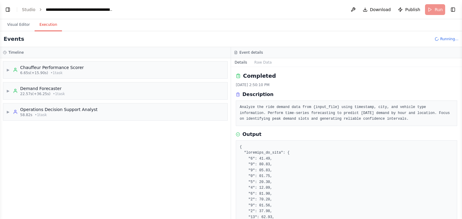
click at [47, 23] on button "Execution" at bounding box center [48, 25] width 27 height 13
click at [17, 23] on button "Visual Editor" at bounding box center [18, 25] width 32 height 13
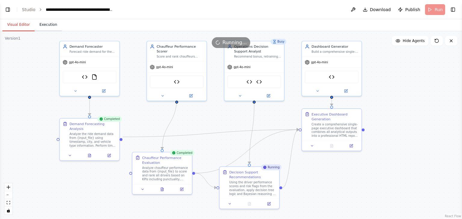
click at [44, 27] on button "Execution" at bounding box center [48, 25] width 27 height 13
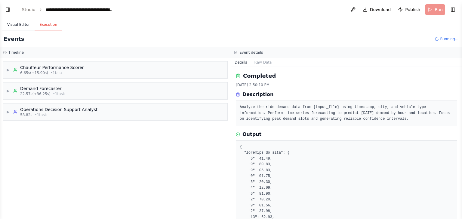
click at [17, 24] on button "Visual Editor" at bounding box center [18, 25] width 32 height 13
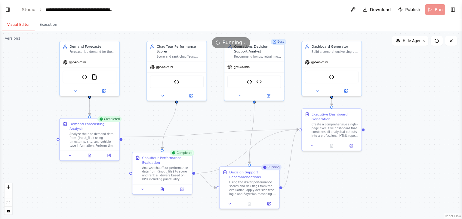
click at [431, 10] on header "**********" at bounding box center [231, 9] width 462 height 19
click at [450, 40] on icon at bounding box center [450, 40] width 5 height 5
click at [450, 41] on icon at bounding box center [450, 40] width 5 height 5
click at [41, 27] on button "Execution" at bounding box center [48, 25] width 27 height 13
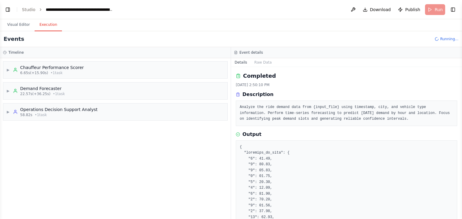
click at [445, 40] on span "Running..." at bounding box center [449, 39] width 18 height 5
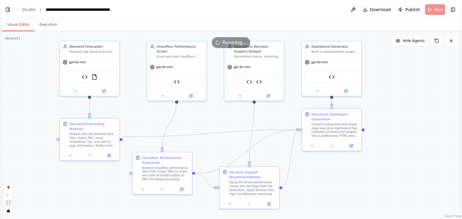
click at [16, 23] on button "Visual Editor" at bounding box center [18, 25] width 32 height 13
click at [48, 28] on button "Execution" at bounding box center [48, 25] width 27 height 13
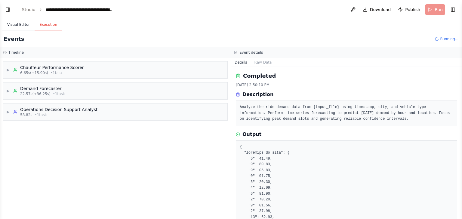
click at [20, 24] on button "Visual Editor" at bounding box center [18, 25] width 32 height 13
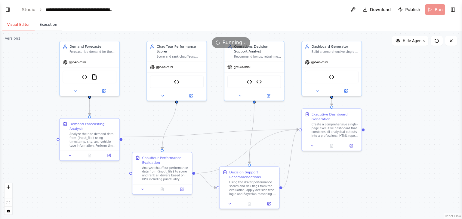
click at [44, 26] on button "Execution" at bounding box center [48, 25] width 27 height 13
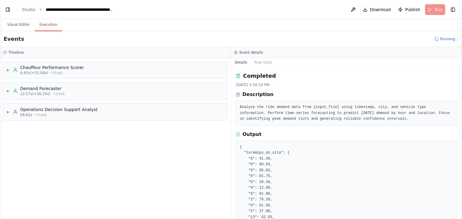
click at [358, 11] on button at bounding box center [353, 9] width 10 height 11
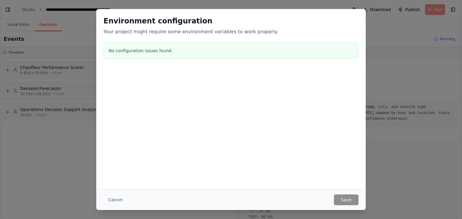
click at [133, 86] on div at bounding box center [230, 99] width 269 height 60
click at [117, 199] on button "Cancel" at bounding box center [115, 200] width 24 height 11
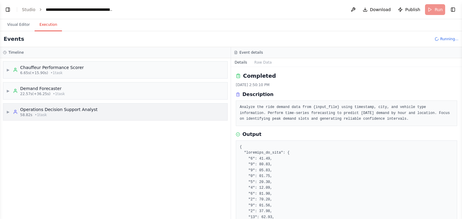
click at [7, 113] on span "▶" at bounding box center [8, 112] width 4 height 5
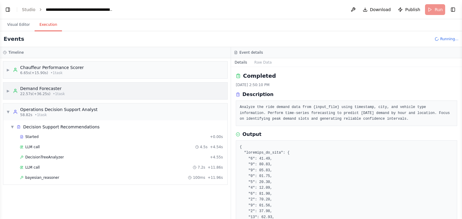
click at [15, 93] on icon at bounding box center [15, 91] width 5 height 5
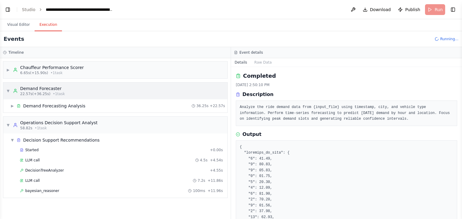
click at [9, 92] on span "▼" at bounding box center [8, 91] width 4 height 5
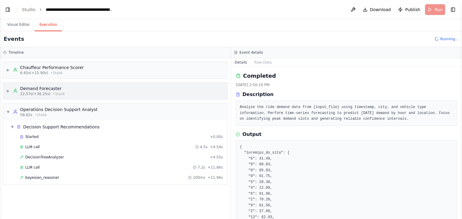
click at [6, 91] on span "▶" at bounding box center [8, 91] width 4 height 5
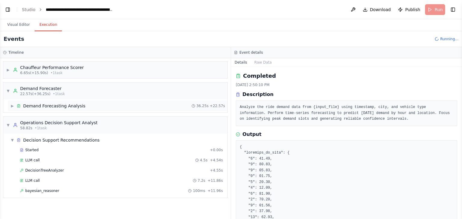
click at [12, 106] on span "▶" at bounding box center [13, 106] width 4 height 5
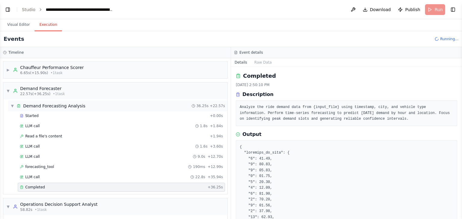
click at [12, 105] on span "▼" at bounding box center [13, 106] width 4 height 5
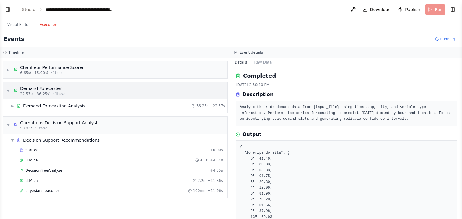
click at [9, 90] on span "▼" at bounding box center [8, 91] width 4 height 5
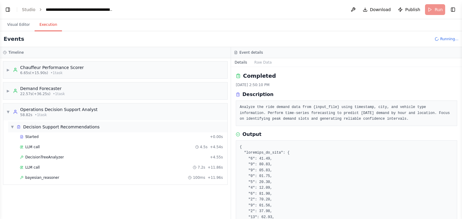
click at [11, 128] on span "▼" at bounding box center [13, 127] width 4 height 5
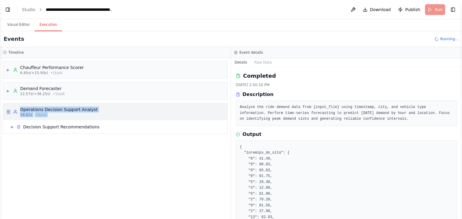
drag, startPoint x: 11, startPoint y: 128, endPoint x: 5, endPoint y: 111, distance: 18.0
click at [5, 111] on div "▼ Operations Decision Support Analyst 58.82s • 1 task ▶ Decision Support Recomm…" at bounding box center [115, 118] width 224 height 31
click at [5, 111] on div "▼ Operations Decision Support Analyst 58.82s • 1 task" at bounding box center [115, 112] width 224 height 17
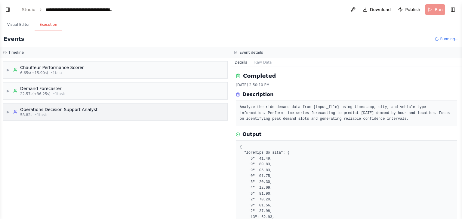
click at [7, 112] on span "▶" at bounding box center [8, 112] width 4 height 5
click at [32, 127] on div "Decision Support Recommendations" at bounding box center [61, 127] width 76 height 6
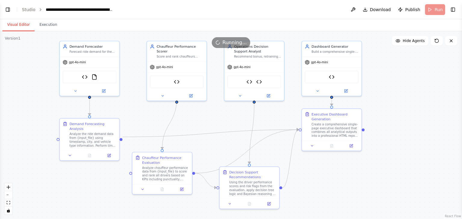
click at [15, 28] on button "Visual Editor" at bounding box center [18, 25] width 32 height 13
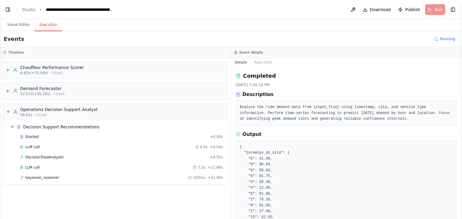
click at [44, 25] on button "Execution" at bounding box center [48, 25] width 27 height 13
click at [12, 125] on span "▼" at bounding box center [13, 127] width 4 height 5
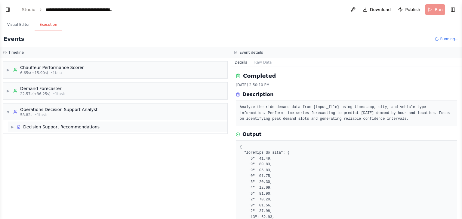
click at [12, 127] on span "▶" at bounding box center [13, 127] width 4 height 5
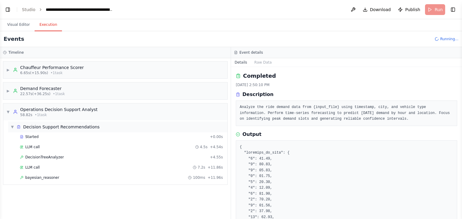
click at [11, 127] on span "▼" at bounding box center [13, 127] width 4 height 5
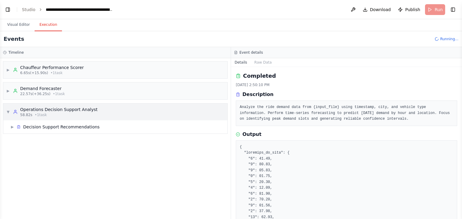
click at [8, 113] on span "▼" at bounding box center [8, 112] width 4 height 5
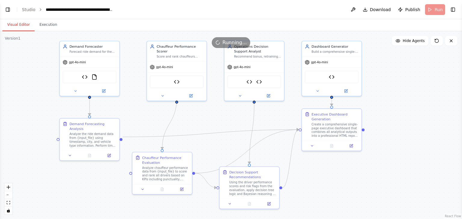
click at [22, 23] on button "Visual Editor" at bounding box center [18, 25] width 32 height 13
click at [50, 24] on button "Execution" at bounding box center [48, 25] width 27 height 13
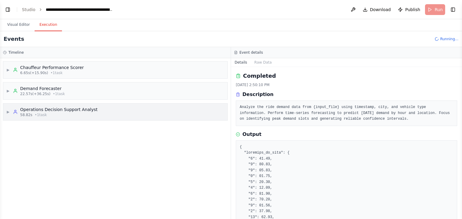
click at [15, 113] on icon at bounding box center [15, 113] width 3 height 1
click at [23, 24] on button "Visual Editor" at bounding box center [18, 25] width 32 height 13
click at [47, 26] on button "Execution" at bounding box center [48, 25] width 27 height 13
click at [13, 125] on span "▶" at bounding box center [13, 127] width 4 height 5
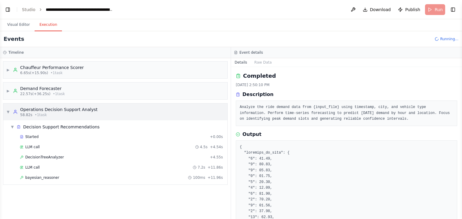
click at [9, 111] on span "▼" at bounding box center [8, 112] width 4 height 5
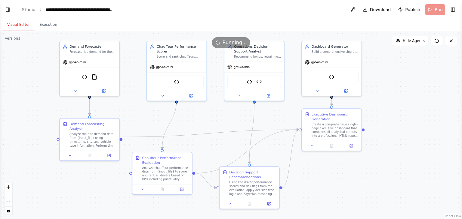
click at [22, 27] on button "Visual Editor" at bounding box center [18, 25] width 32 height 13
click at [47, 23] on button "Execution" at bounding box center [48, 25] width 27 height 13
click at [15, 23] on button "Visual Editor" at bounding box center [18, 25] width 32 height 13
click at [44, 26] on button "Execution" at bounding box center [48, 25] width 27 height 13
click at [21, 28] on button "Visual Editor" at bounding box center [18, 25] width 32 height 13
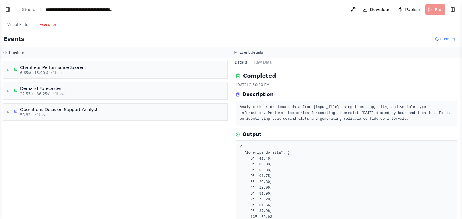
click at [44, 28] on button "Execution" at bounding box center [48, 25] width 27 height 13
click at [16, 23] on button "Visual Editor" at bounding box center [18, 25] width 32 height 13
click at [41, 27] on button "Execution" at bounding box center [48, 25] width 27 height 13
click at [9, 70] on span "▶" at bounding box center [8, 70] width 4 height 5
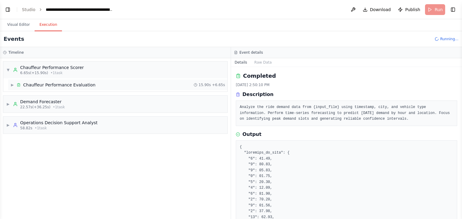
click at [14, 86] on span "▶" at bounding box center [13, 85] width 4 height 5
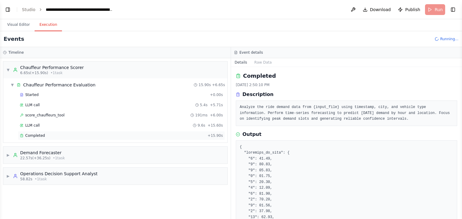
click at [29, 137] on div "Completed + 15.90s" at bounding box center [121, 135] width 207 height 9
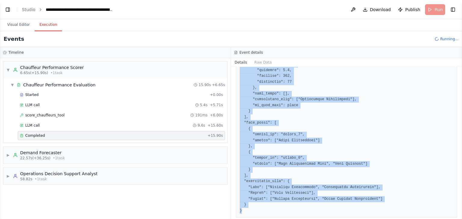
scroll to position [460, 0]
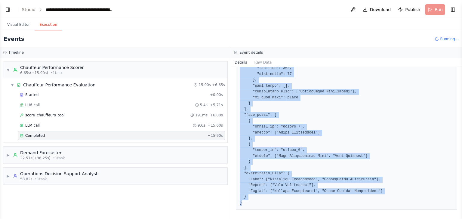
drag, startPoint x: 239, startPoint y: 146, endPoint x: 284, endPoint y: 212, distance: 79.9
click at [284, 212] on div "Completed 8/30/2025, 2:49:33 PM Description Analyze chauffeur performance data …" at bounding box center [346, 143] width 231 height 152
copy pre "{ "driver_scores": [ { "driver_id": "driver_1", "overall_score": 90, "performan…"
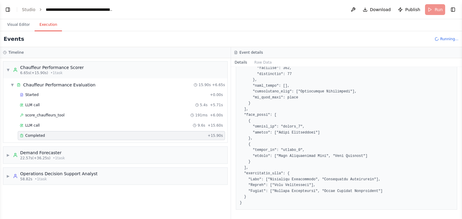
click at [184, 198] on div "▼ Chauffeur Performance Scorer 6.65s (+15.90s) • 1 task ▼ Chauffeur Performance…" at bounding box center [115, 138] width 230 height 161
click at [9, 70] on span "▼" at bounding box center [8, 70] width 4 height 5
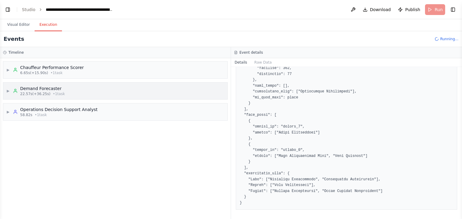
click at [8, 91] on span "▶" at bounding box center [8, 91] width 4 height 5
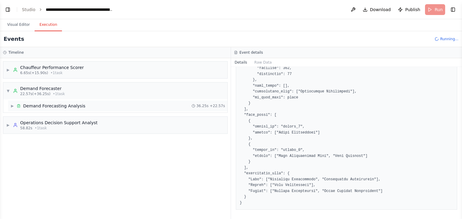
click at [12, 106] on span "▶" at bounding box center [13, 106] width 4 height 5
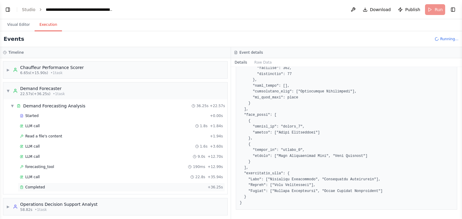
click at [38, 185] on span "Completed" at bounding box center [35, 187] width 20 height 5
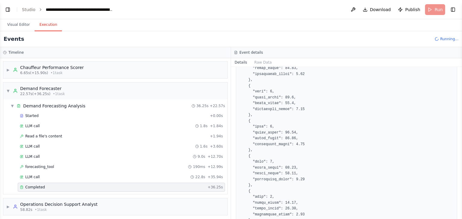
drag, startPoint x: 461, startPoint y: 133, endPoint x: 460, endPoint y: 76, distance: 57.1
click at [460, 76] on button "Toggle Sidebar" at bounding box center [461, 109] width 5 height 219
click at [459, 76] on button "Toggle Sidebar" at bounding box center [461, 109] width 5 height 219
click at [460, 70] on button "Toggle Sidebar" at bounding box center [461, 109] width 5 height 219
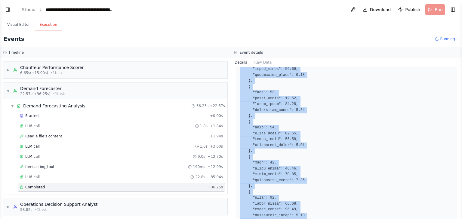
scroll to position [981, 0]
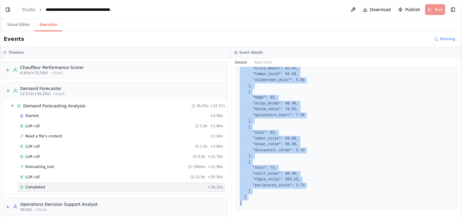
drag, startPoint x: 240, startPoint y: 146, endPoint x: 293, endPoint y: 206, distance: 80.0
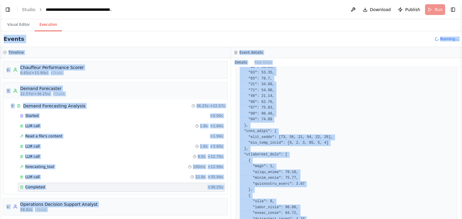
scroll to position [0, 0]
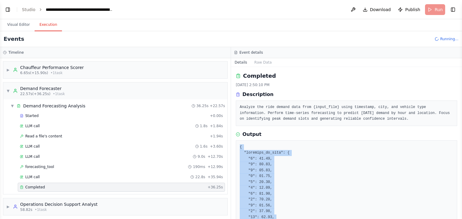
drag, startPoint x: 248, startPoint y: 203, endPoint x: 239, endPoint y: 143, distance: 61.1
copy pre "{ "forecast_by_hour": { "0": 41.36, "1": 43.71, "2": 45.98, "3": 48.08, "4": 49…"
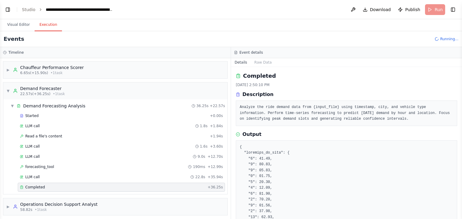
click at [295, 135] on div "Output" at bounding box center [346, 134] width 221 height 7
click at [22, 26] on button "Visual Editor" at bounding box center [18, 25] width 32 height 13
click at [43, 24] on button "Execution" at bounding box center [48, 25] width 27 height 13
click at [12, 104] on span "▼" at bounding box center [13, 106] width 4 height 5
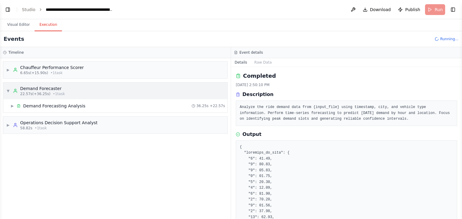
click at [6, 91] on span "▼" at bounding box center [8, 91] width 4 height 5
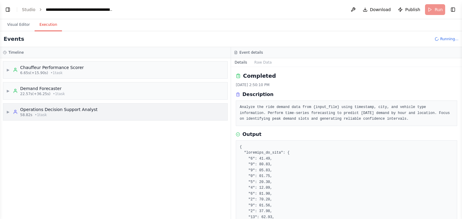
click at [14, 112] on icon at bounding box center [15, 112] width 5 height 5
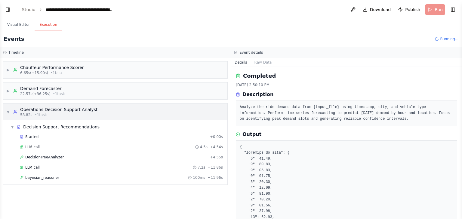
click at [8, 111] on span "▼" at bounding box center [8, 112] width 4 height 5
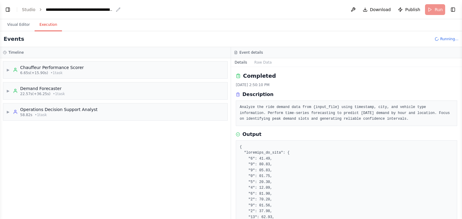
click at [106, 9] on div "**********" at bounding box center [80, 10] width 68 height 6
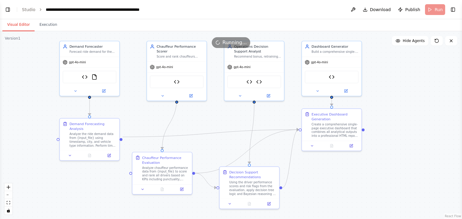
click at [24, 24] on button "Visual Editor" at bounding box center [18, 25] width 32 height 13
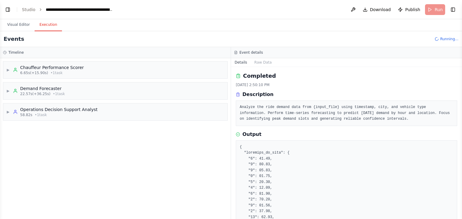
click at [51, 25] on button "Execution" at bounding box center [48, 25] width 27 height 13
click at [461, 145] on button "Toggle Sidebar" at bounding box center [461, 109] width 5 height 219
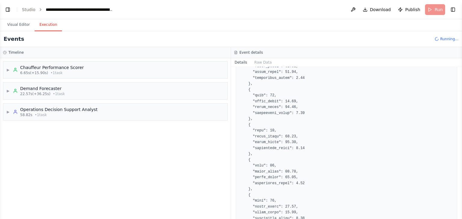
scroll to position [800, 0]
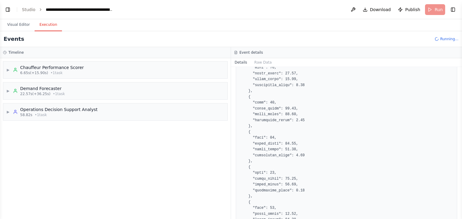
click at [460, 199] on button "Toggle Sidebar" at bounding box center [461, 109] width 5 height 219
click at [8, 112] on span "▶" at bounding box center [8, 112] width 4 height 5
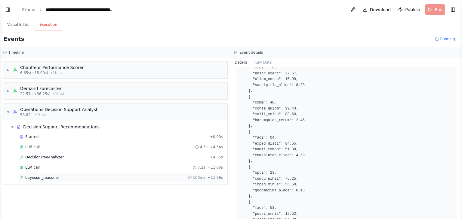
click at [36, 174] on div "bayesian_reasoner 100ms + 11.96s" at bounding box center [121, 177] width 207 height 9
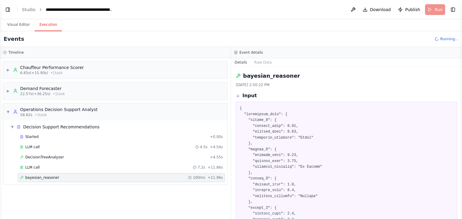
click at [461, 153] on button "Toggle Sidebar" at bounding box center [461, 109] width 5 height 219
click at [460, 127] on button "Toggle Sidebar" at bounding box center [461, 109] width 5 height 219
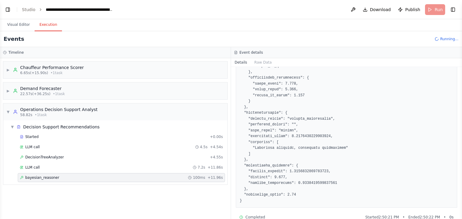
scroll to position [744, 0]
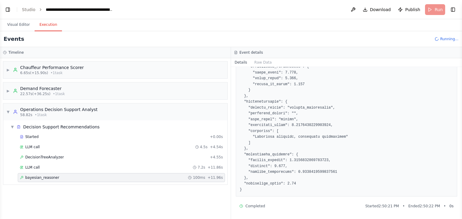
click at [459, 78] on button "Toggle Sidebar" at bounding box center [461, 109] width 5 height 219
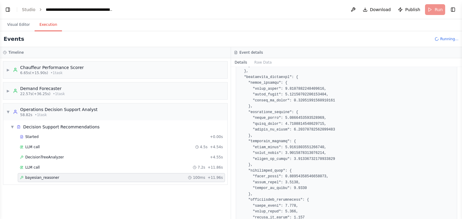
click at [460, 75] on button "Toggle Sidebar" at bounding box center [461, 109] width 5 height 219
click at [459, 76] on button "Toggle Sidebar" at bounding box center [461, 109] width 5 height 219
click at [459, 75] on div "**********" at bounding box center [231, 109] width 462 height 219
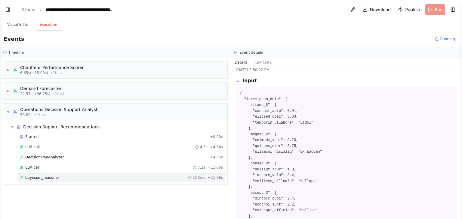
scroll to position [0, 0]
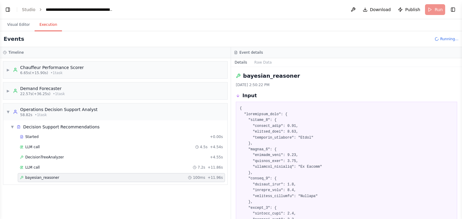
click at [459, 113] on button "Toggle Sidebar" at bounding box center [461, 109] width 5 height 219
click at [11, 125] on span "▼" at bounding box center [13, 127] width 4 height 5
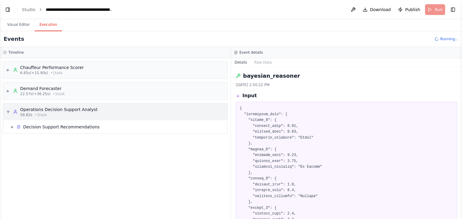
click at [8, 113] on span "▼" at bounding box center [8, 112] width 4 height 5
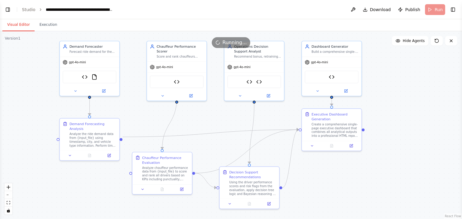
click at [18, 21] on button "Visual Editor" at bounding box center [18, 25] width 32 height 13
click at [48, 25] on button "Execution" at bounding box center [48, 25] width 27 height 13
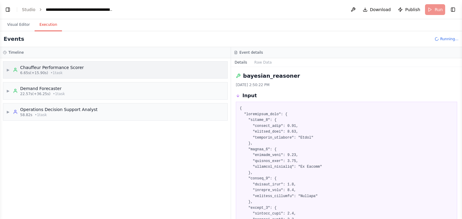
click at [11, 72] on div "▶ Chauffeur Performance Scorer 6.65s (+15.90s) • 1 task" at bounding box center [45, 70] width 78 height 11
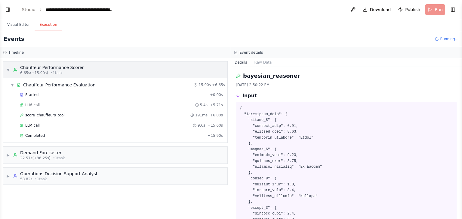
click at [7, 69] on span "▼" at bounding box center [8, 70] width 4 height 5
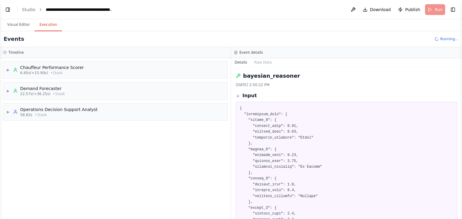
click at [461, 108] on button "Toggle Sidebar" at bounding box center [461, 109] width 5 height 219
click at [459, 106] on button "Toggle Sidebar" at bounding box center [461, 109] width 5 height 219
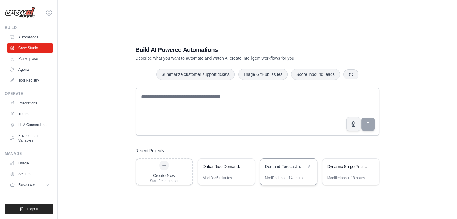
click at [287, 167] on div "Demand Forecasting and Ops Planner" at bounding box center [285, 167] width 41 height 6
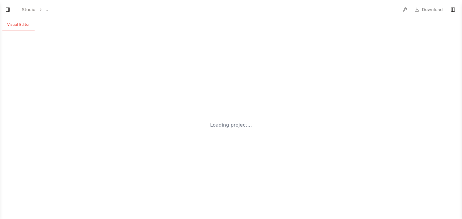
select select "****"
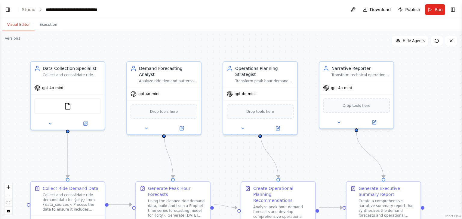
scroll to position [1703, 0]
click at [10, 194] on button "zoom out" at bounding box center [9, 195] width 8 height 8
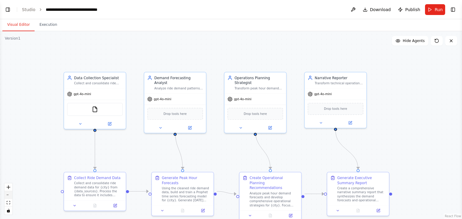
click at [10, 194] on button "zoom out" at bounding box center [9, 195] width 8 height 8
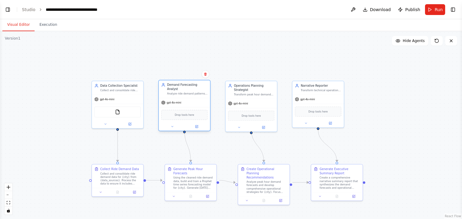
click at [183, 98] on div "gpt-4o-mini" at bounding box center [184, 102] width 51 height 9
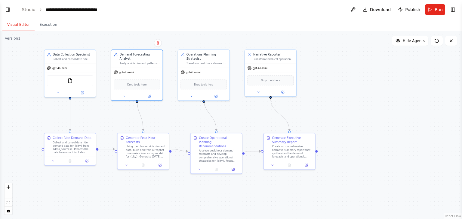
drag, startPoint x: 73, startPoint y: 90, endPoint x: 26, endPoint y: 59, distance: 56.8
click at [26, 59] on div ".deletable-edge-delete-btn { width: 20px; height: 20px; border: 0px solid #ffff…" at bounding box center [231, 125] width 462 height 188
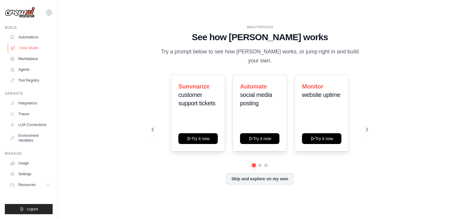
click at [26, 50] on link "Crew Studio" at bounding box center [30, 48] width 45 height 10
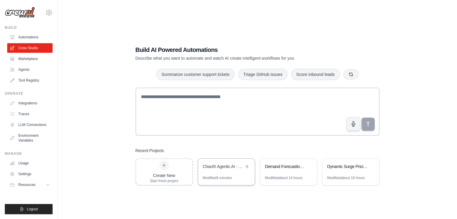
click at [233, 176] on div "Modified 9 minutes" at bounding box center [226, 181] width 57 height 10
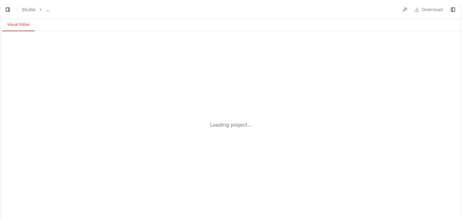
select select "****"
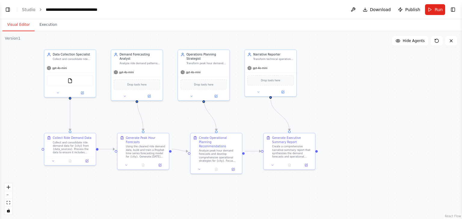
scroll to position [1703, 0]
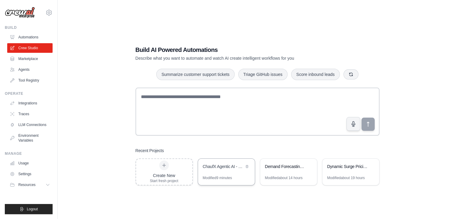
click at [220, 165] on div "ChaufX Agentic AI - Forecast + Ops Planning + Decision Support" at bounding box center [223, 167] width 41 height 6
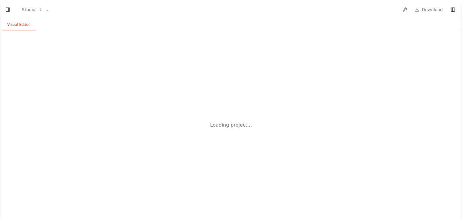
select select "****"
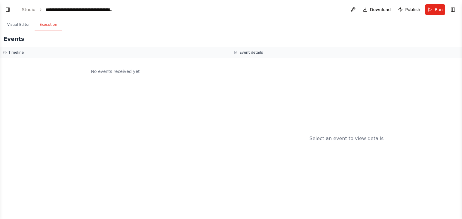
click at [47, 28] on button "Execution" at bounding box center [48, 25] width 27 height 13
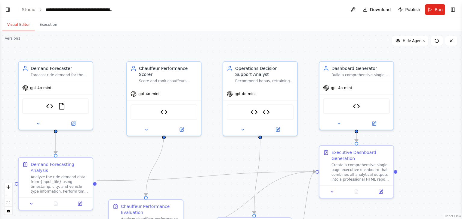
click at [23, 25] on button "Visual Editor" at bounding box center [18, 25] width 32 height 13
click at [457, 125] on div ".deletable-edge-delete-btn { width: 20px; height: 20px; border: 0px solid #ffff…" at bounding box center [231, 125] width 462 height 188
click at [431, 11] on button "Run" at bounding box center [435, 9] width 20 height 11
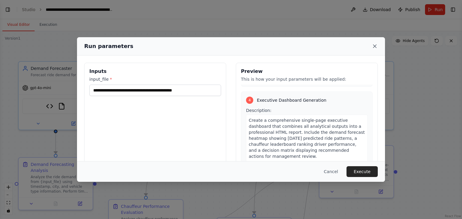
click at [375, 47] on icon at bounding box center [374, 46] width 6 height 6
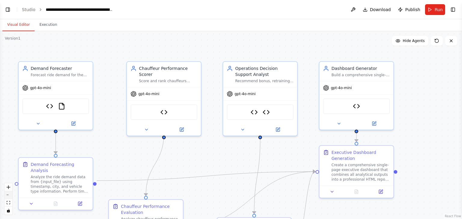
click at [8, 193] on button "zoom out" at bounding box center [9, 195] width 8 height 8
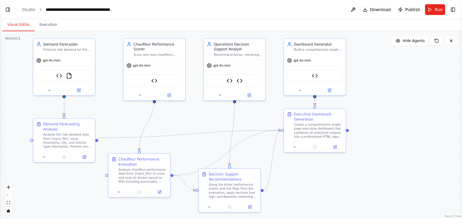
drag, startPoint x: 44, startPoint y: 128, endPoint x: 23, endPoint y: 94, distance: 39.5
click at [23, 94] on div ".deletable-edge-delete-btn { width: 20px; height: 20px; border: 0px solid #ffff…" at bounding box center [231, 125] width 462 height 188
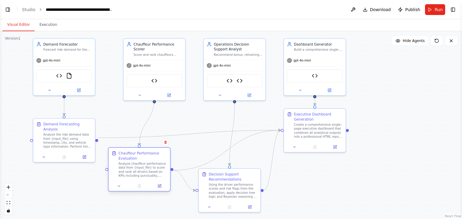
drag, startPoint x: 130, startPoint y: 167, endPoint x: 131, endPoint y: 160, distance: 7.0
click at [131, 160] on div "Chauffeur Performance Evaluation Analyze chauffeur performance data from {input…" at bounding box center [142, 164] width 49 height 27
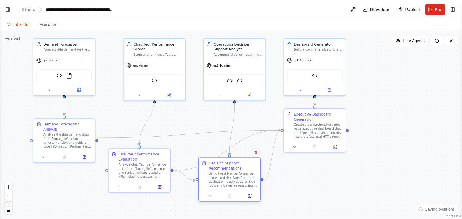
drag, startPoint x: 212, startPoint y: 183, endPoint x: 214, endPoint y: 170, distance: 12.8
click at [214, 170] on div "Decision Support Recommendations Using the driver performance scores and risk f…" at bounding box center [233, 174] width 49 height 27
click at [8, 193] on button "zoom out" at bounding box center [9, 195] width 8 height 8
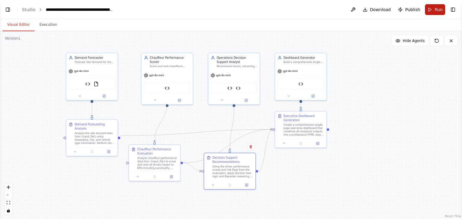
click at [435, 10] on span "Run" at bounding box center [438, 10] width 8 height 6
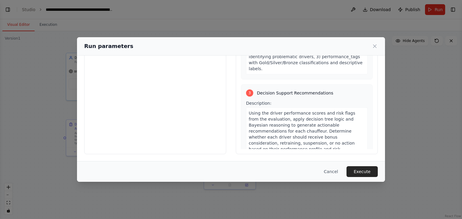
scroll to position [160, 0]
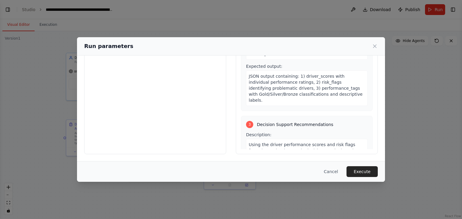
click at [376, 50] on div "Run parameters" at bounding box center [230, 46] width 293 height 8
click at [374, 45] on icon at bounding box center [374, 46] width 3 height 3
